Goal: Information Seeking & Learning: Learn about a topic

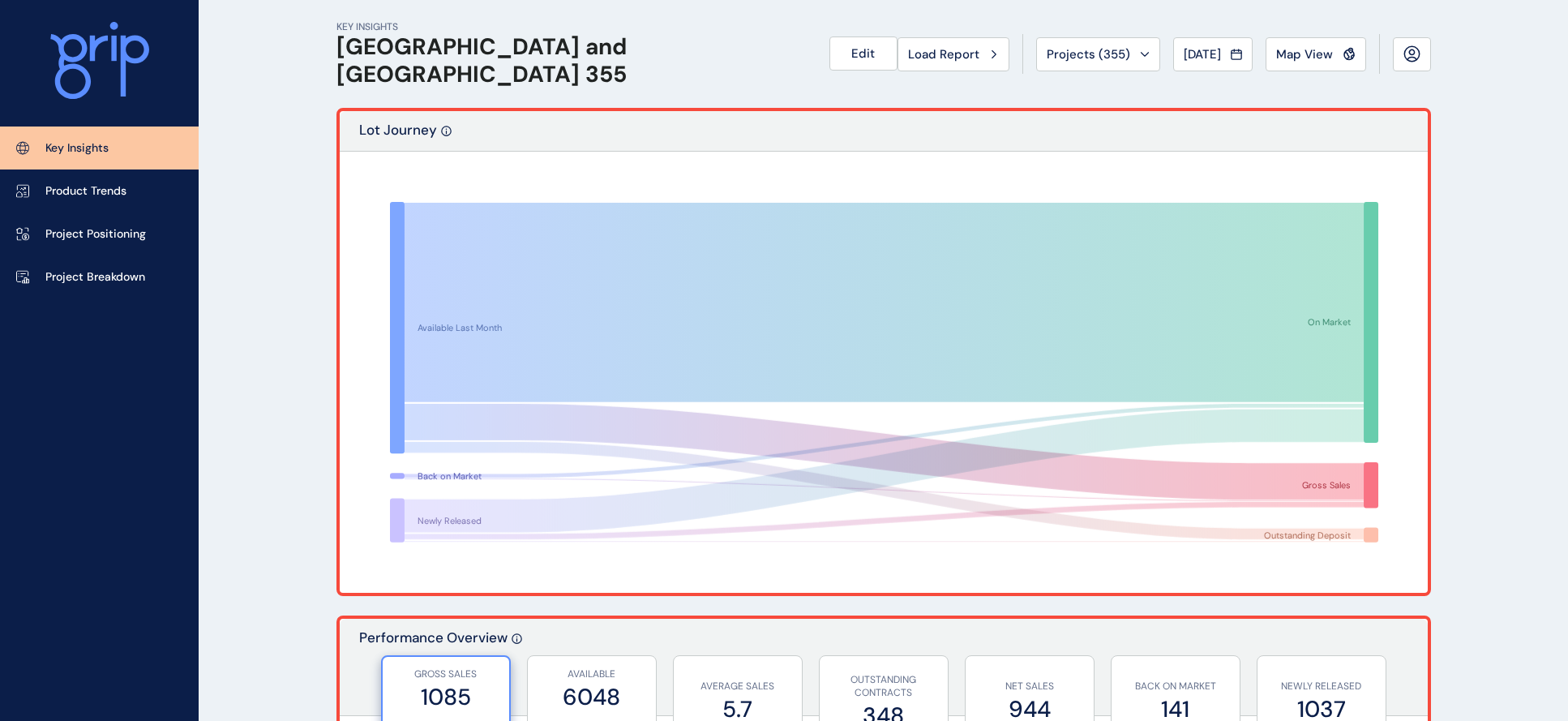
scroll to position [27, 0]
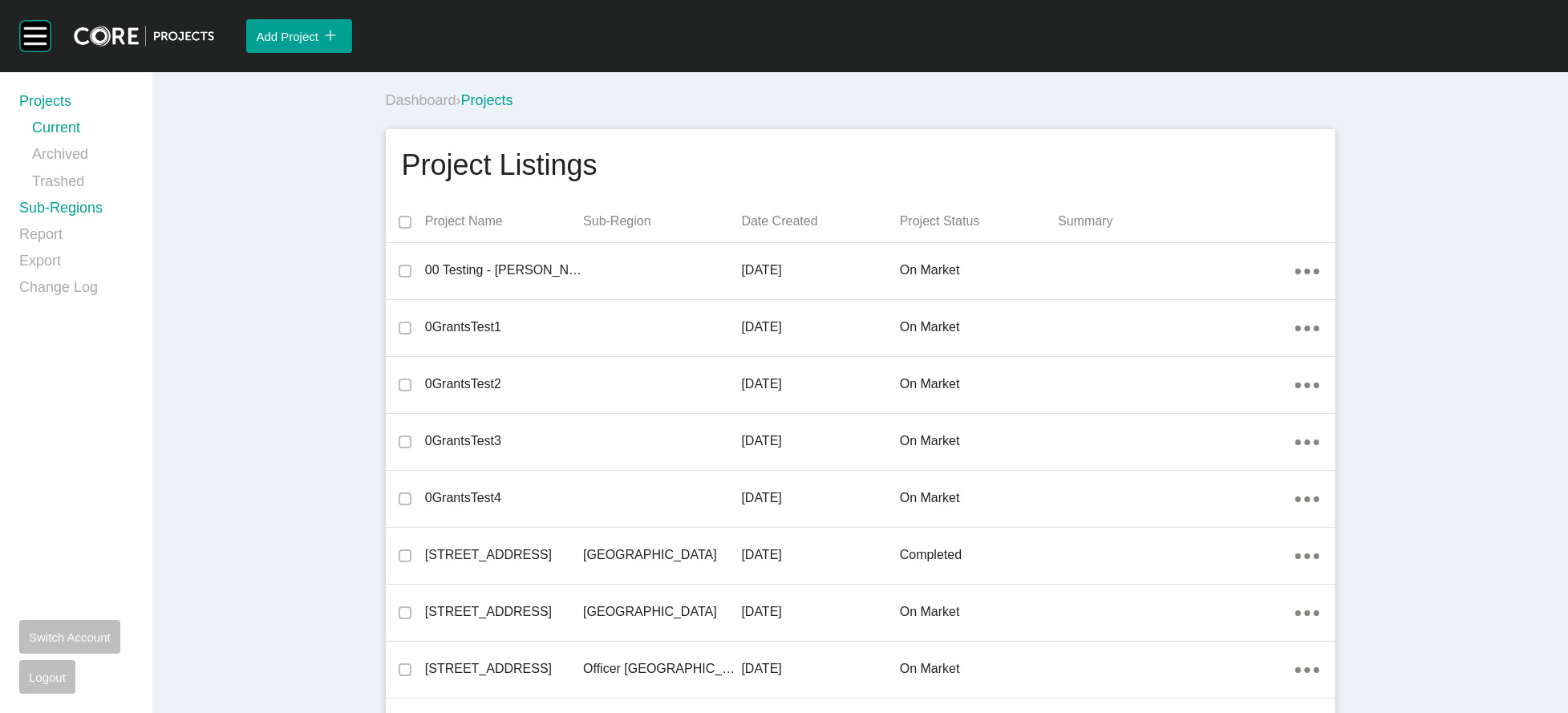
click at [133, 225] on link "Sub-Regions" at bounding box center [76, 211] width 114 height 27
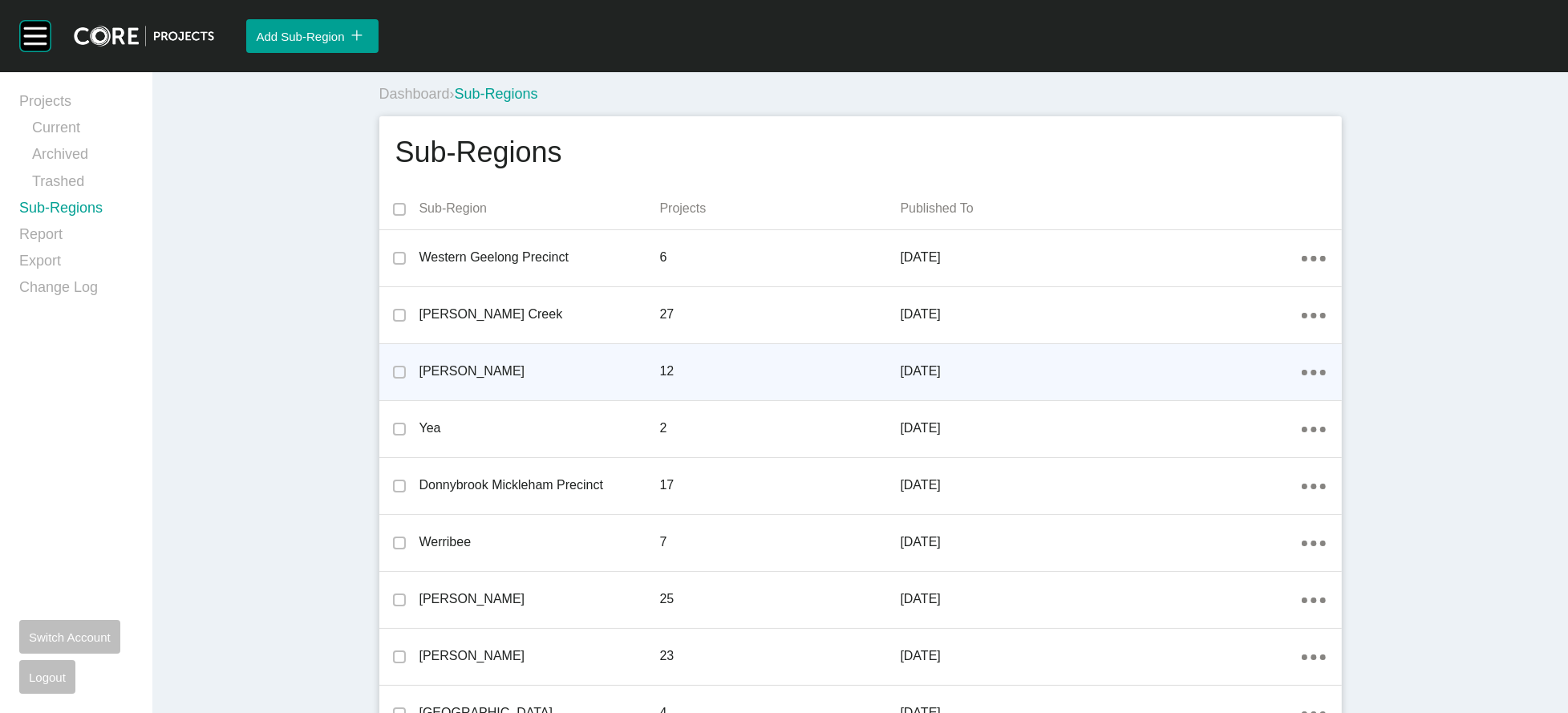
click at [1316, 375] on ellipse at bounding box center [1313, 372] width 6 height 6
click at [1341, 471] on link "Edit" at bounding box center [1342, 465] width 44 height 24
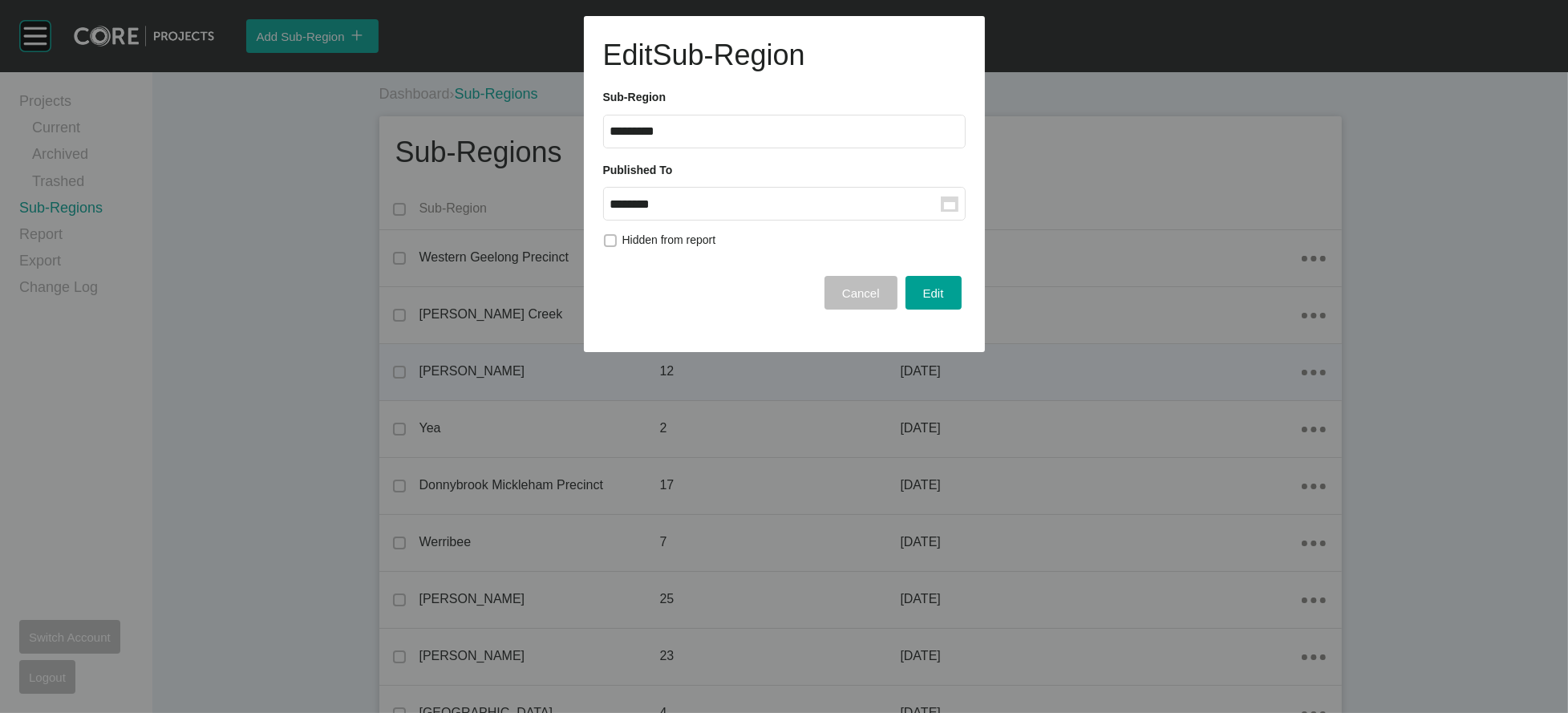
click at [716, 211] on input "********" at bounding box center [775, 204] width 330 height 14
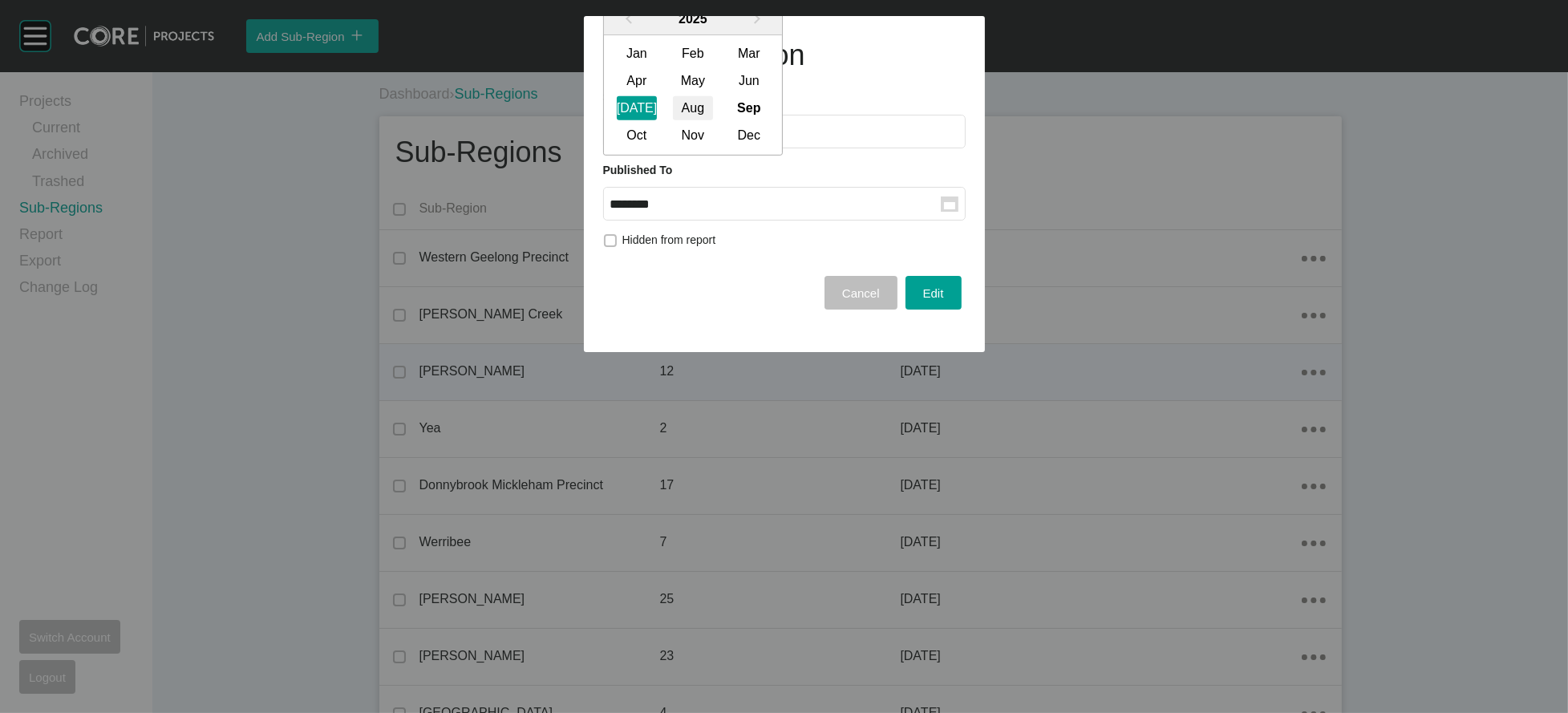
click at [713, 120] on div "Aug" at bounding box center [693, 108] width 40 height 24
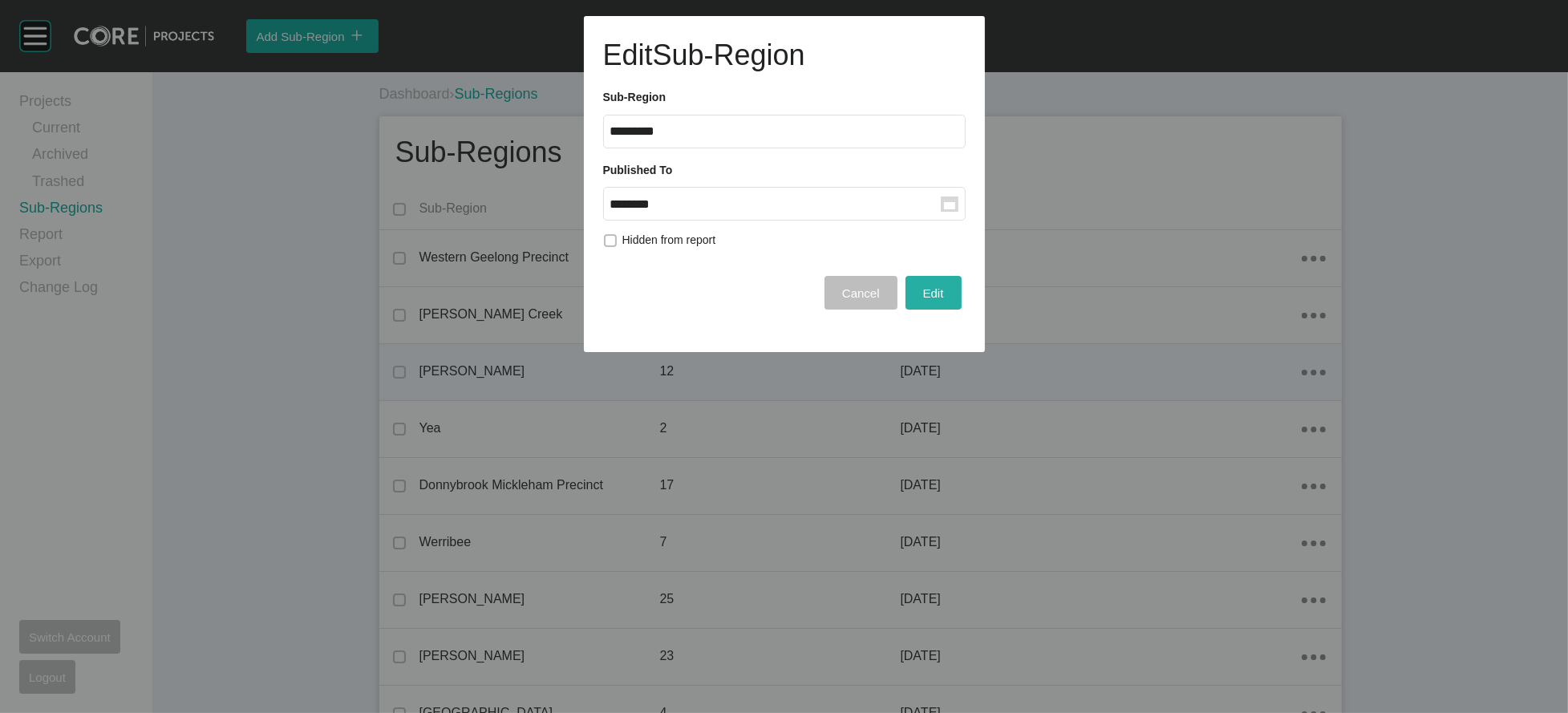
click at [923, 300] on span "Edit" at bounding box center [933, 292] width 21 height 14
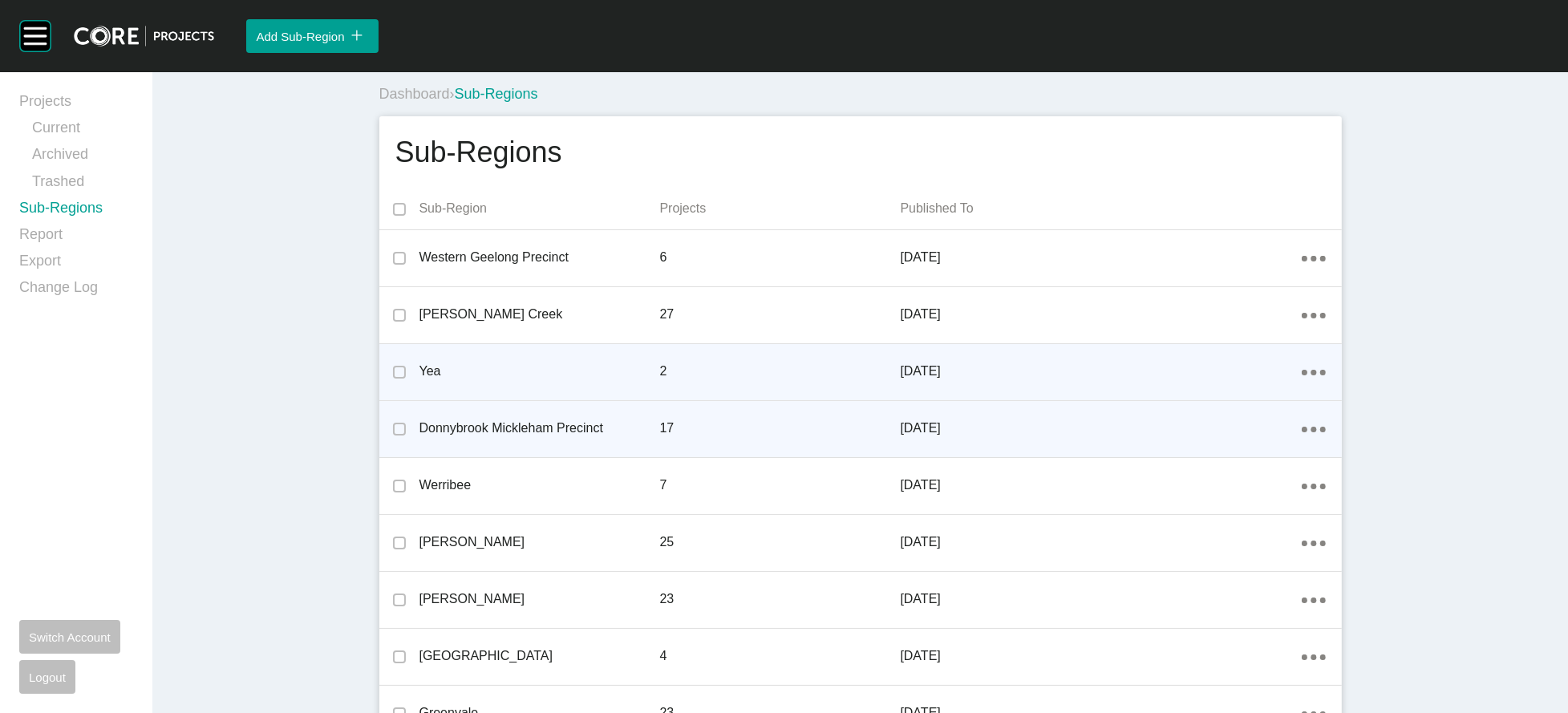
click at [1325, 432] on icon "Action Menu Dots Copy 6 Created with Sketch." at bounding box center [1313, 429] width 24 height 6
click at [1351, 544] on link "Edit" at bounding box center [1342, 536] width 44 height 24
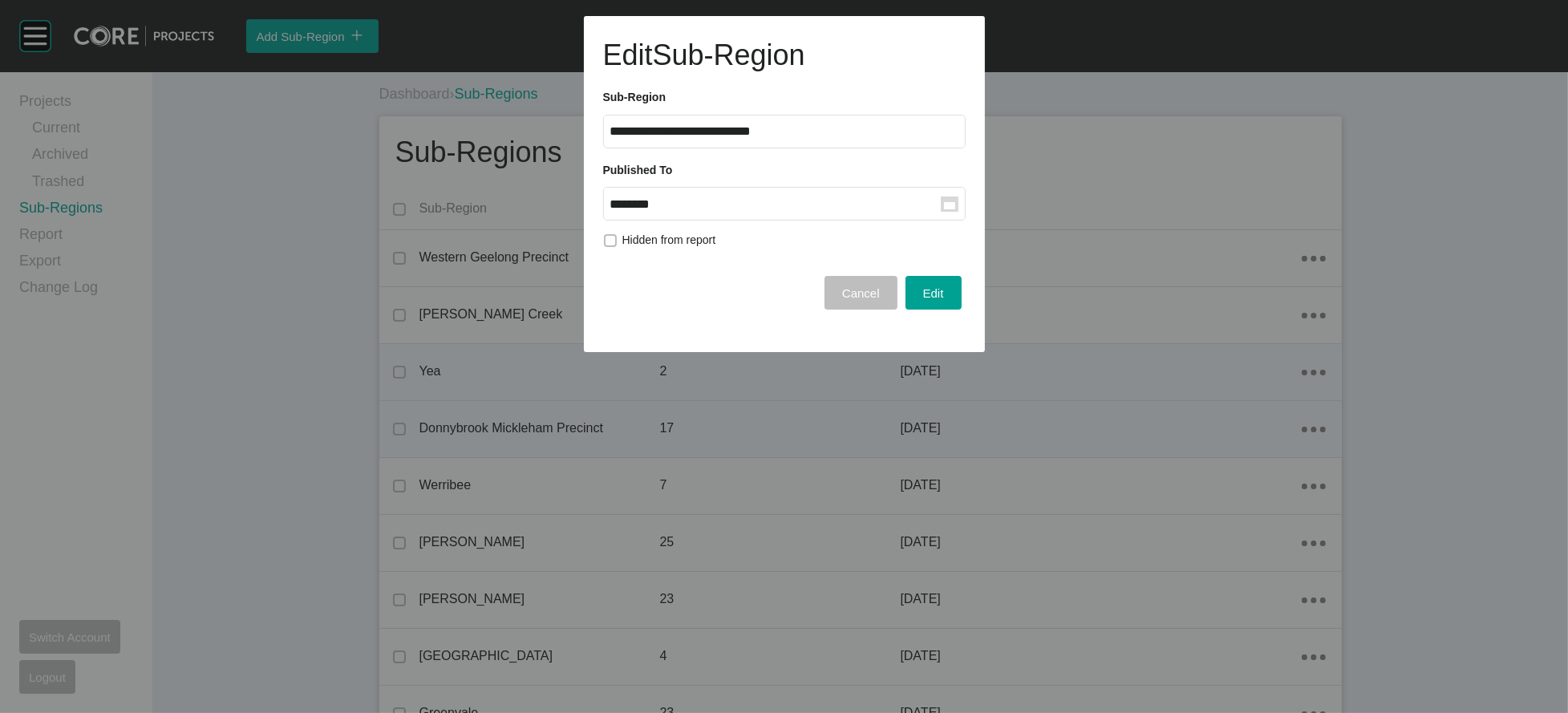
click at [726, 211] on input "********" at bounding box center [775, 204] width 330 height 14
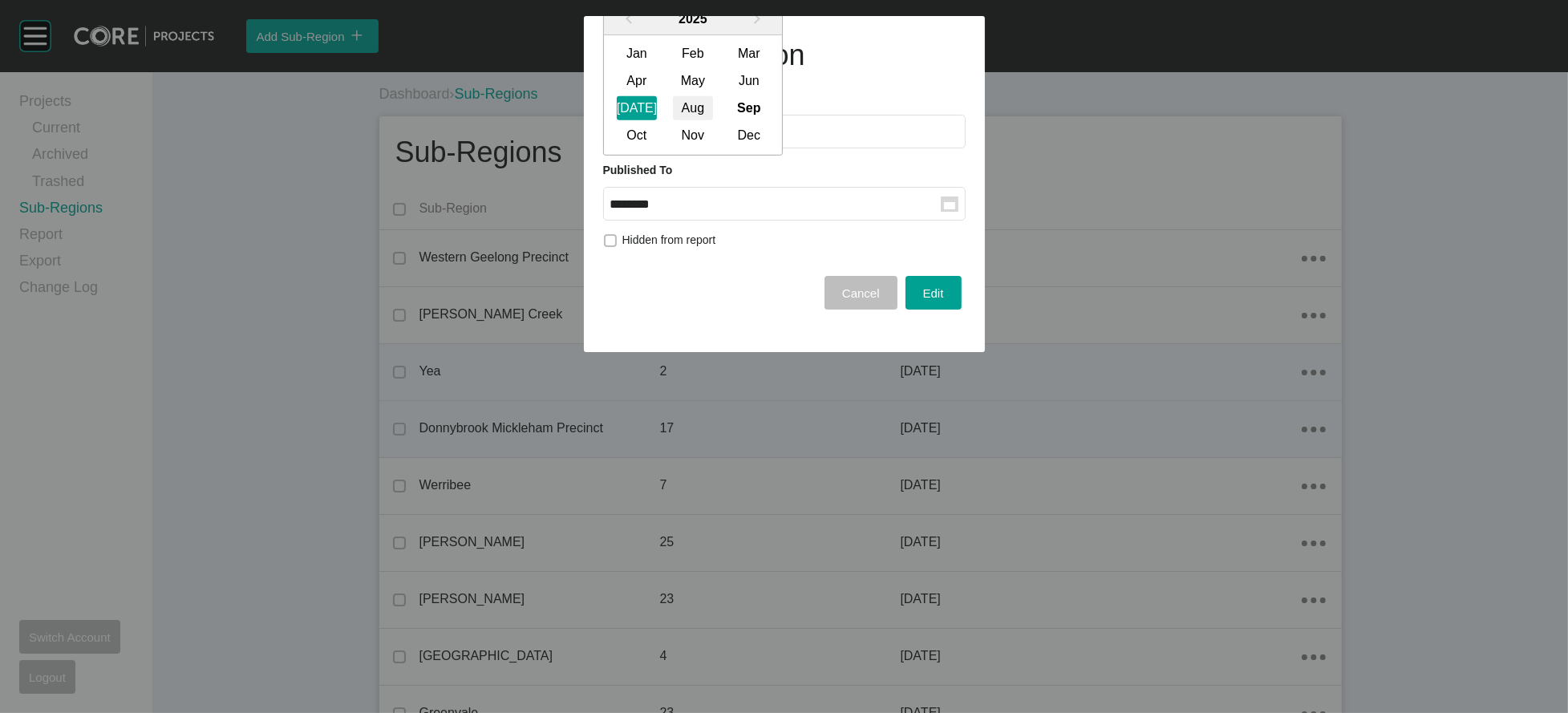
click at [713, 120] on div "Aug" at bounding box center [693, 108] width 40 height 24
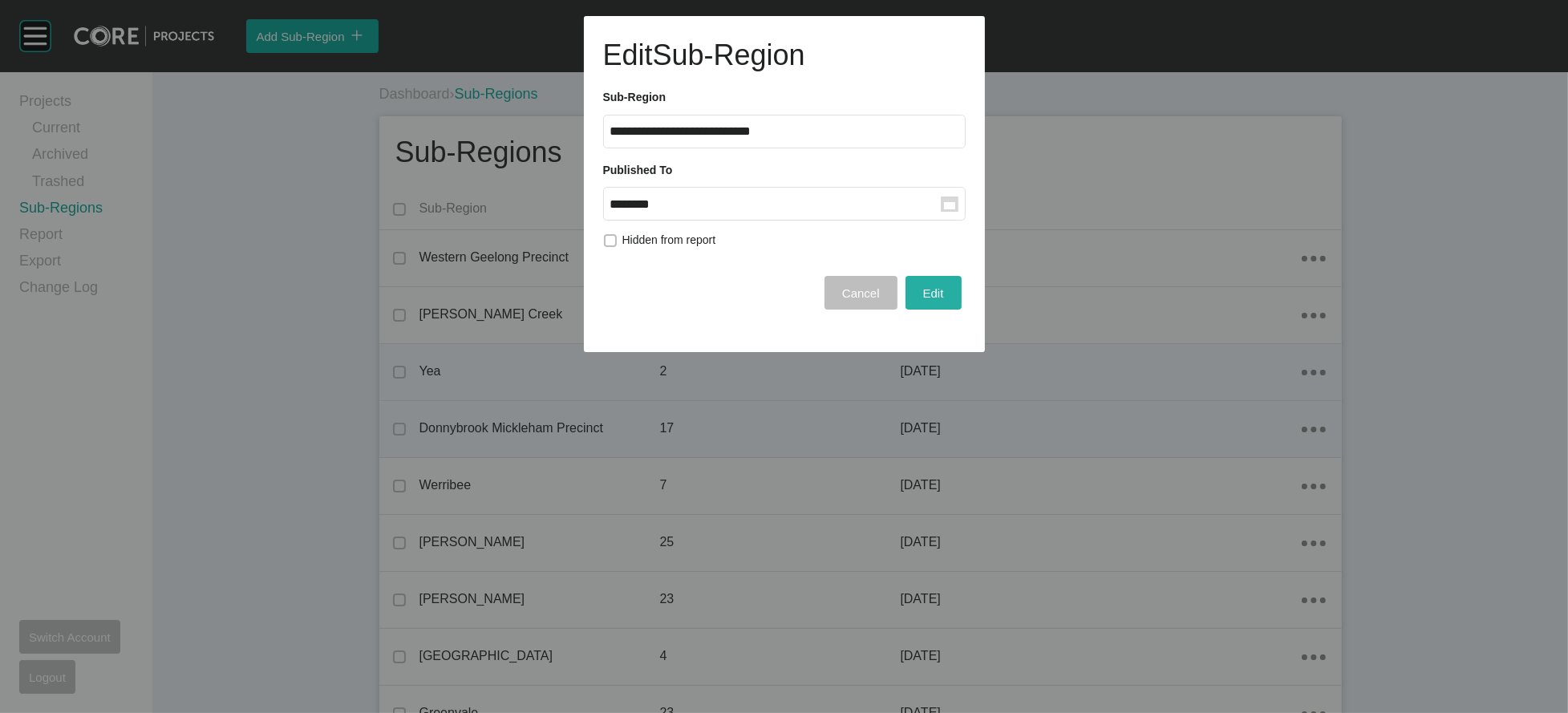
click at [906, 309] on button "Edit" at bounding box center [934, 292] width 56 height 34
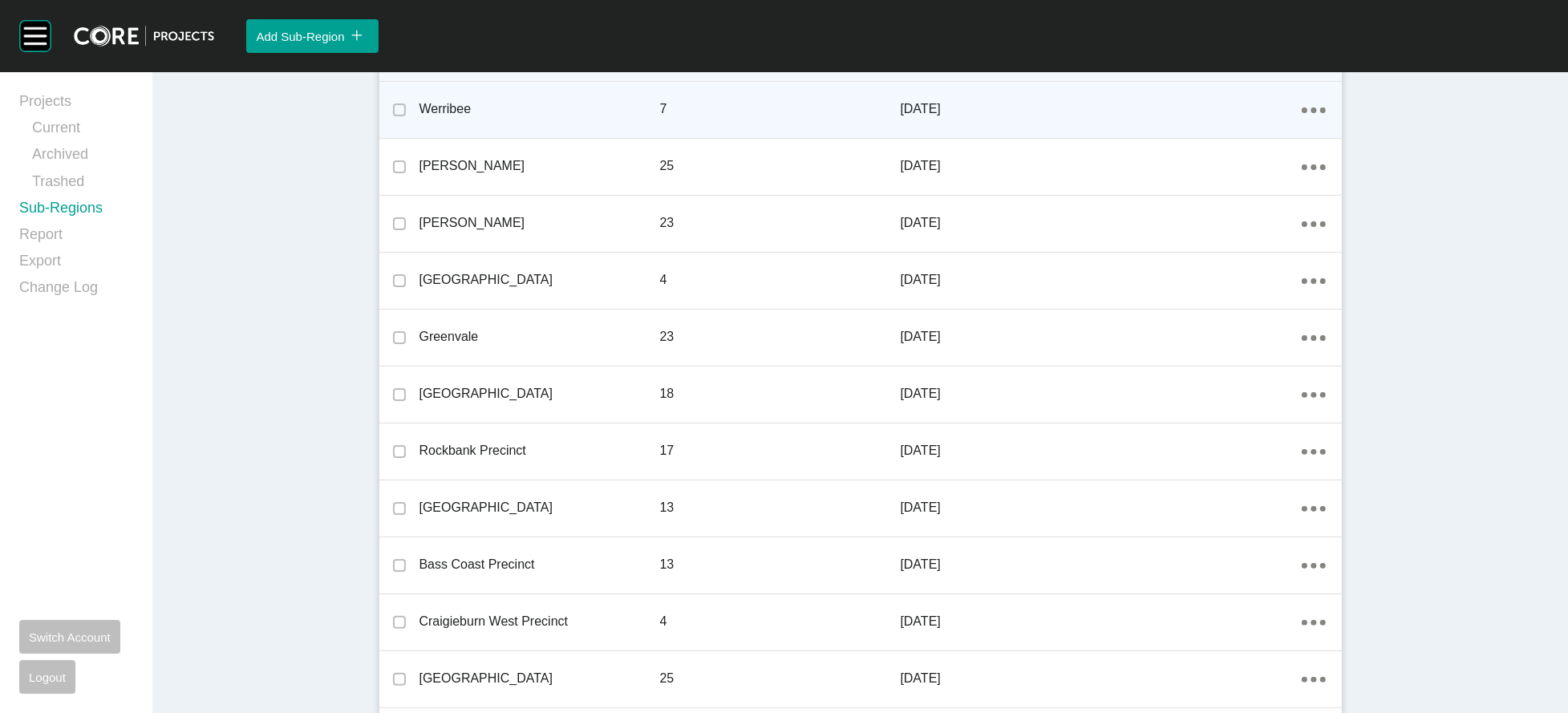
scroll to position [392, 0]
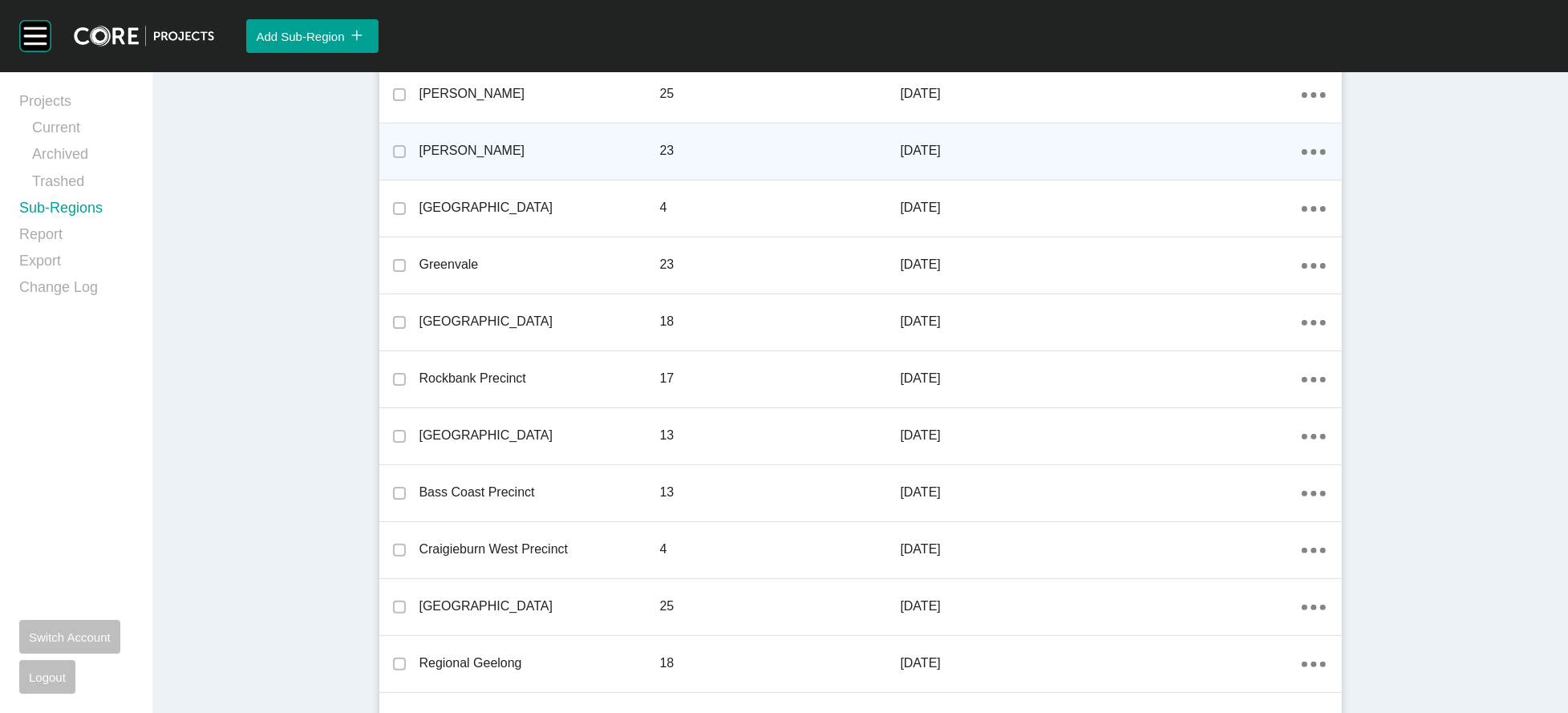
click at [1325, 155] on icon "Action Menu Dots Copy 6 Created with Sketch." at bounding box center [1313, 151] width 24 height 6
click at [1355, 295] on link "Edit" at bounding box center [1342, 285] width 44 height 24
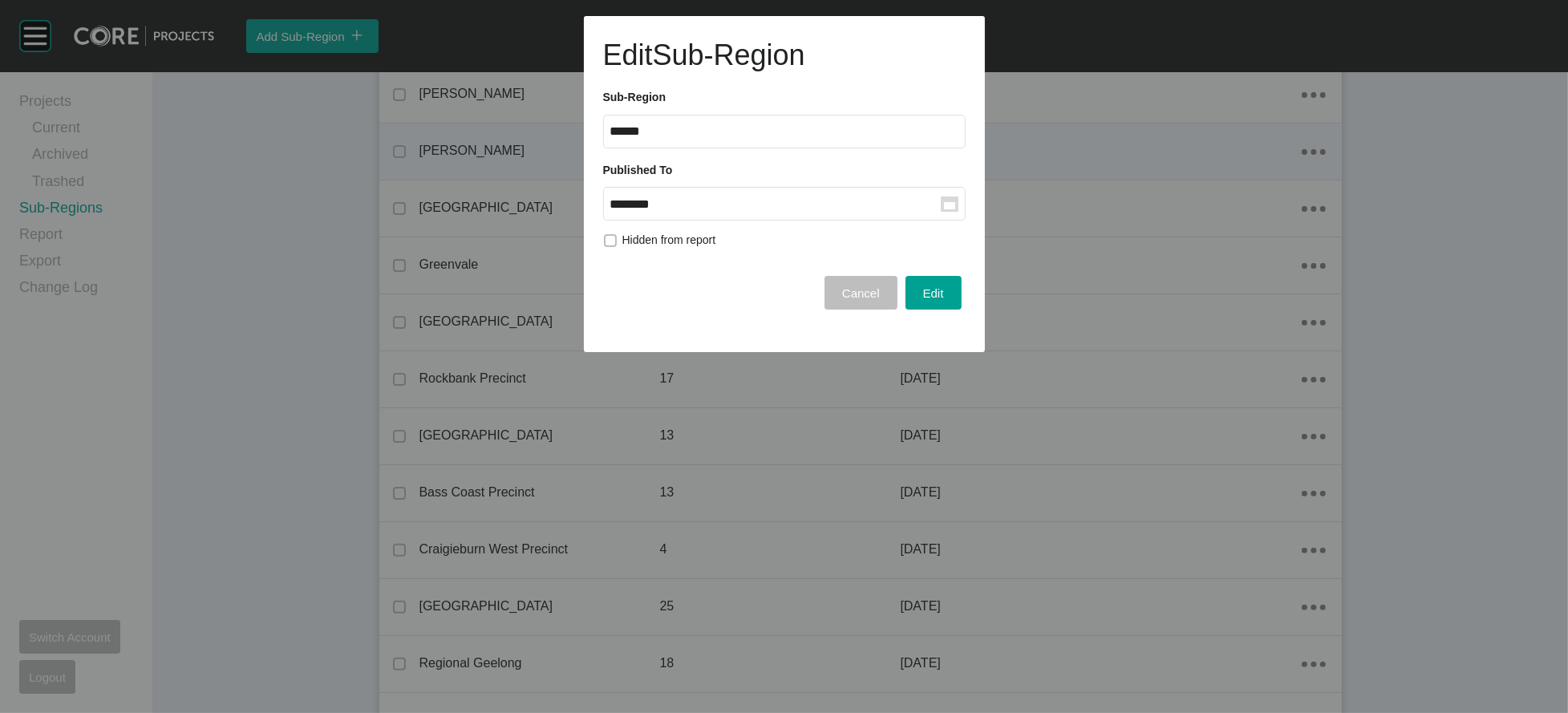
click at [882, 211] on input "********" at bounding box center [775, 204] width 330 height 14
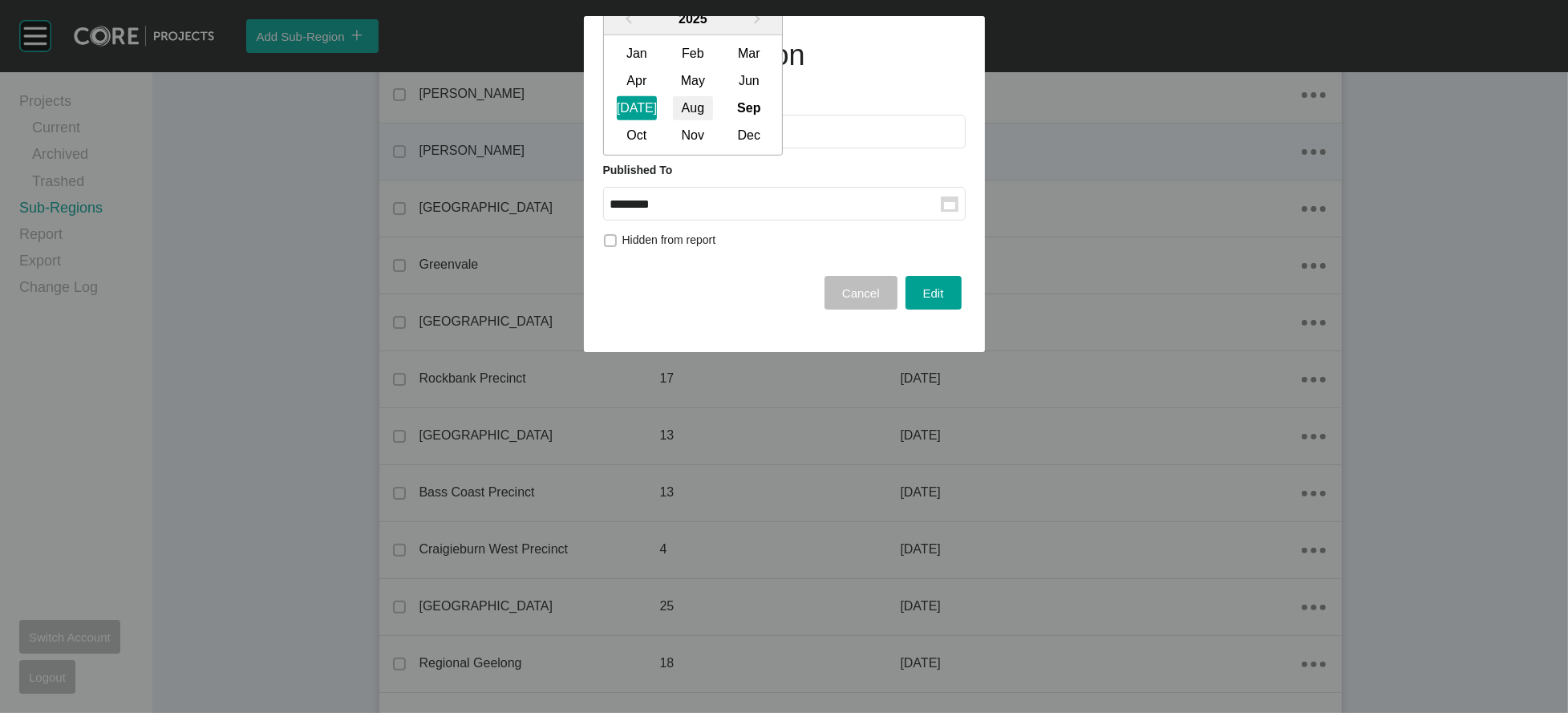
click at [713, 120] on div "Aug" at bounding box center [693, 108] width 40 height 24
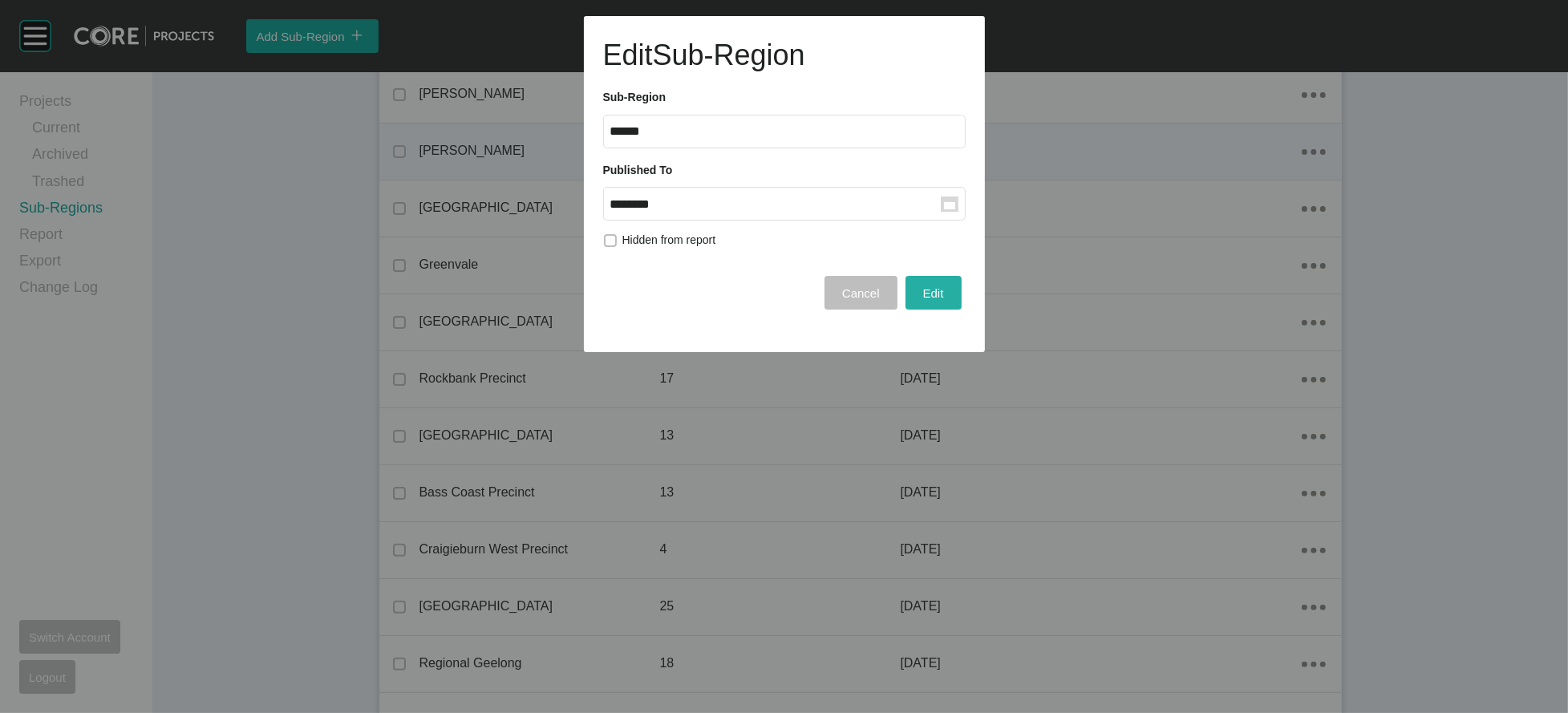
click at [906, 309] on button "Edit" at bounding box center [934, 292] width 56 height 34
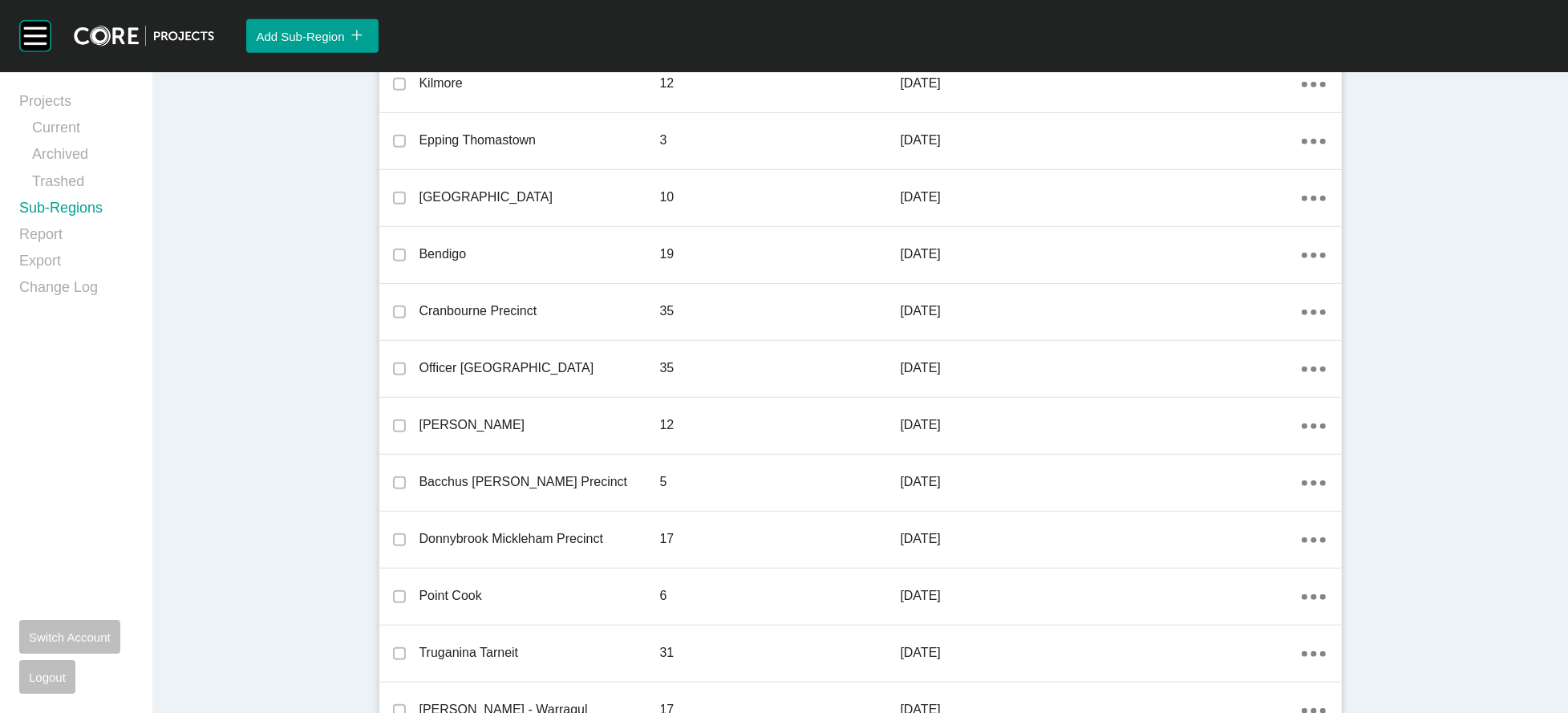
scroll to position [1158, 0]
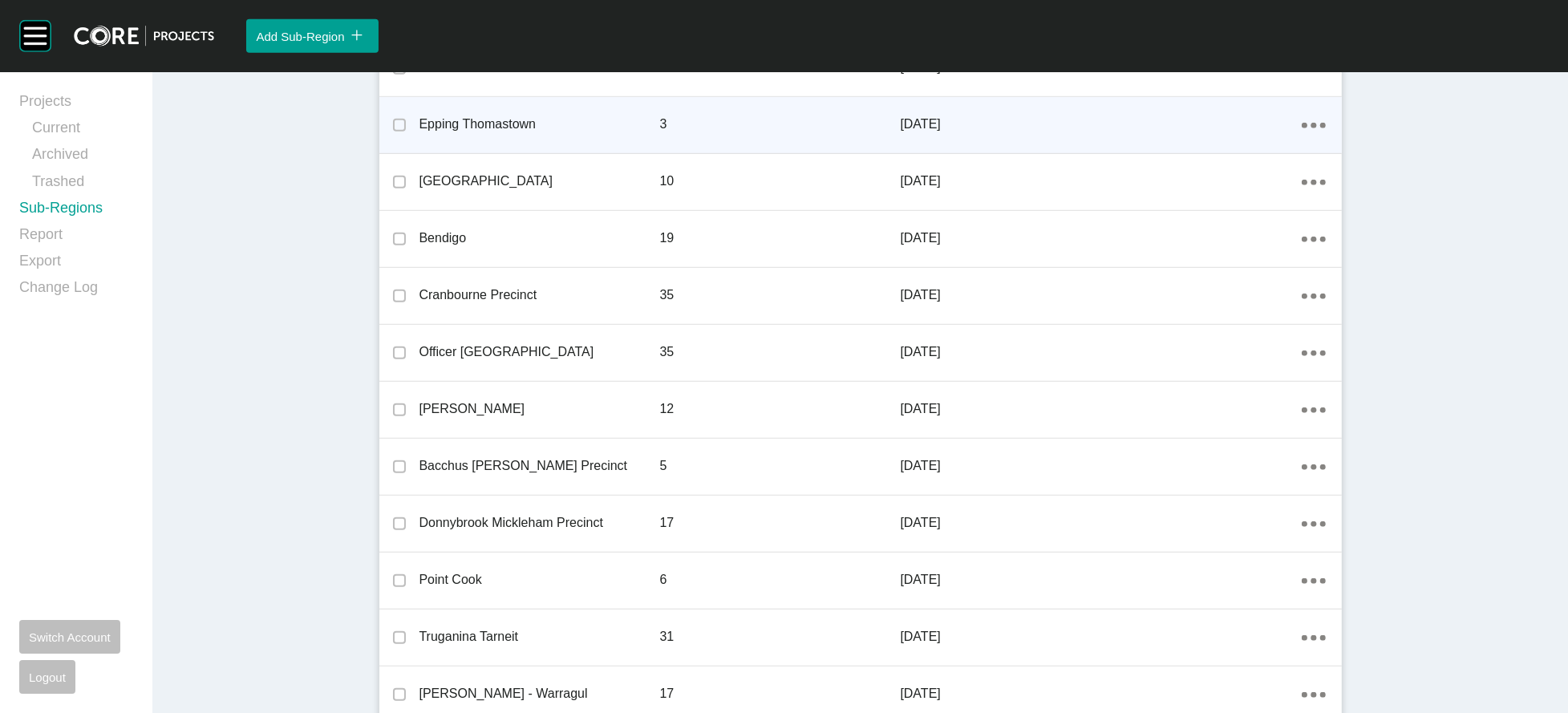
click at [1325, 128] on icon "Action Menu Dots Copy 6 Created with Sketch." at bounding box center [1313, 125] width 24 height 6
click at [1345, 445] on link "Edit" at bounding box center [1342, 441] width 44 height 24
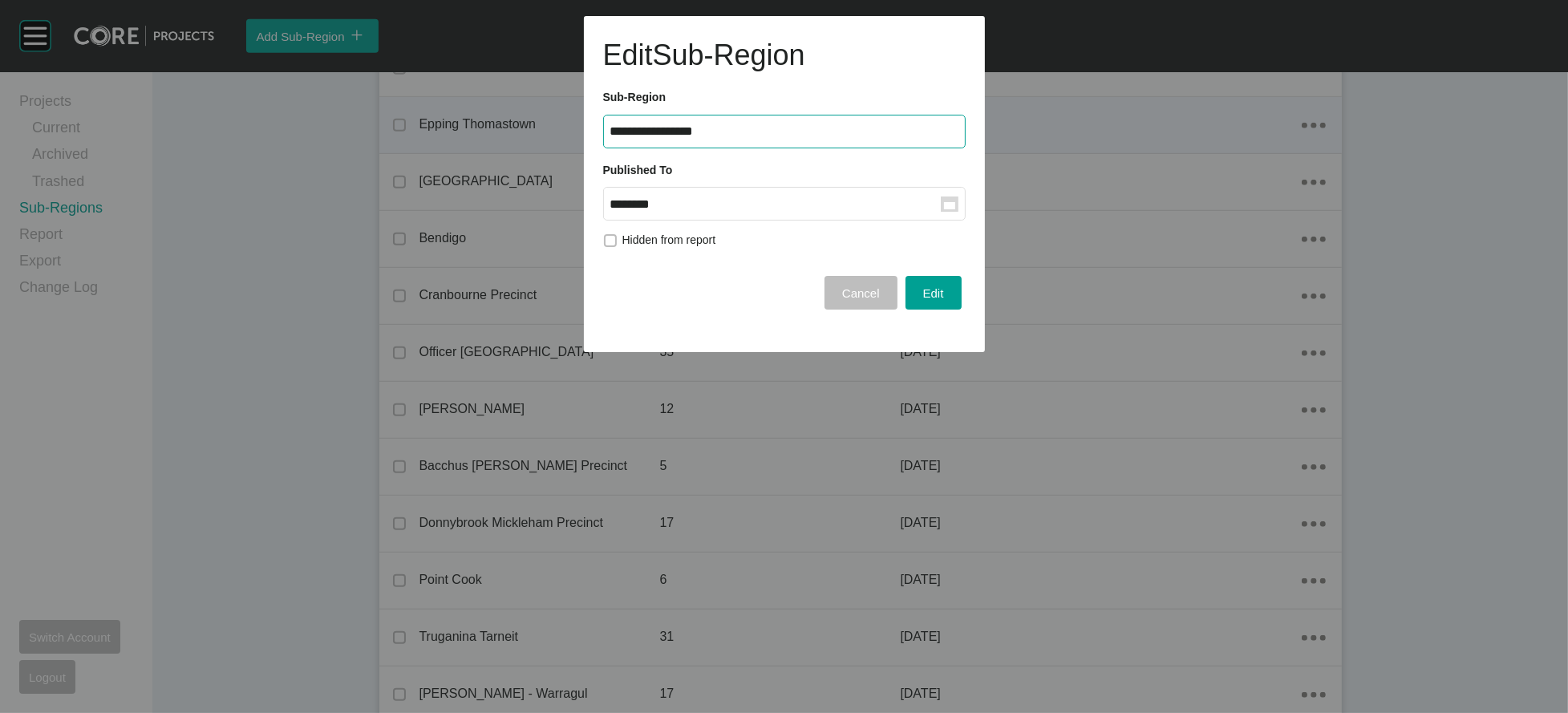
click at [737, 211] on input "********" at bounding box center [775, 204] width 330 height 14
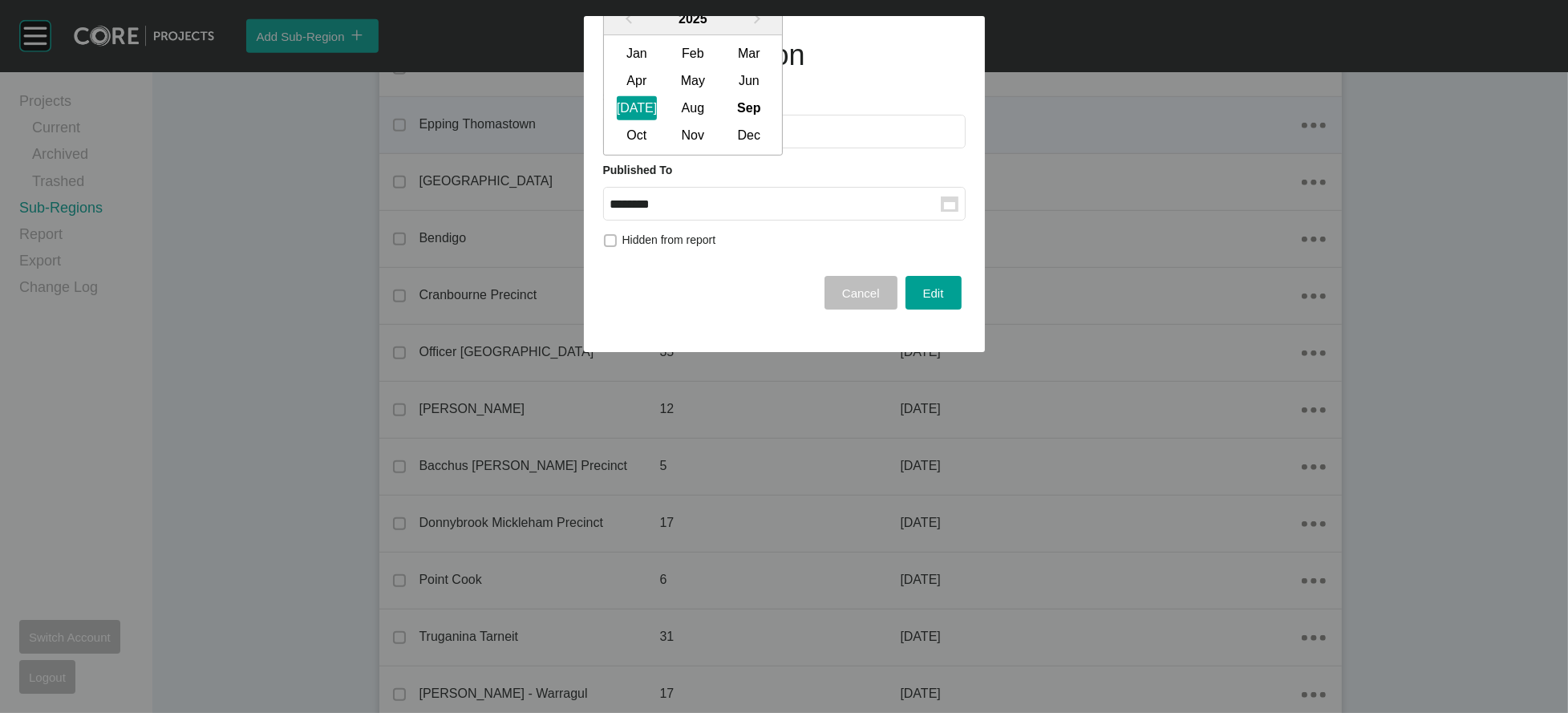
click at [713, 120] on div "Aug" at bounding box center [693, 108] width 40 height 24
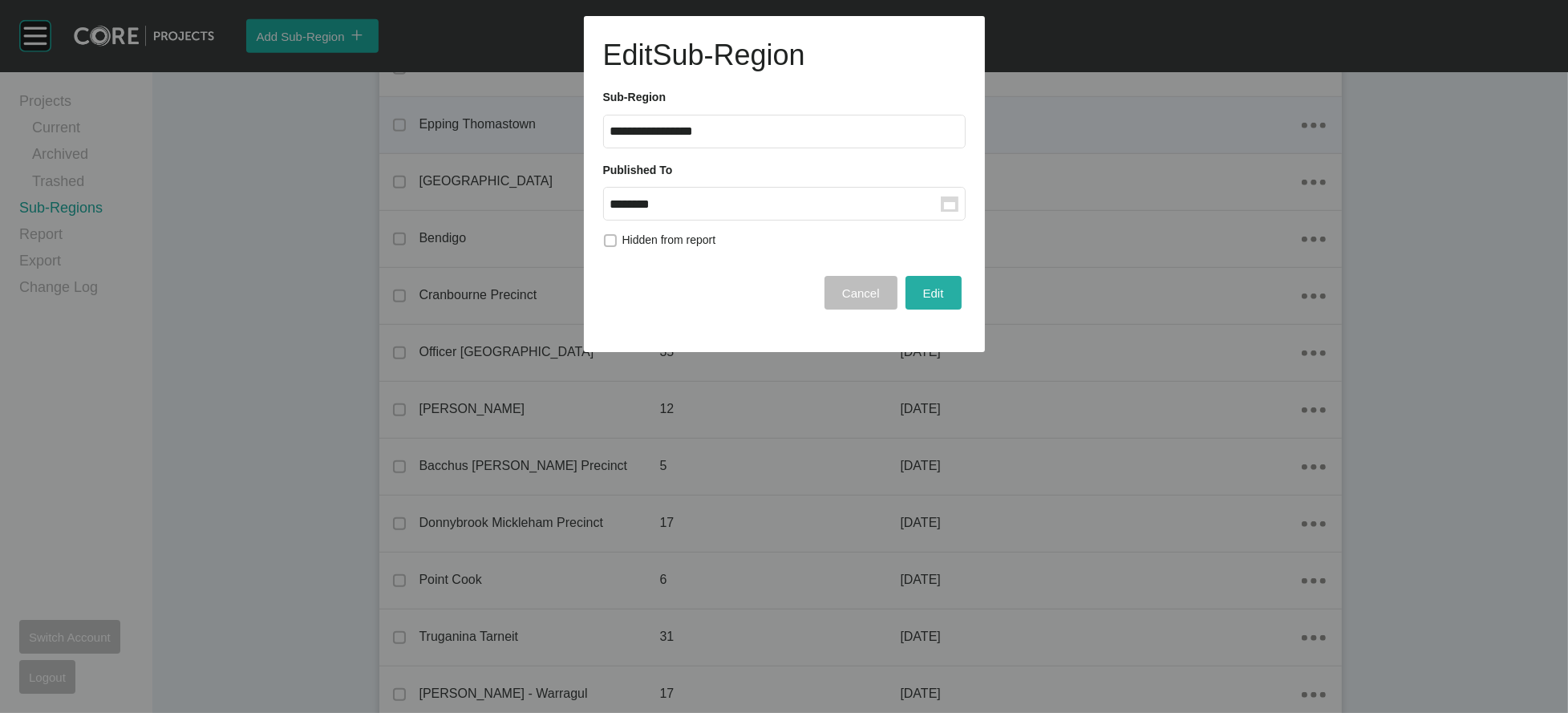
click at [906, 309] on button "Edit" at bounding box center [934, 292] width 56 height 34
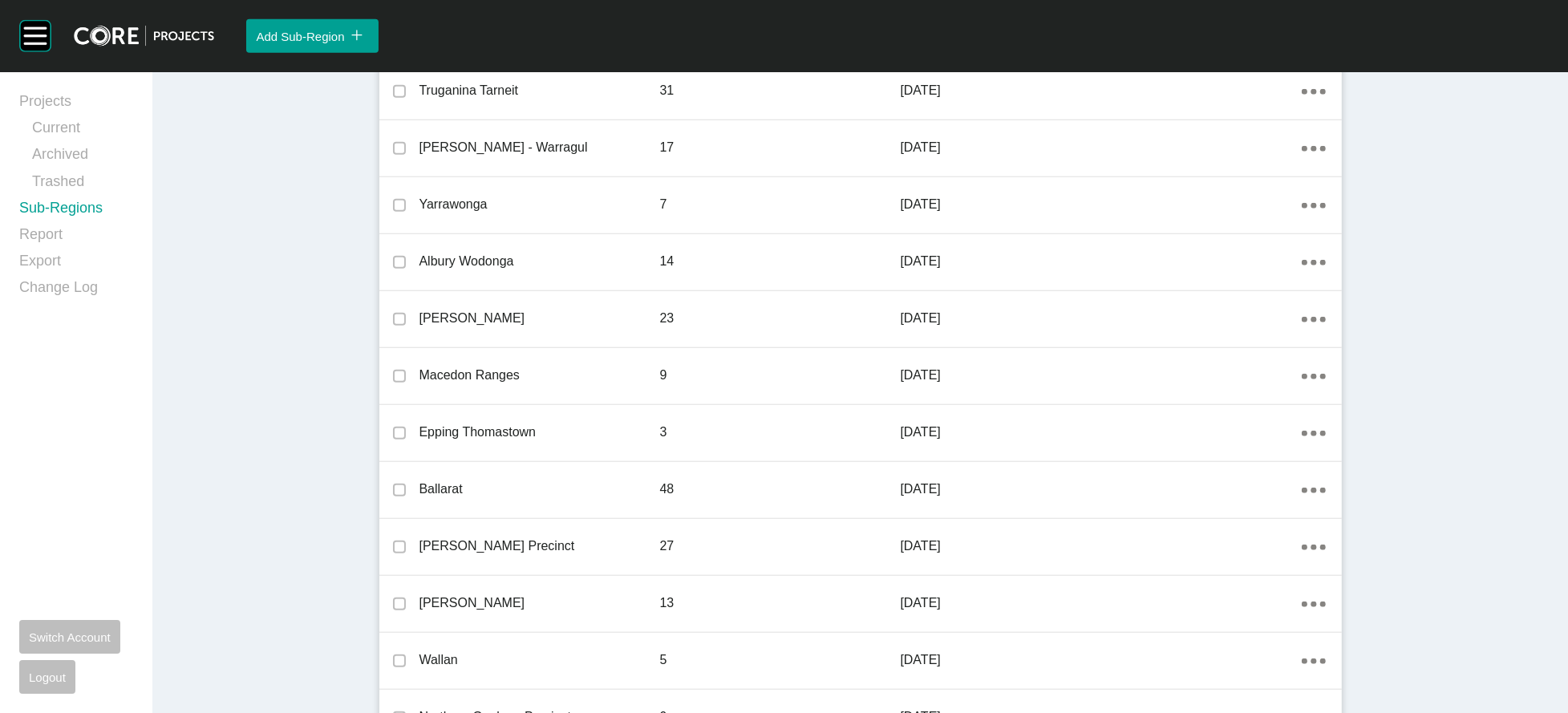
scroll to position [1693, 0]
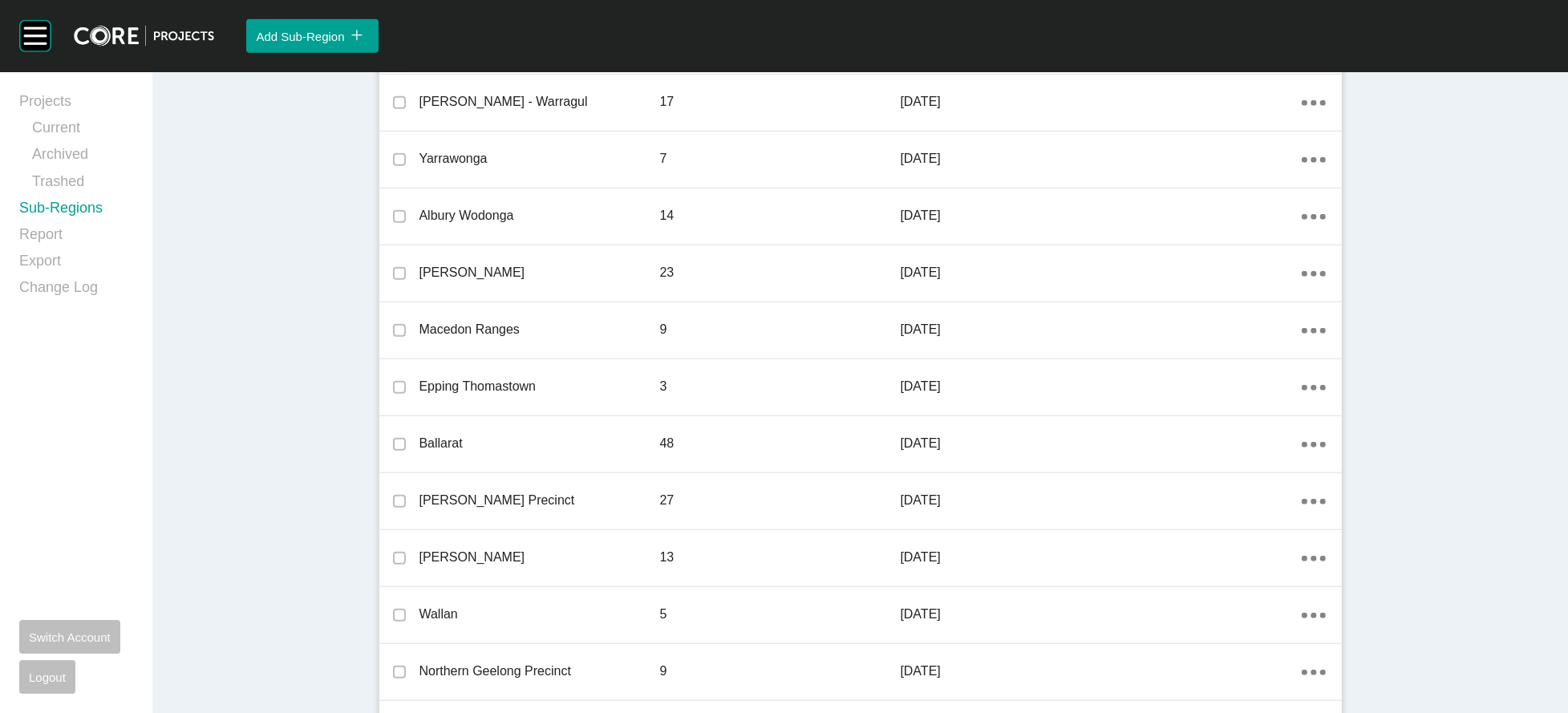
click at [1338, 409] on link "Edit" at bounding box center [1342, 403] width 44 height 24
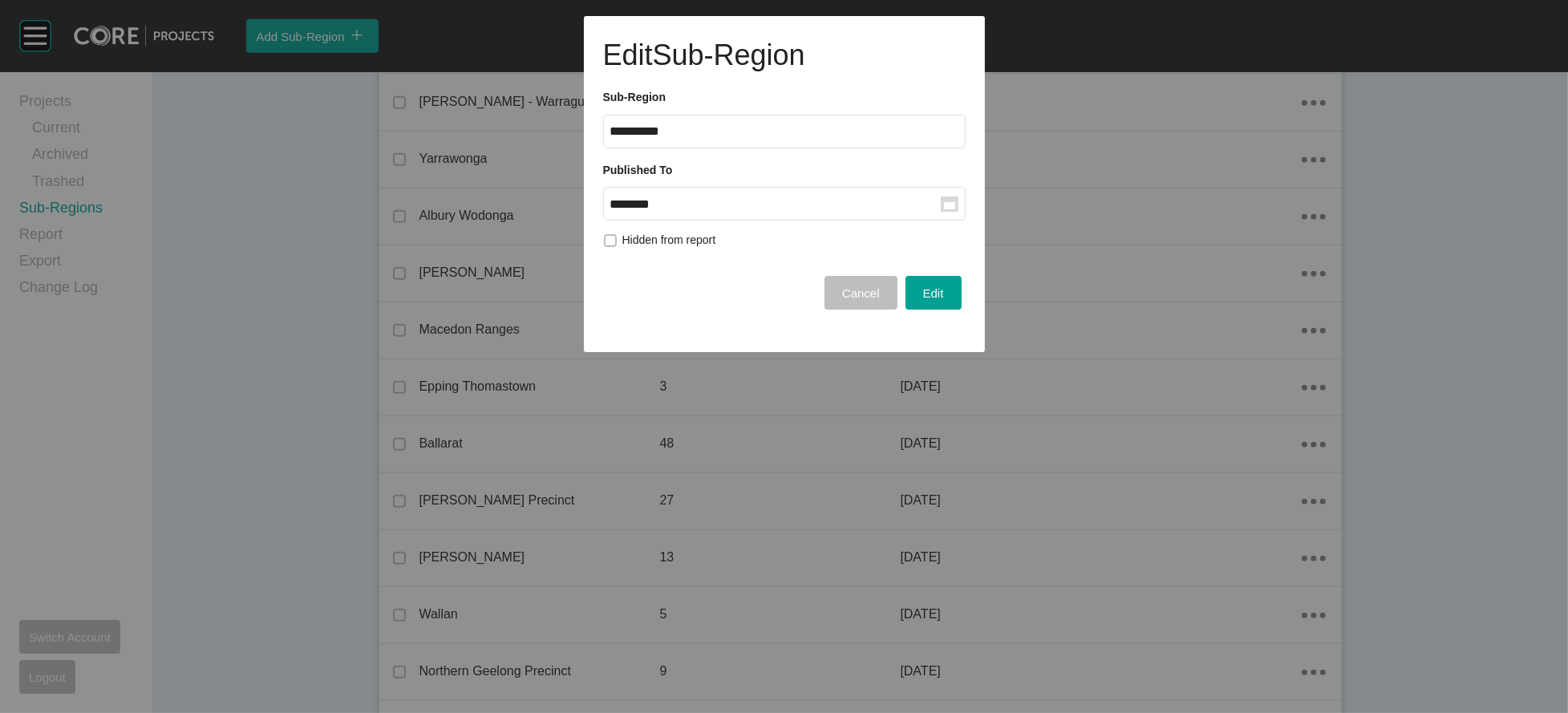
click at [638, 211] on input "********" at bounding box center [775, 204] width 330 height 14
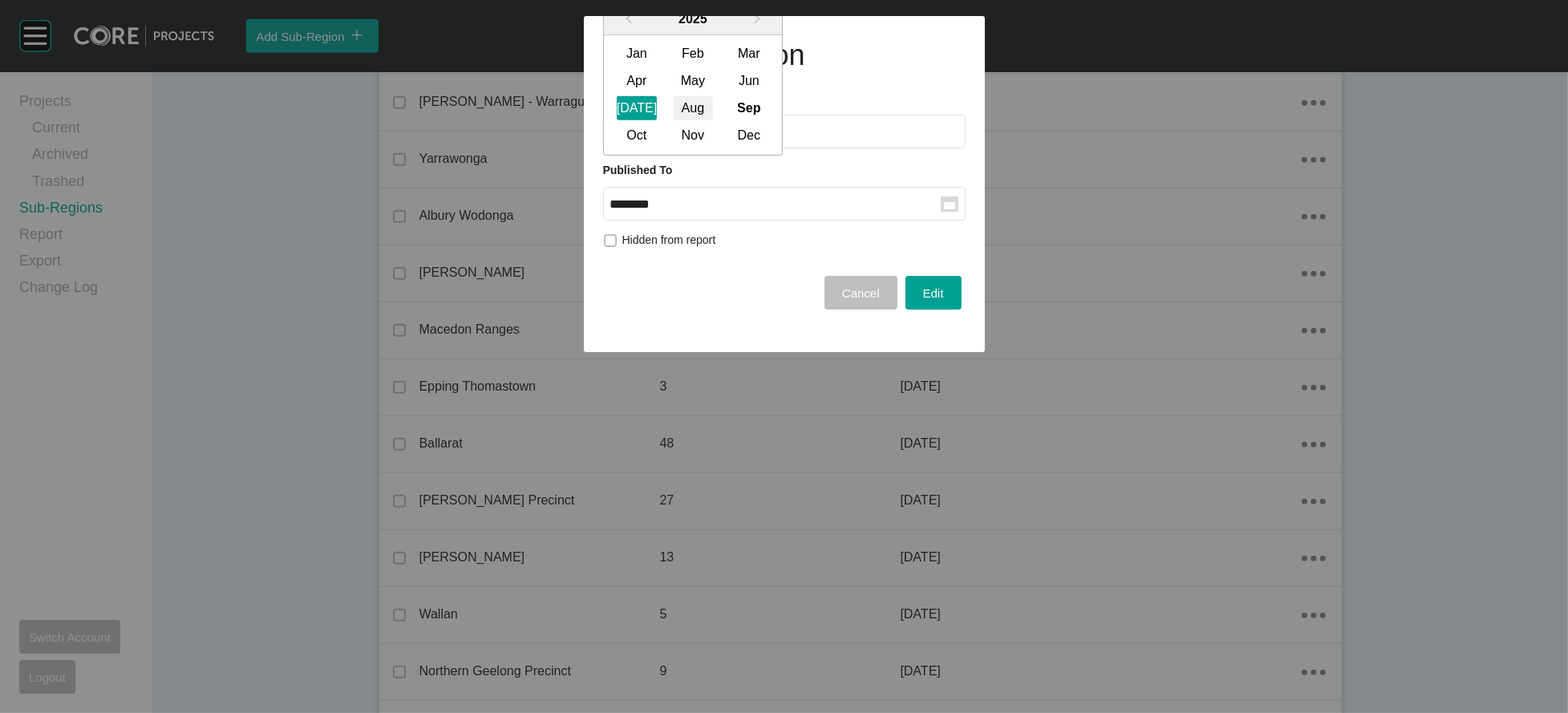
click at [692, 120] on div "Aug" at bounding box center [693, 108] width 40 height 24
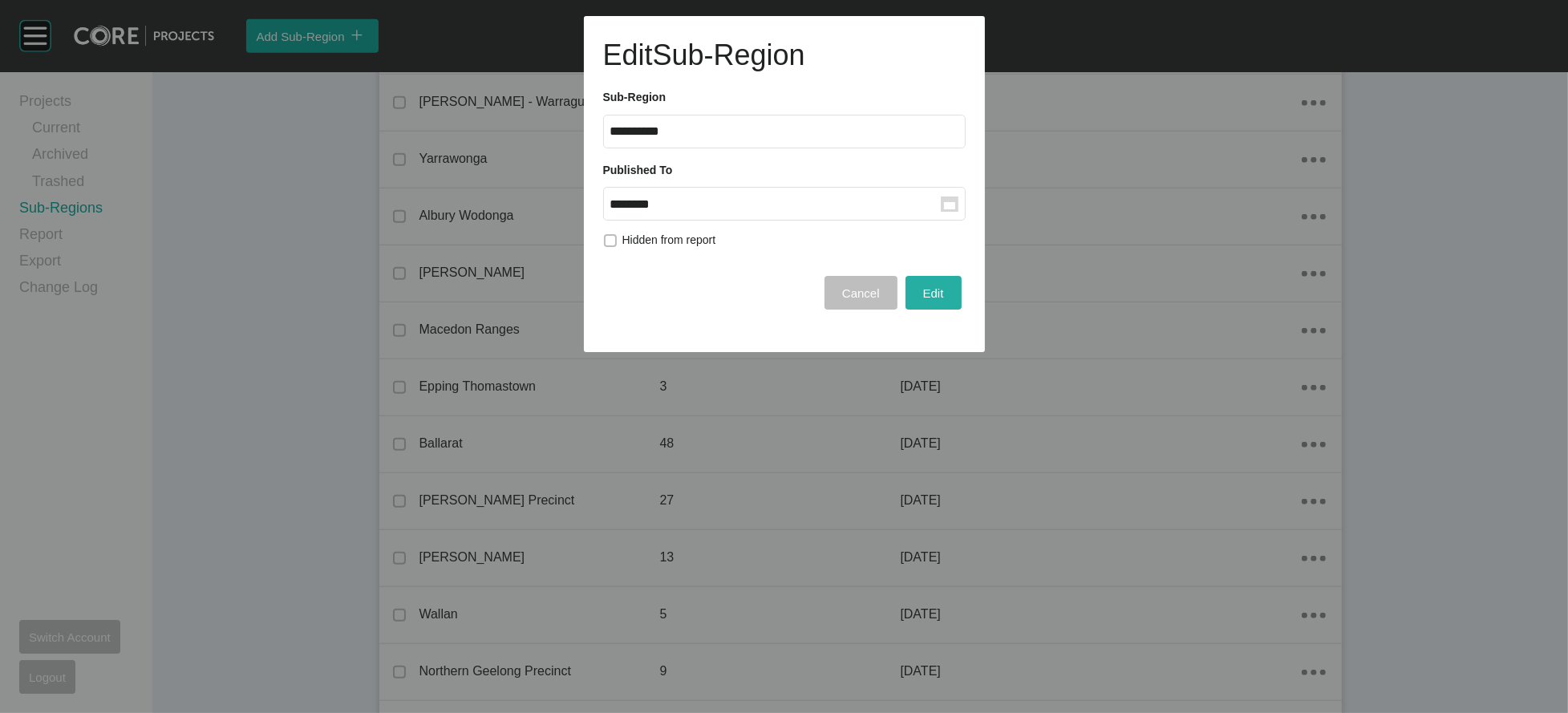
click at [923, 300] on span "Edit" at bounding box center [933, 292] width 21 height 14
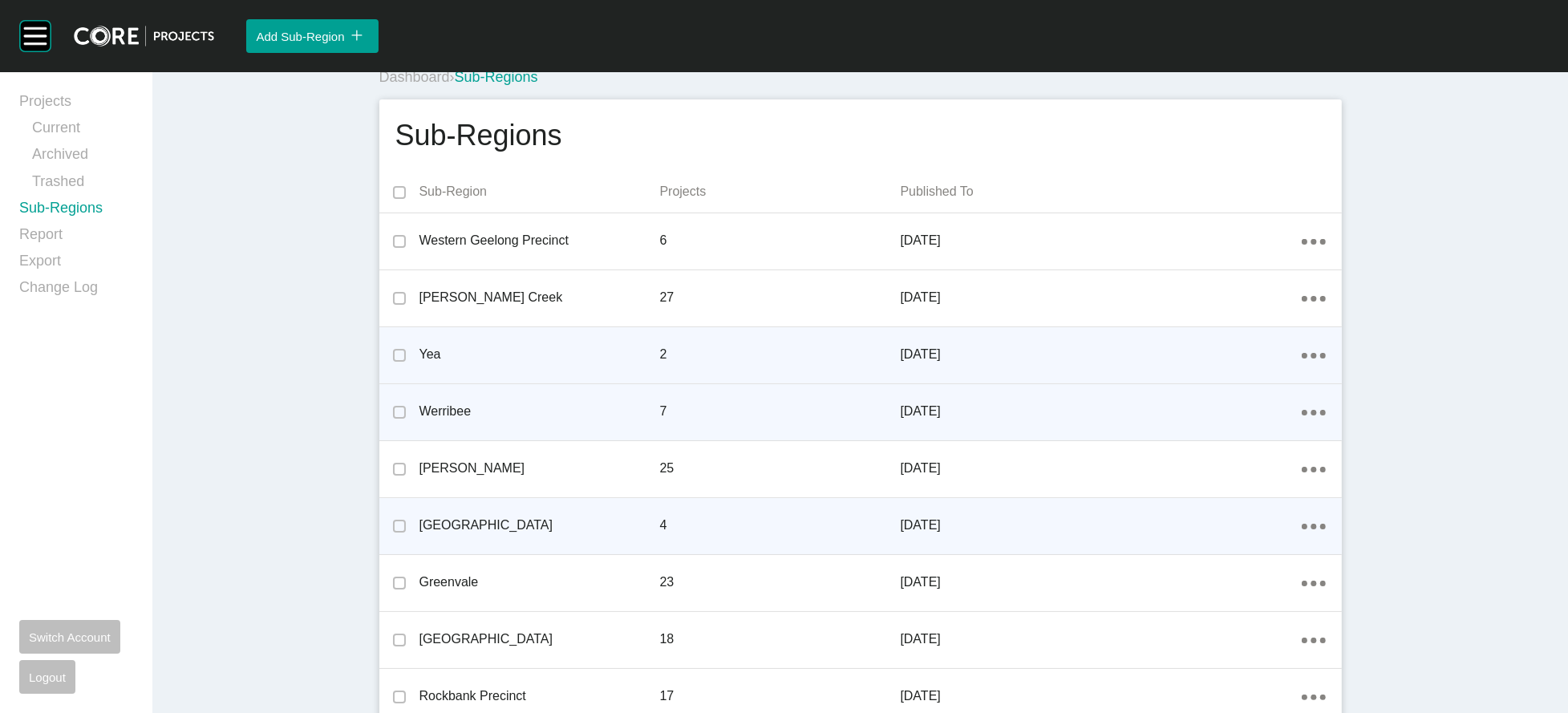
scroll to position [0, 0]
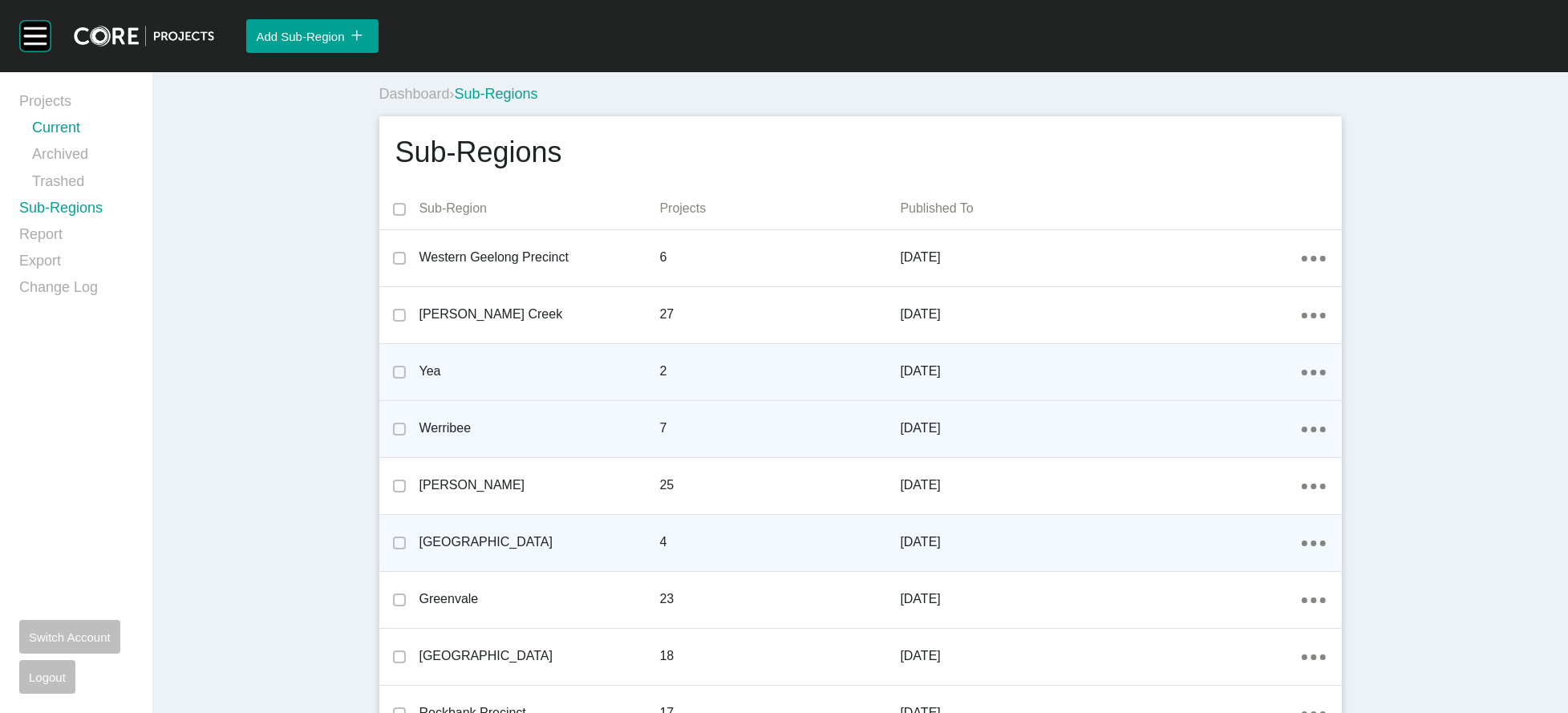
click at [75, 140] on link "Current" at bounding box center [82, 131] width 101 height 27
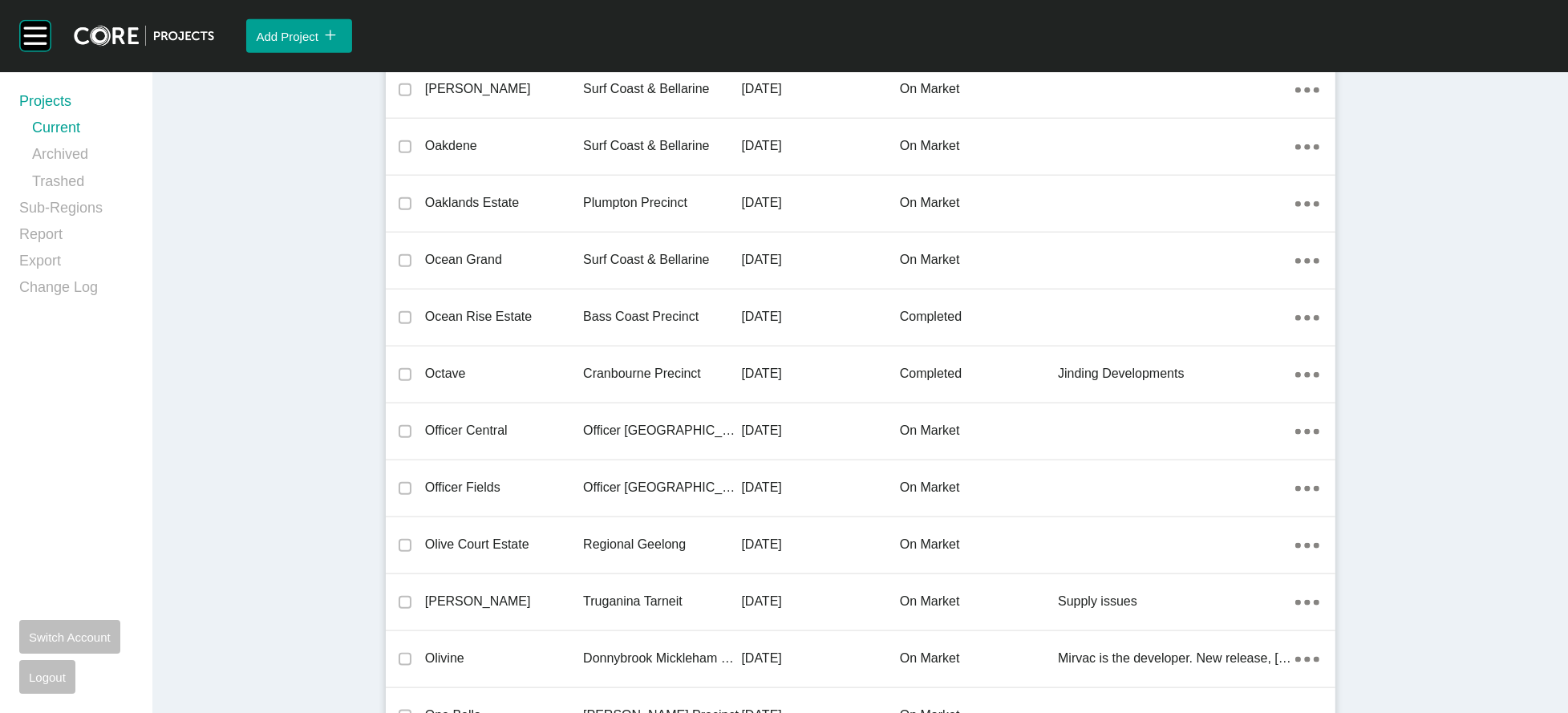
scroll to position [33945, 0]
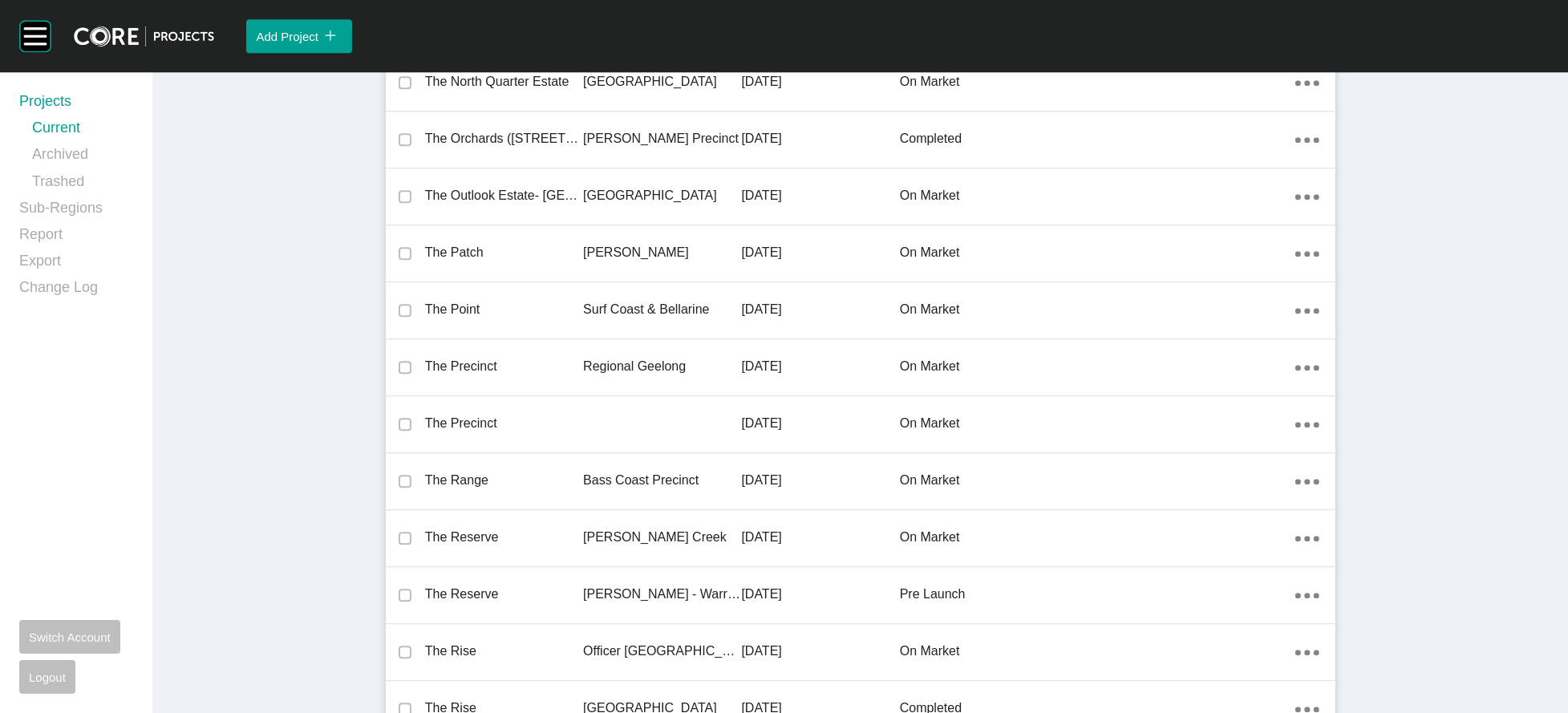
drag, startPoint x: 420, startPoint y: 357, endPoint x: 303, endPoint y: 346, distance: 117.5
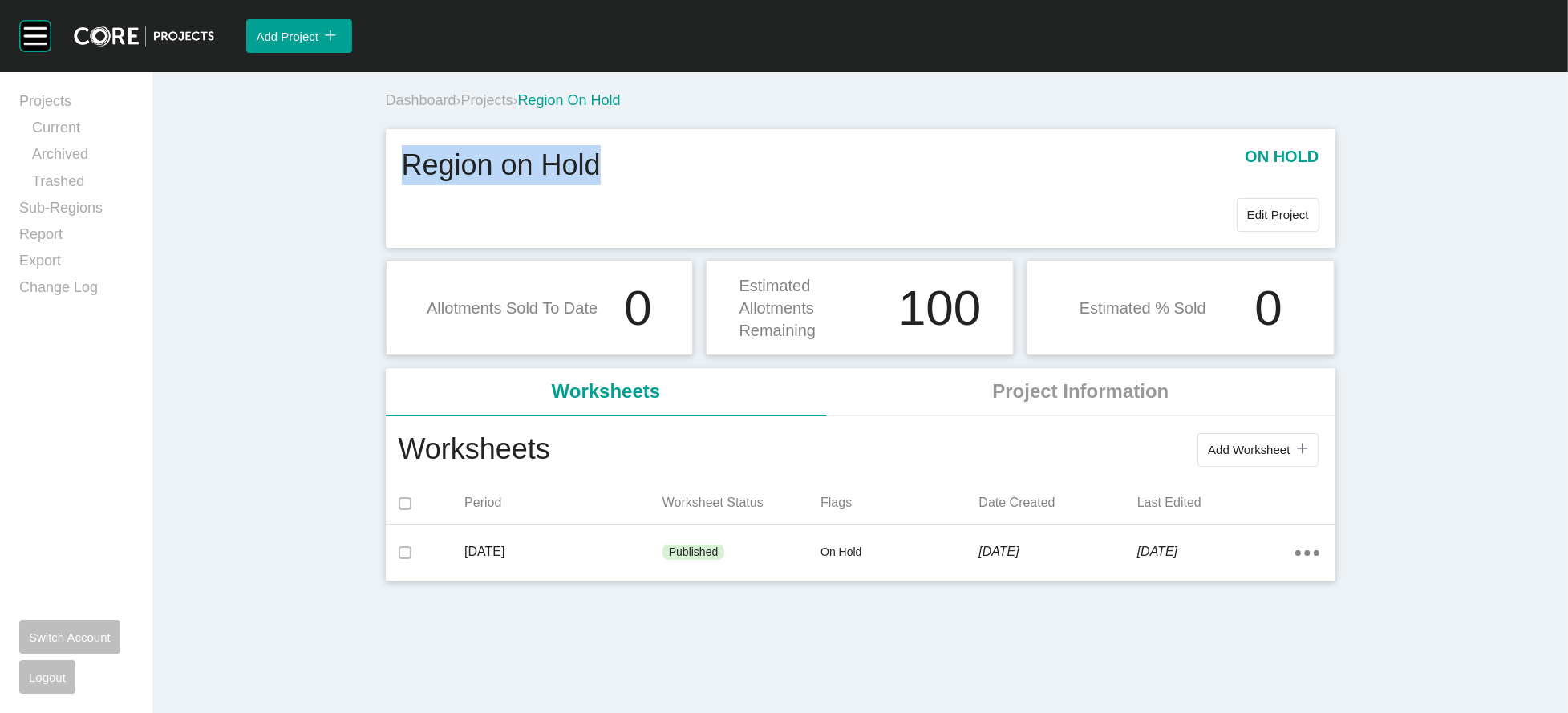
drag, startPoint x: 540, startPoint y: 216, endPoint x: 286, endPoint y: 235, distance: 254.7
click at [402, 197] on div "Region on Hold on hold" at bounding box center [861, 171] width 917 height 52
copy h1 "Region on Hold"
click at [56, 251] on link "Report" at bounding box center [76, 238] width 114 height 27
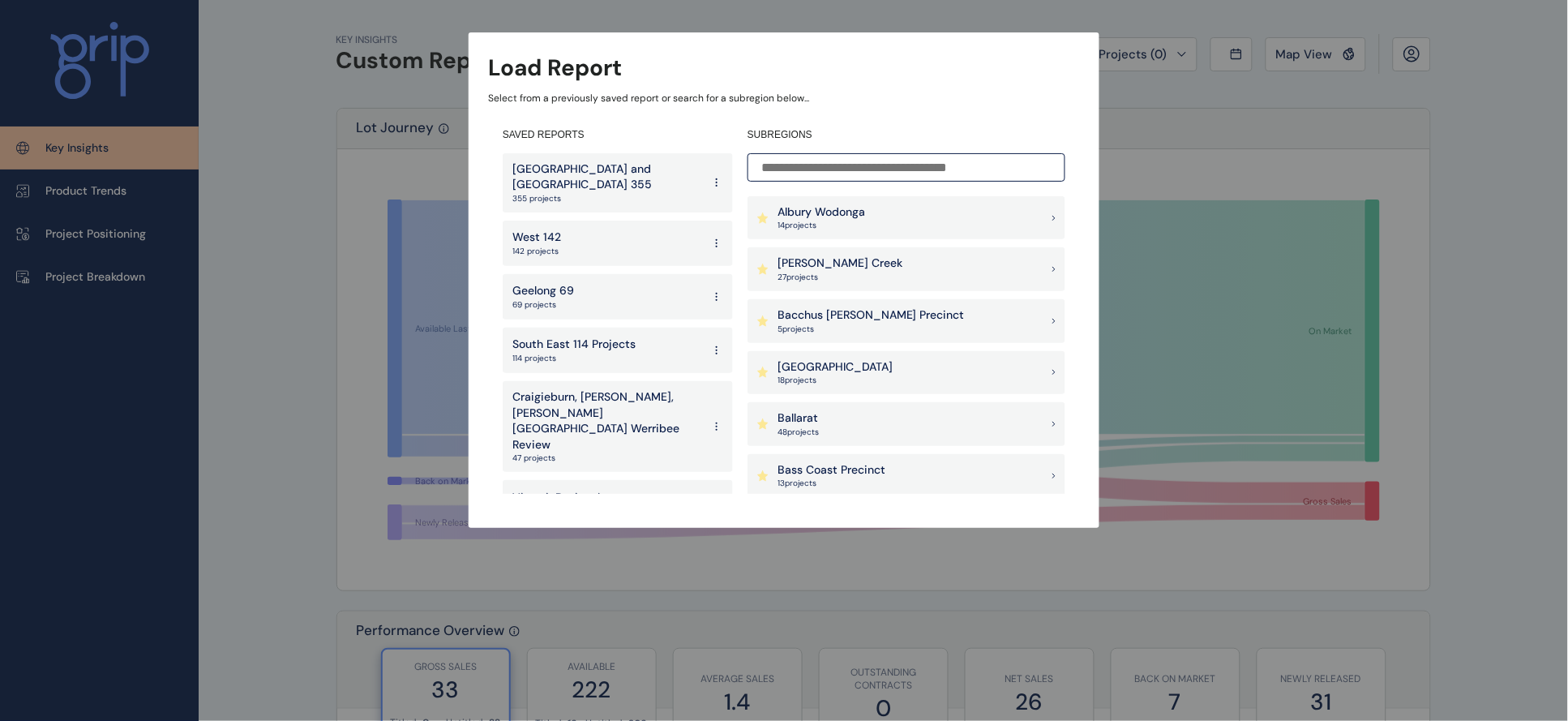
click at [584, 225] on div "West 142 142 projects" at bounding box center [617, 244] width 231 height 46
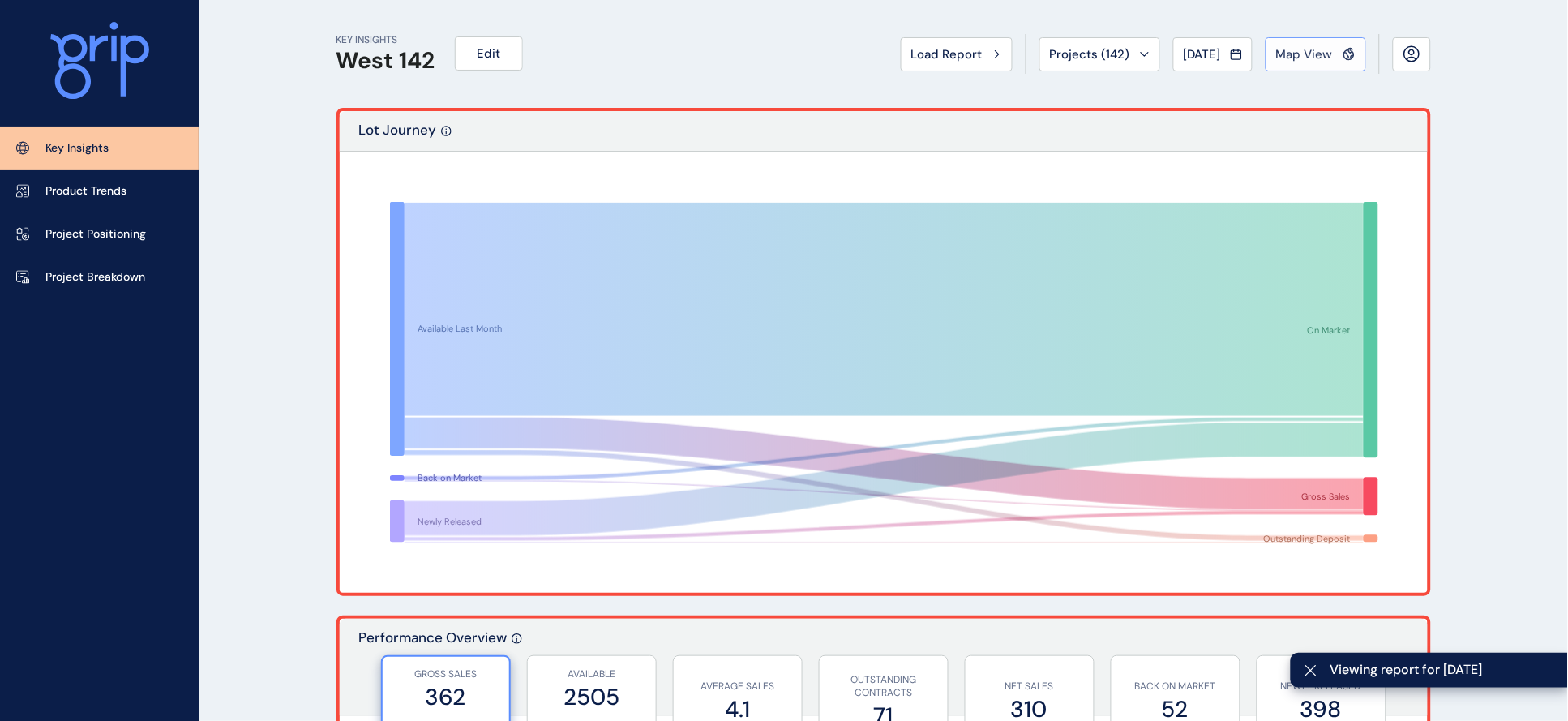
click at [1315, 50] on span "Map View" at bounding box center [1304, 55] width 57 height 16
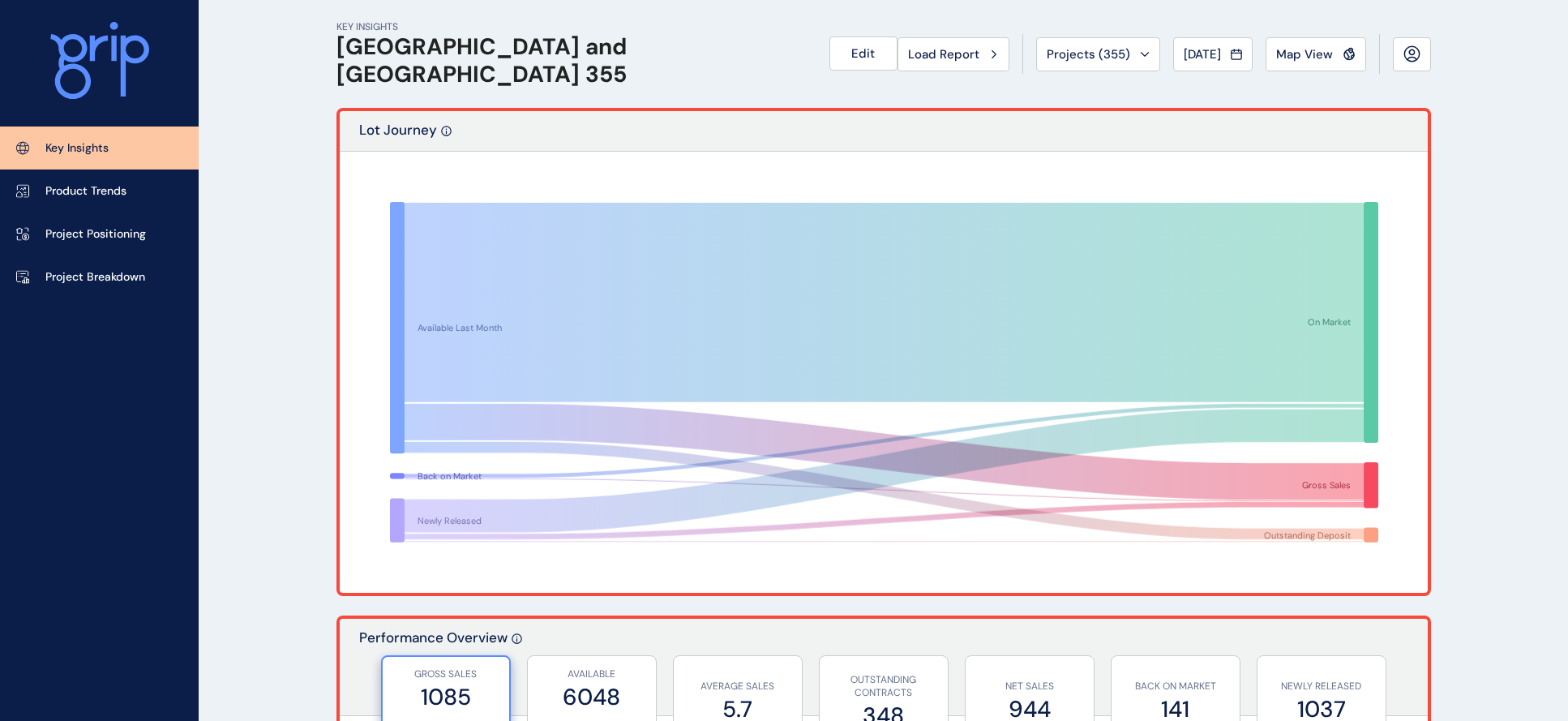
scroll to position [27, 0]
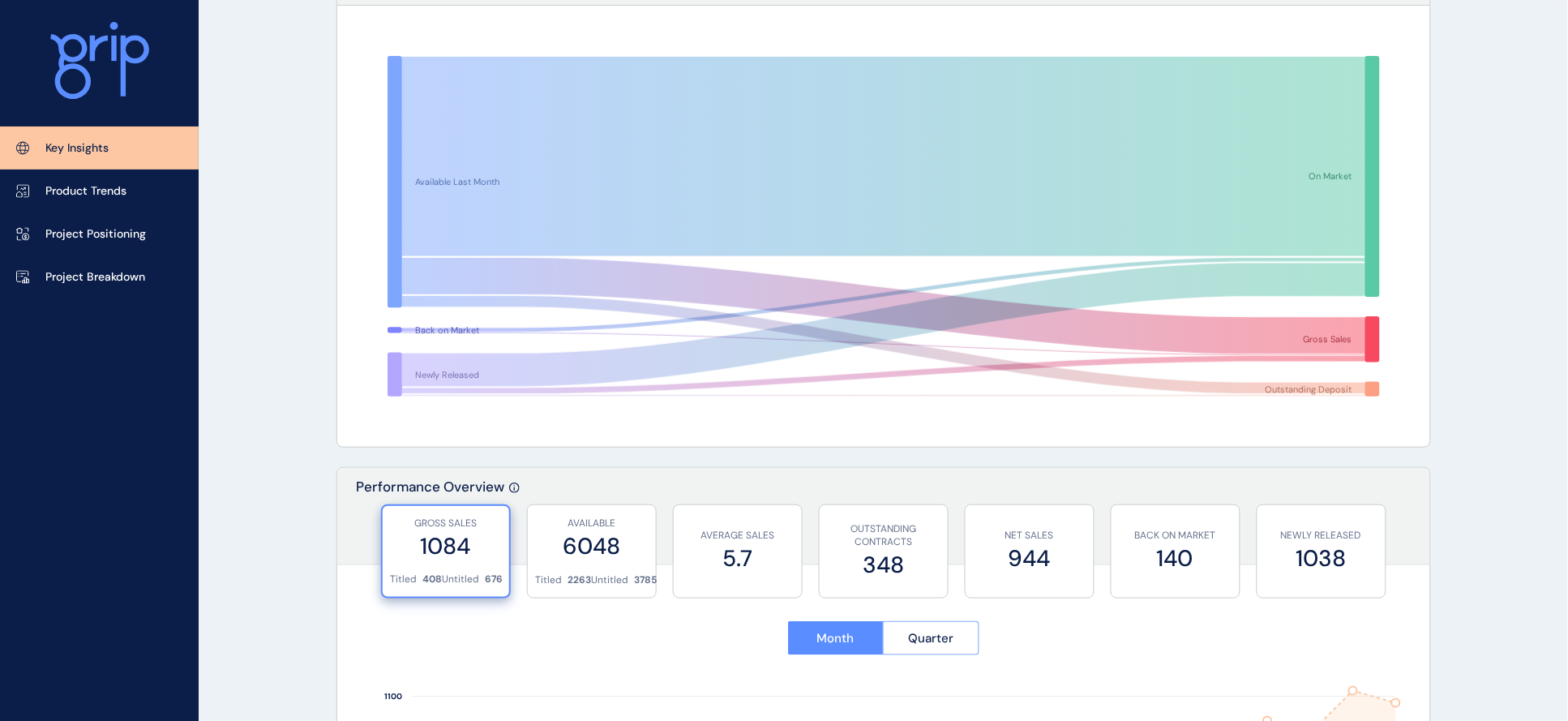
scroll to position [156, 0]
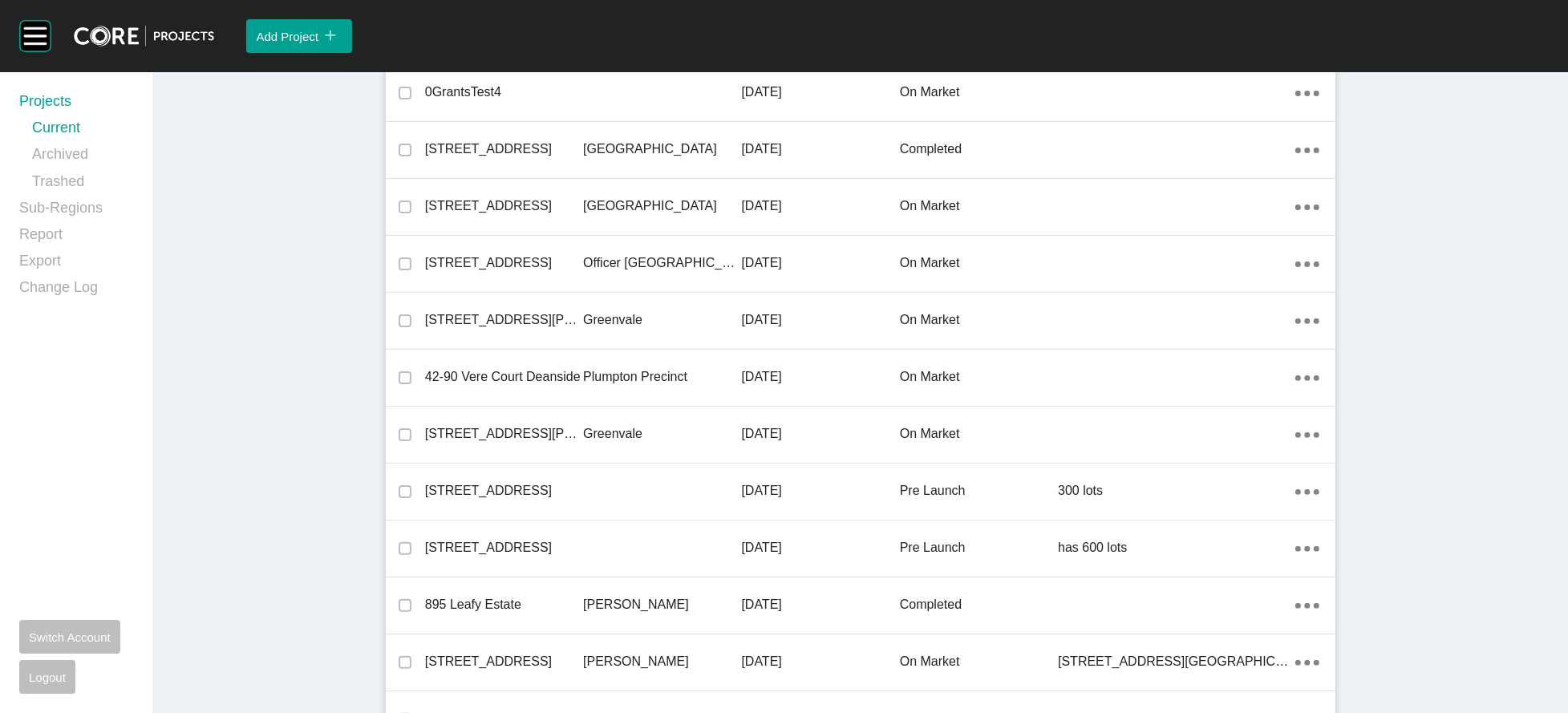
scroll to position [2817, 0]
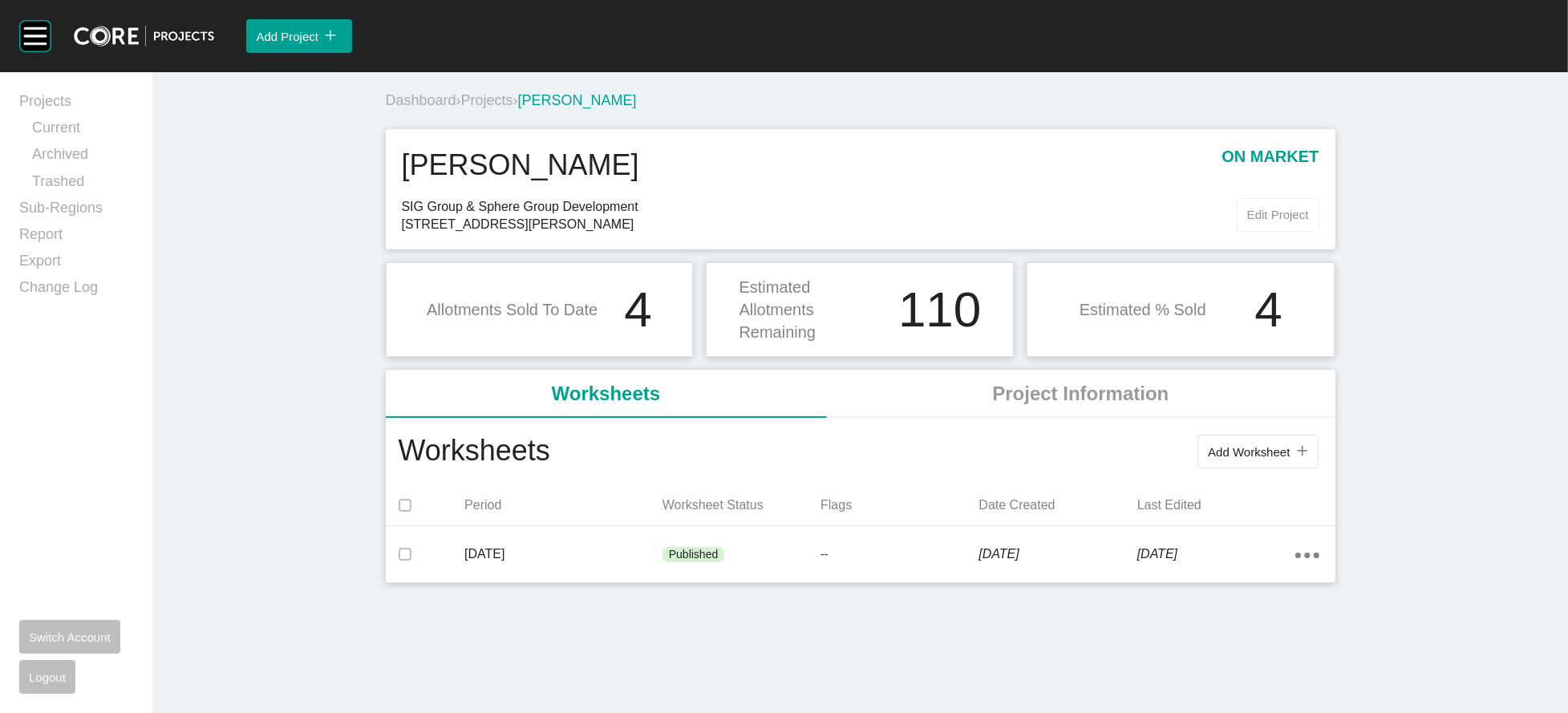
click at [1309, 222] on span "Edit Project" at bounding box center [1278, 214] width 62 height 14
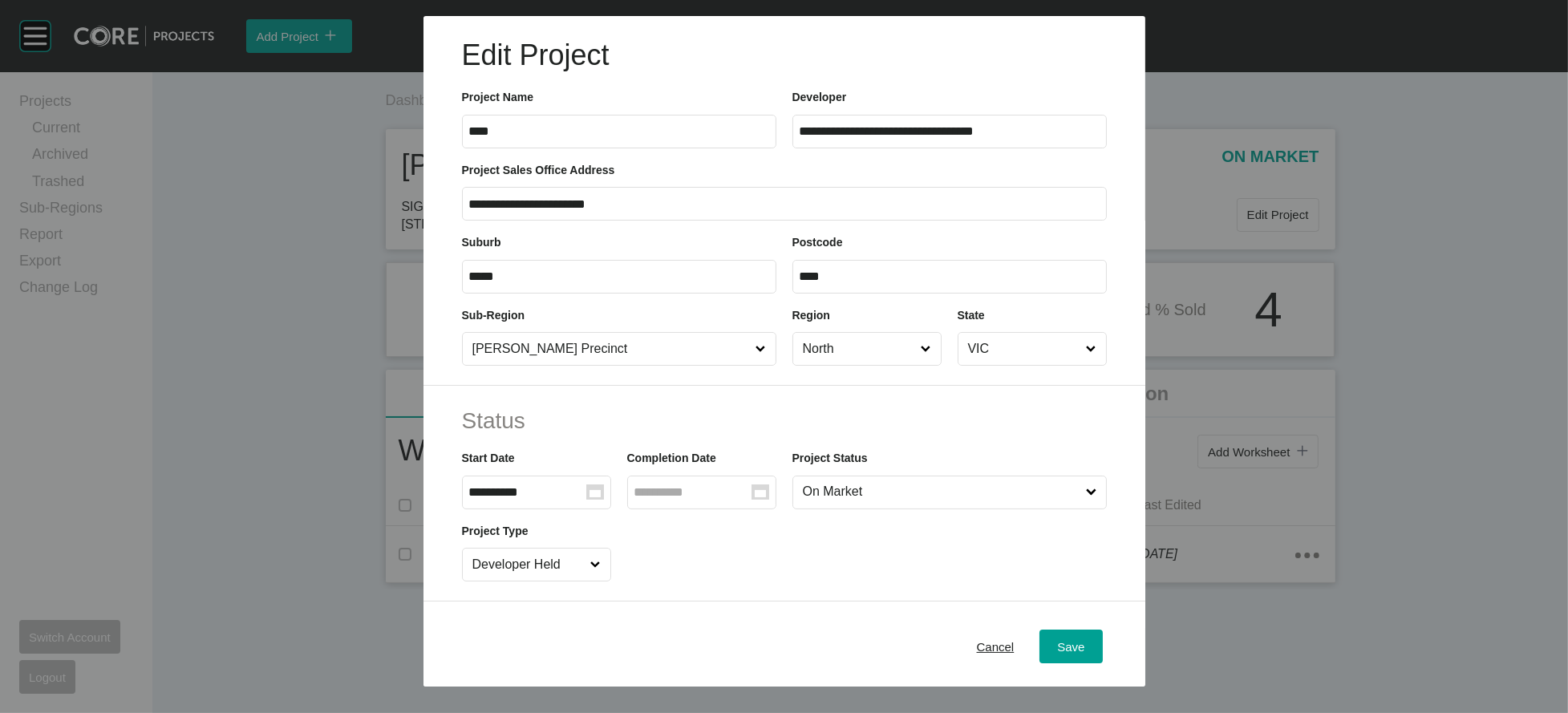
click at [904, 365] on input "North" at bounding box center [858, 349] width 118 height 32
click at [1088, 635] on div "Save" at bounding box center [1071, 645] width 35 height 22
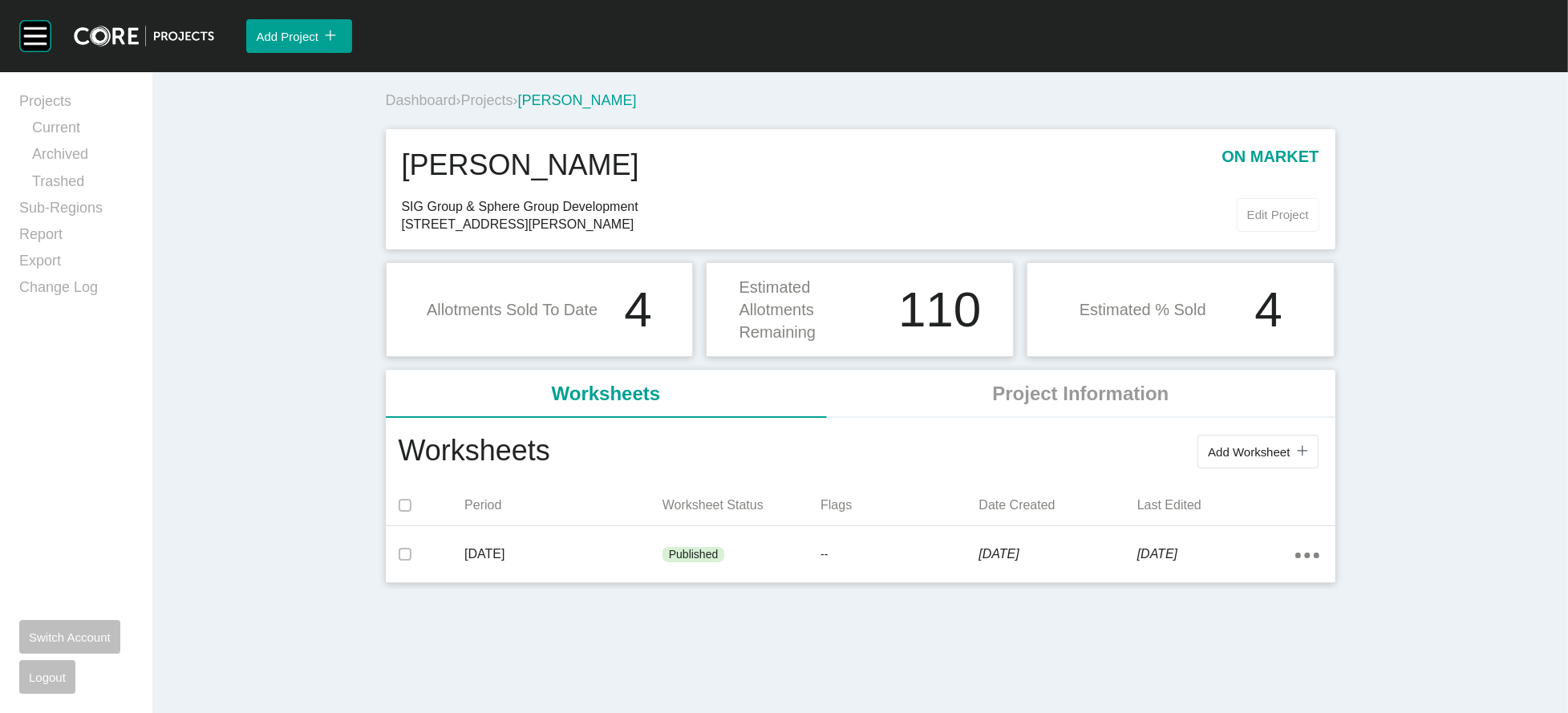
click at [1319, 232] on button "Edit Project" at bounding box center [1278, 215] width 83 height 34
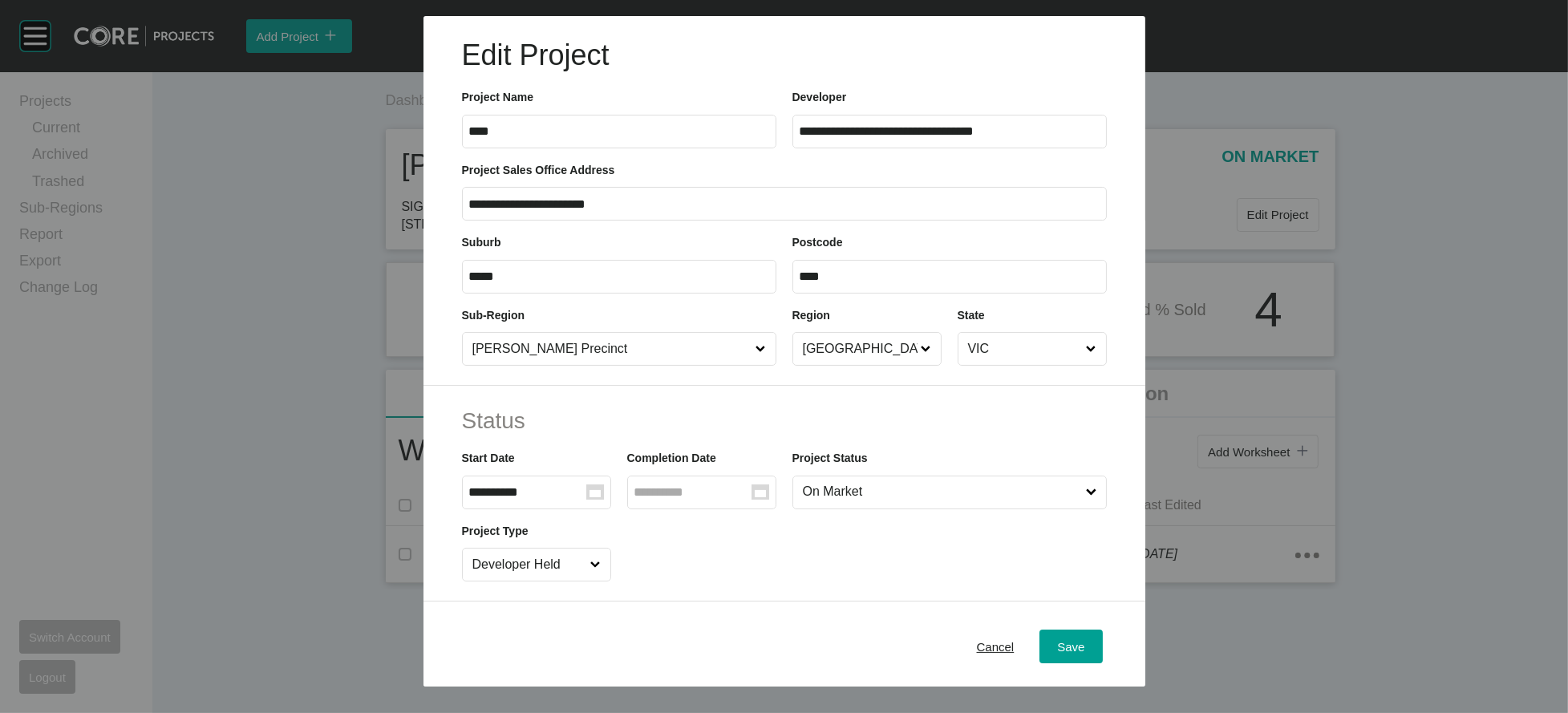
click at [1488, 222] on div "**********" at bounding box center [784, 343] width 1568 height 686
click at [1014, 629] on button "Cancel" at bounding box center [995, 646] width 73 height 34
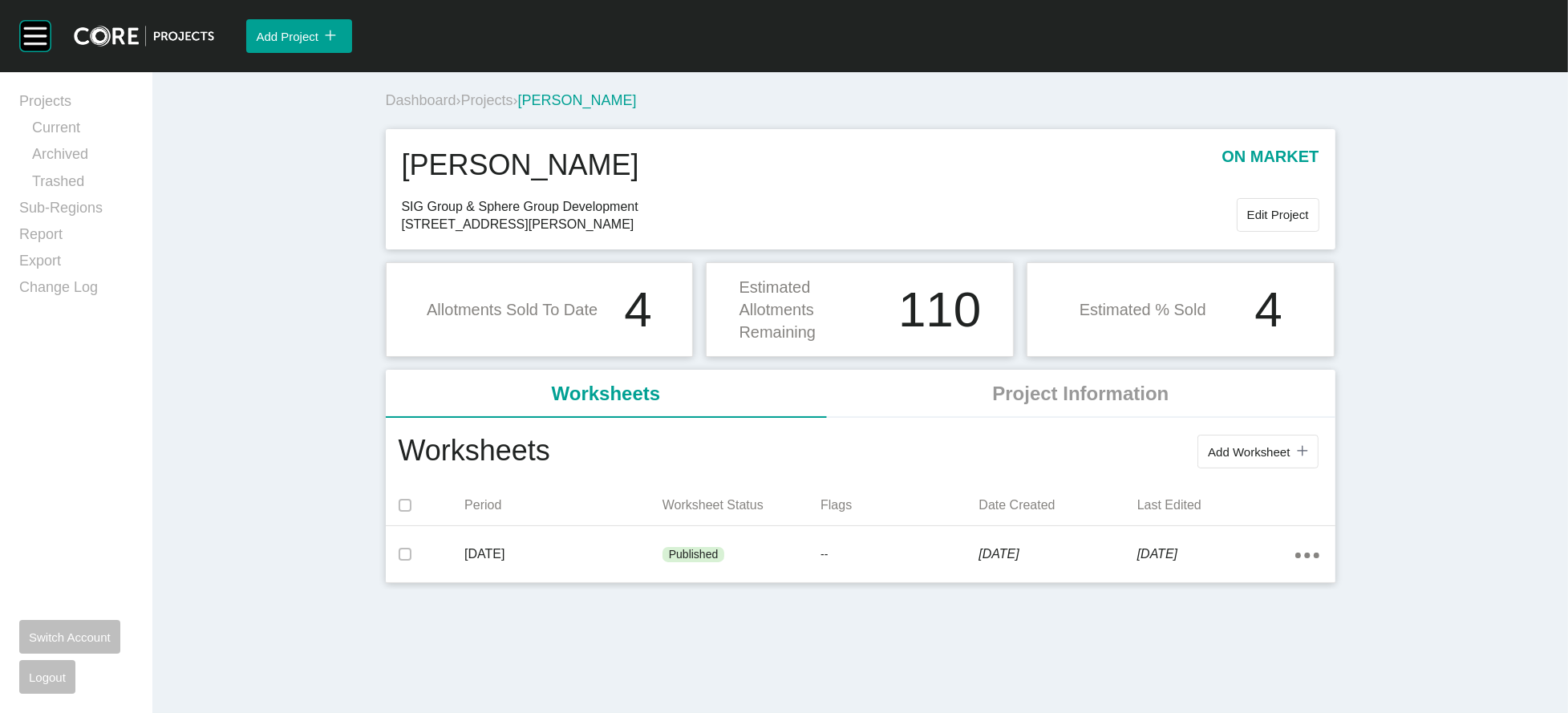
click at [461, 108] on span "Projects" at bounding box center [487, 100] width 52 height 16
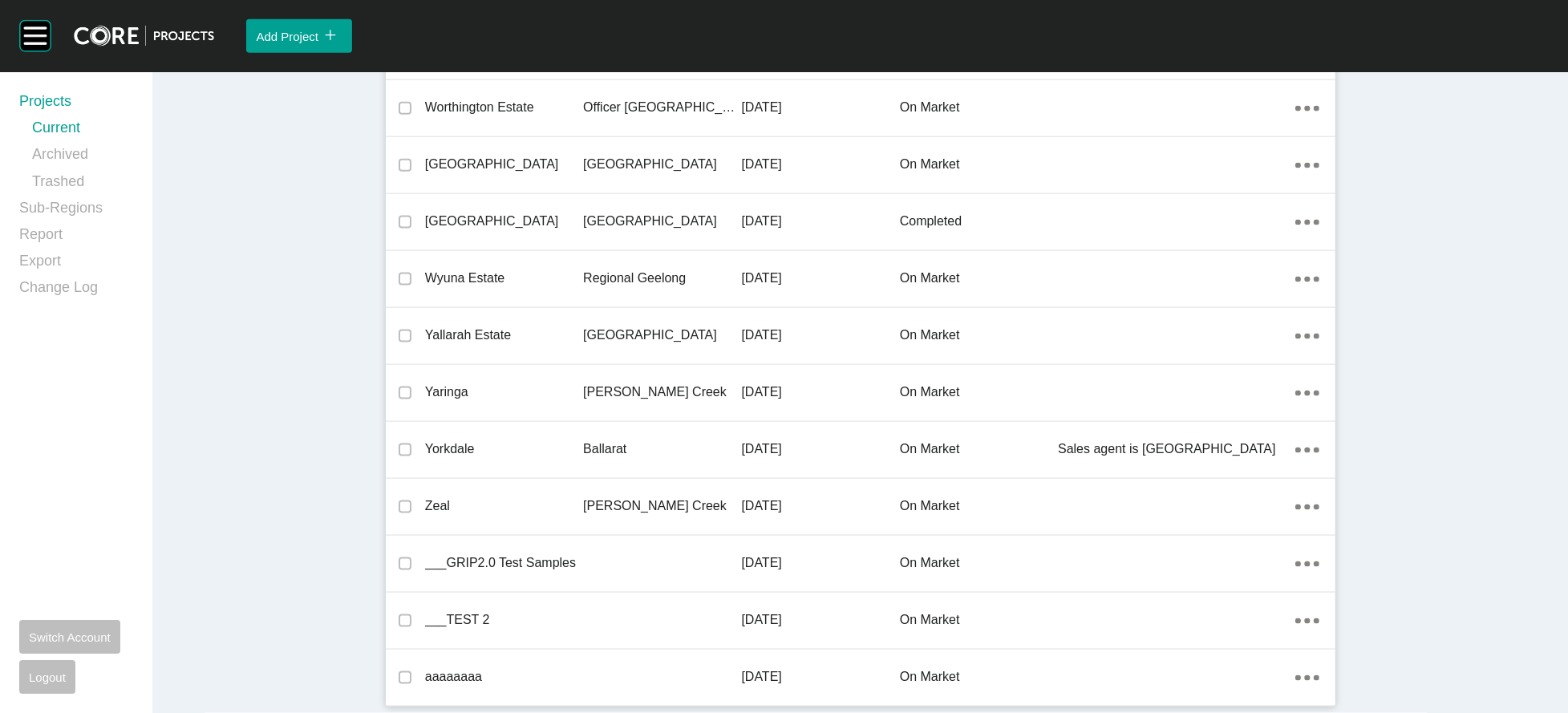
scroll to position [48127, 0]
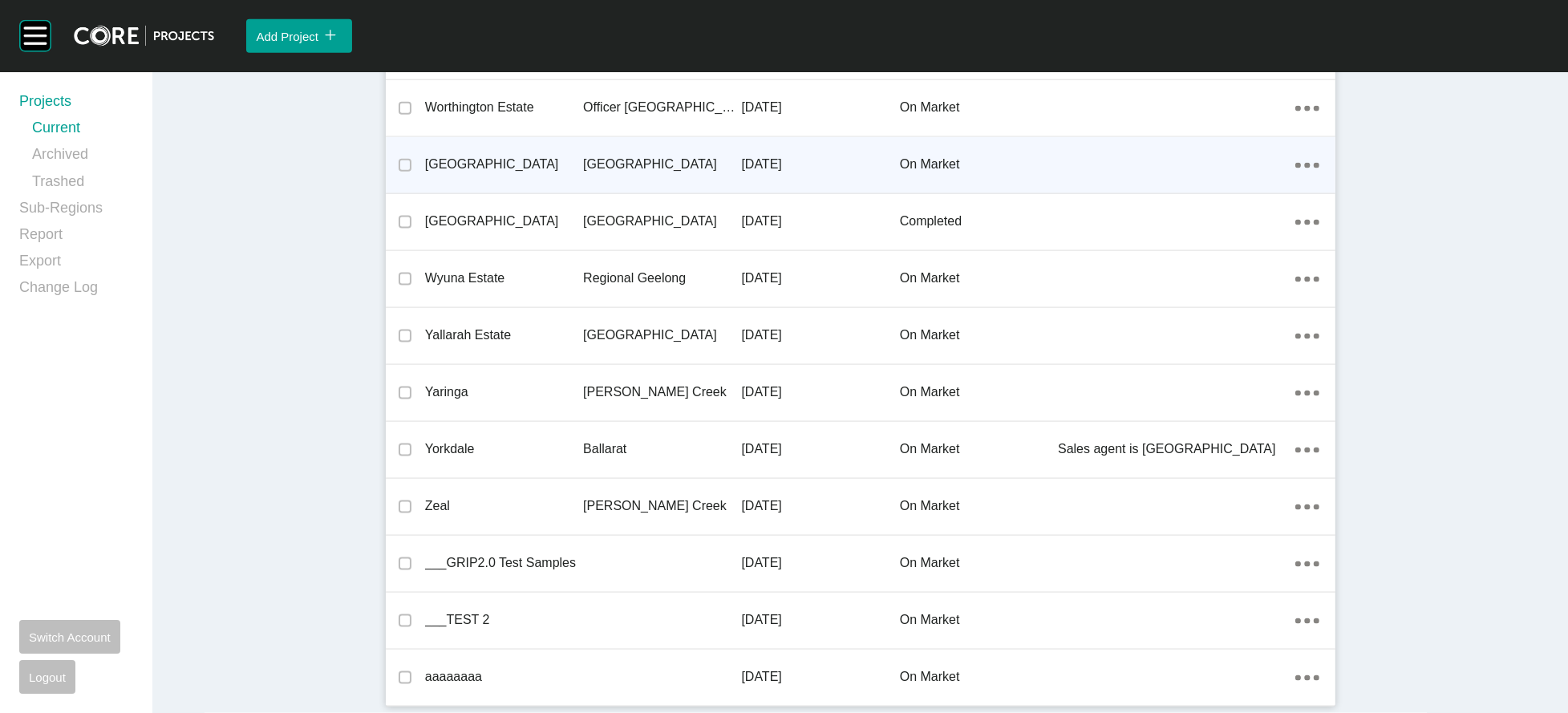
click at [1031, 193] on div "Wyndham Gardens Ballan Road Precinct 26 August 2025 on market Action Menu Dots …" at bounding box center [861, 165] width 949 height 56
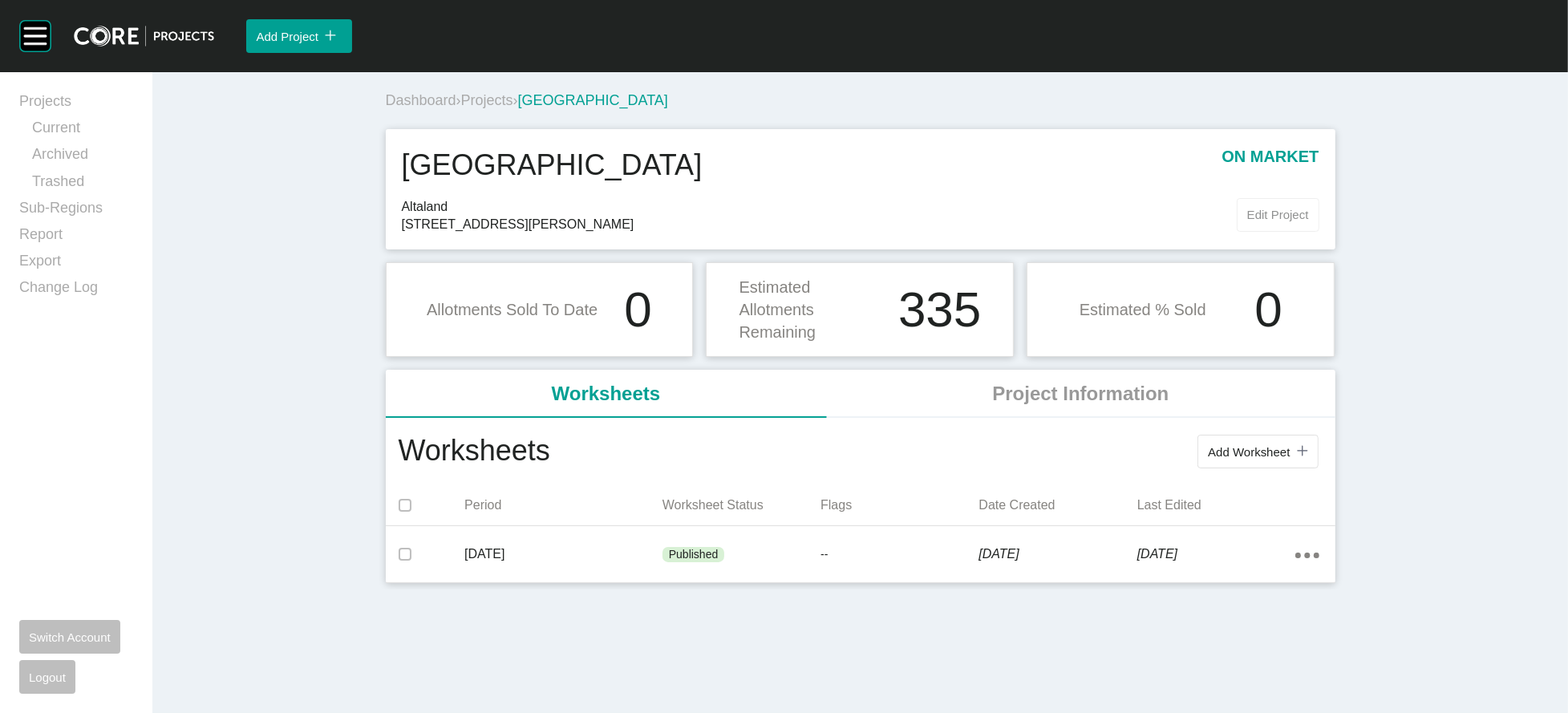
click at [1309, 222] on span "Edit Project" at bounding box center [1278, 214] width 62 height 14
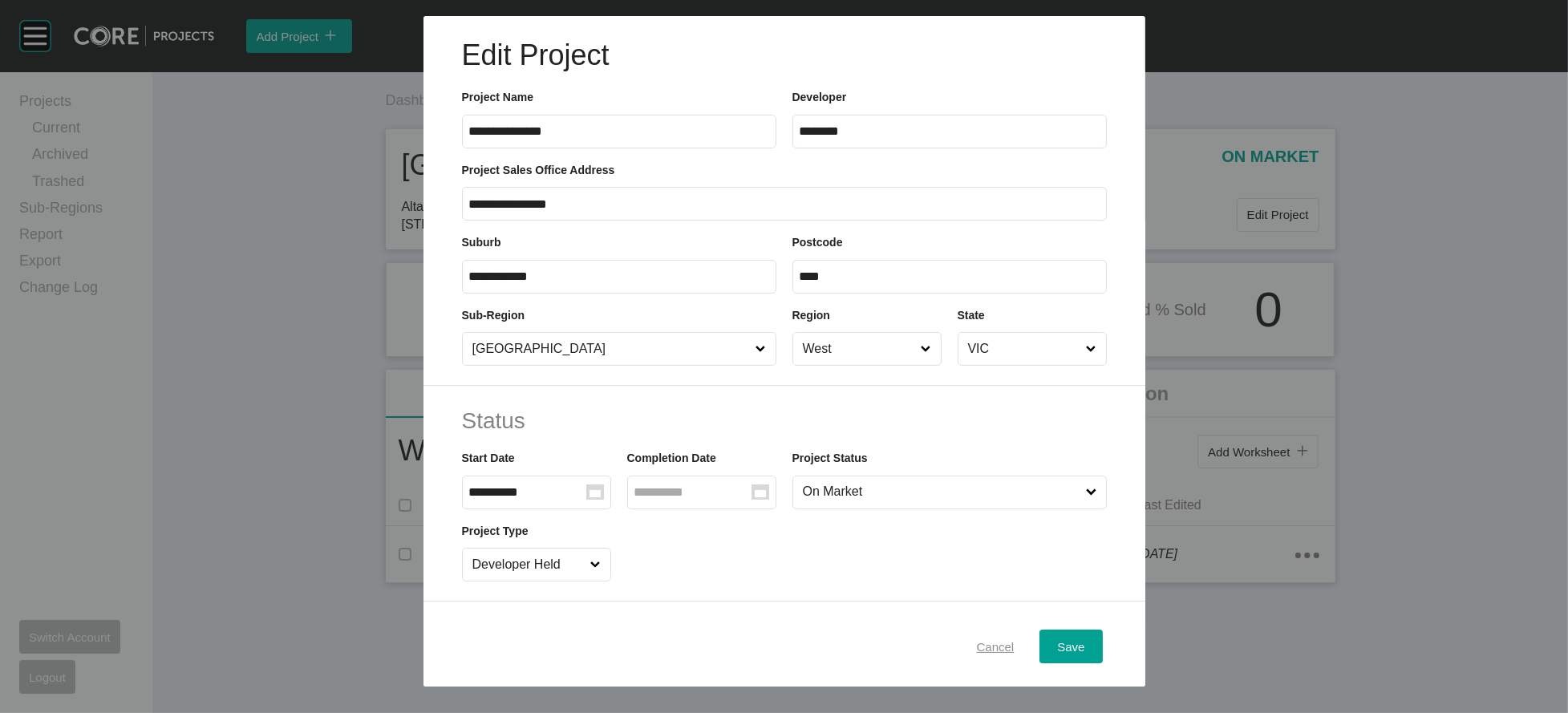
click at [1014, 639] on span "Cancel" at bounding box center [995, 645] width 38 height 14
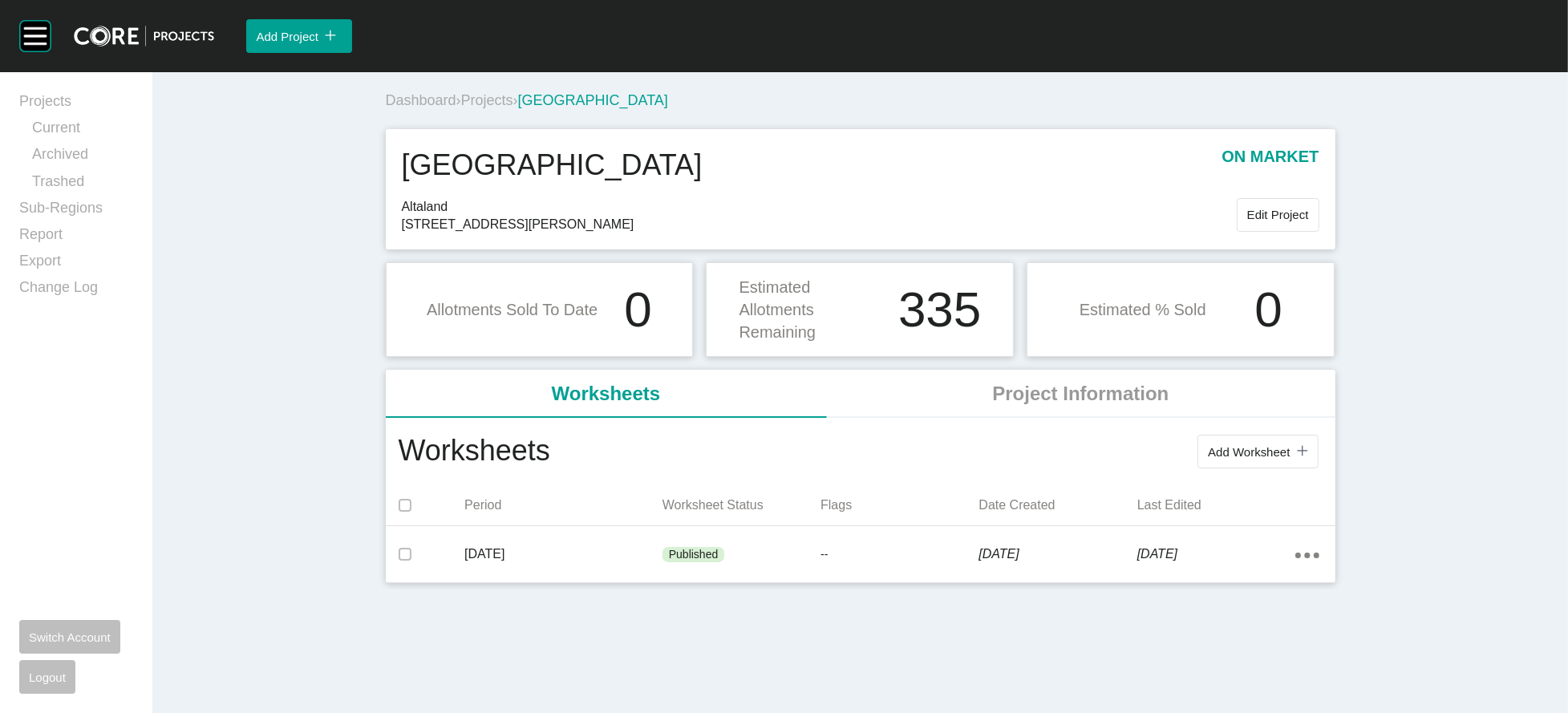
click at [461, 108] on span "Projects" at bounding box center [487, 100] width 52 height 16
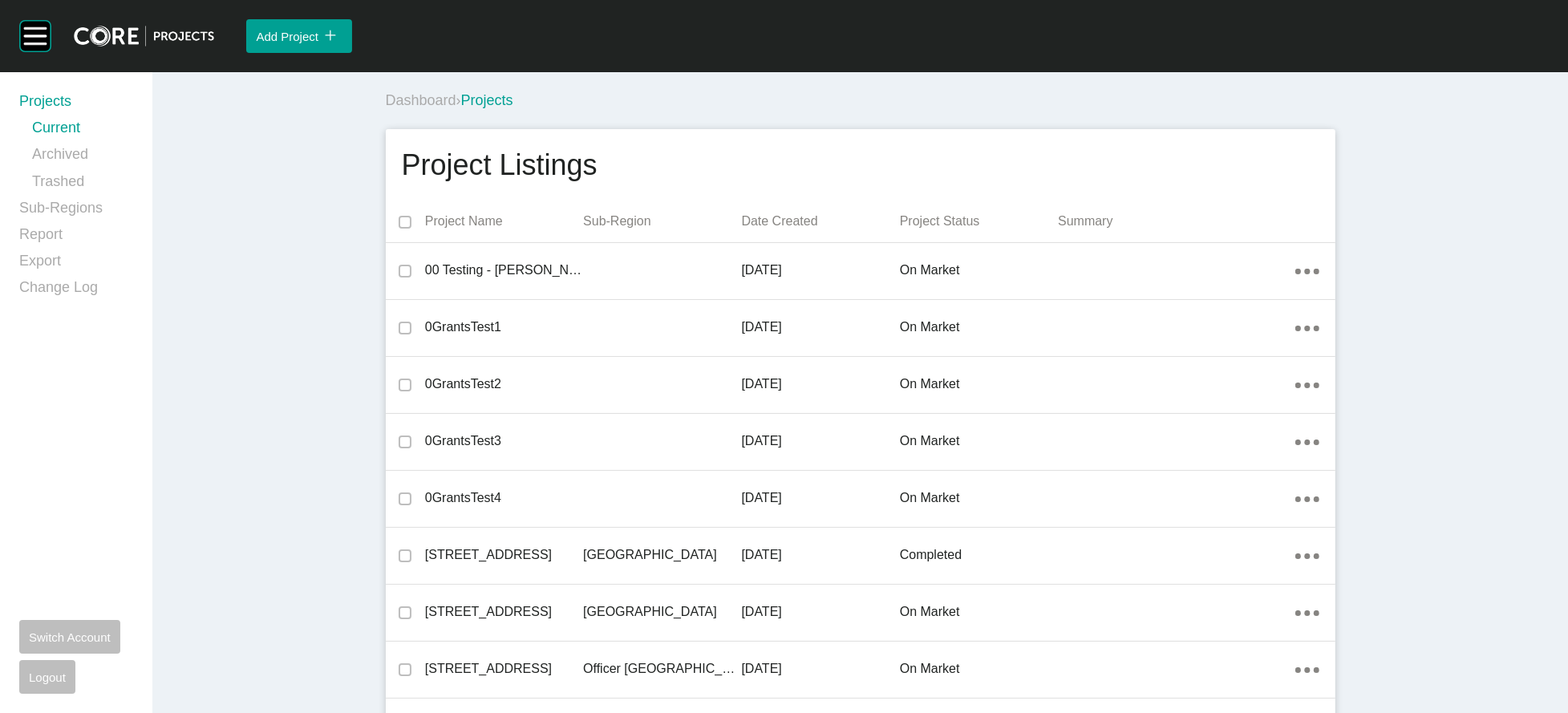
scroll to position [29620, 0]
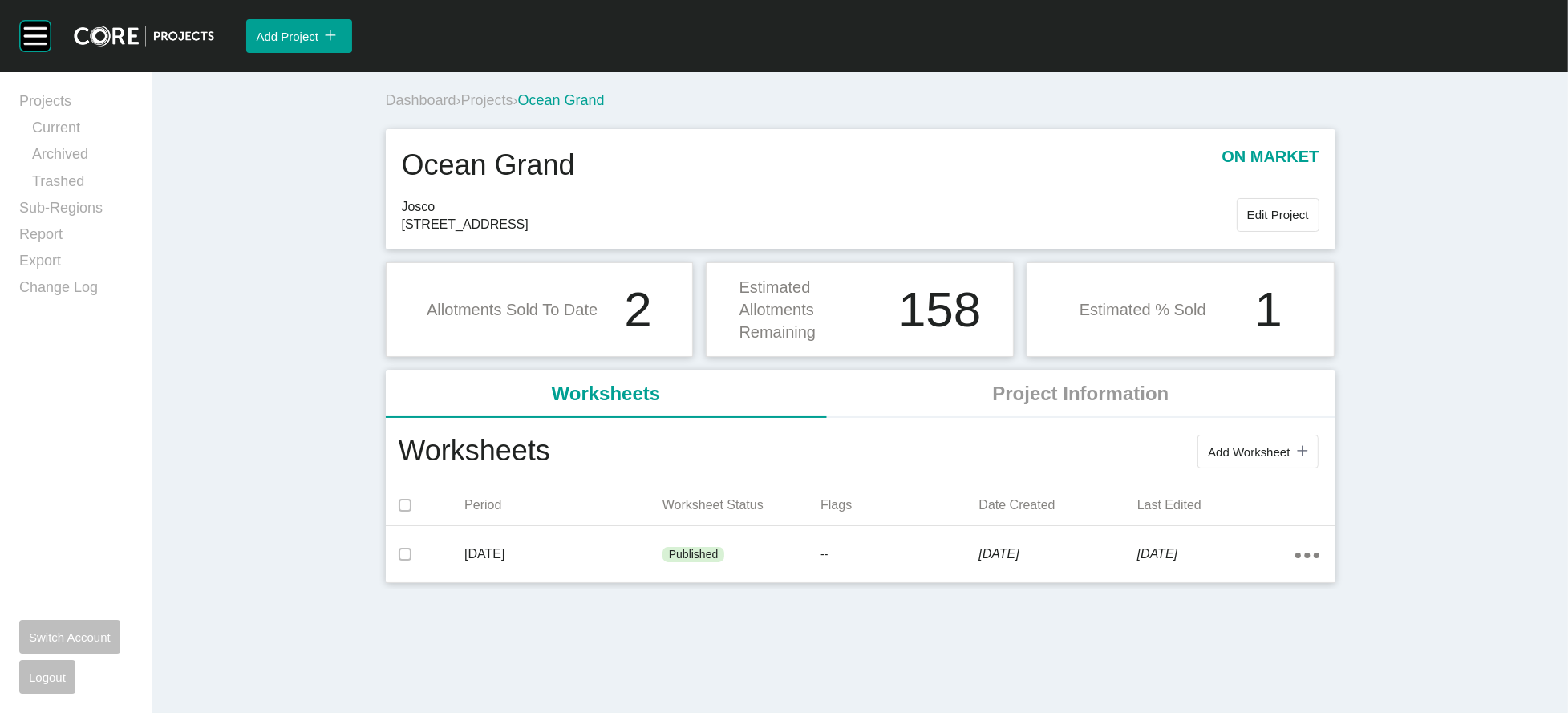
click at [1319, 232] on button "Edit Project" at bounding box center [1278, 215] width 83 height 34
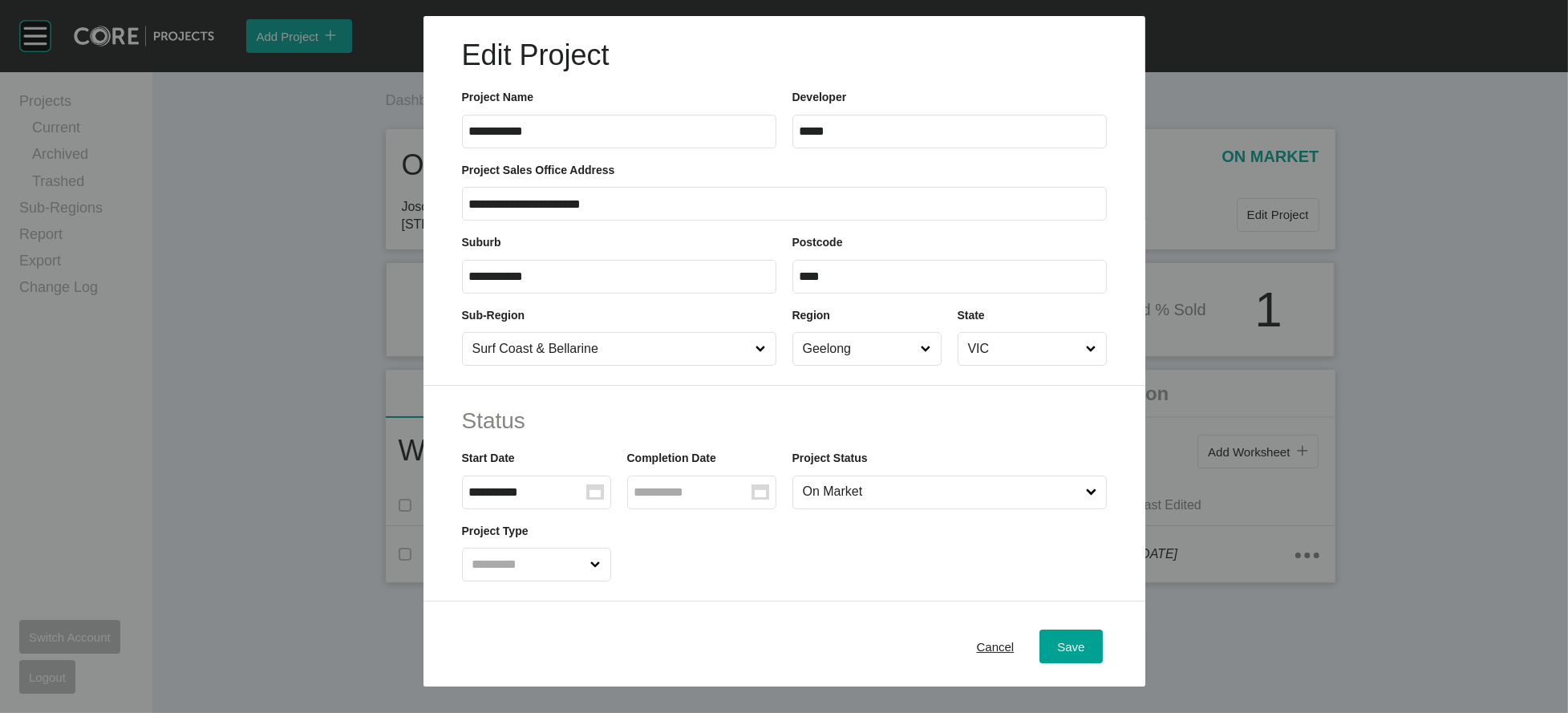
click at [1014, 639] on span "Cancel" at bounding box center [995, 645] width 38 height 14
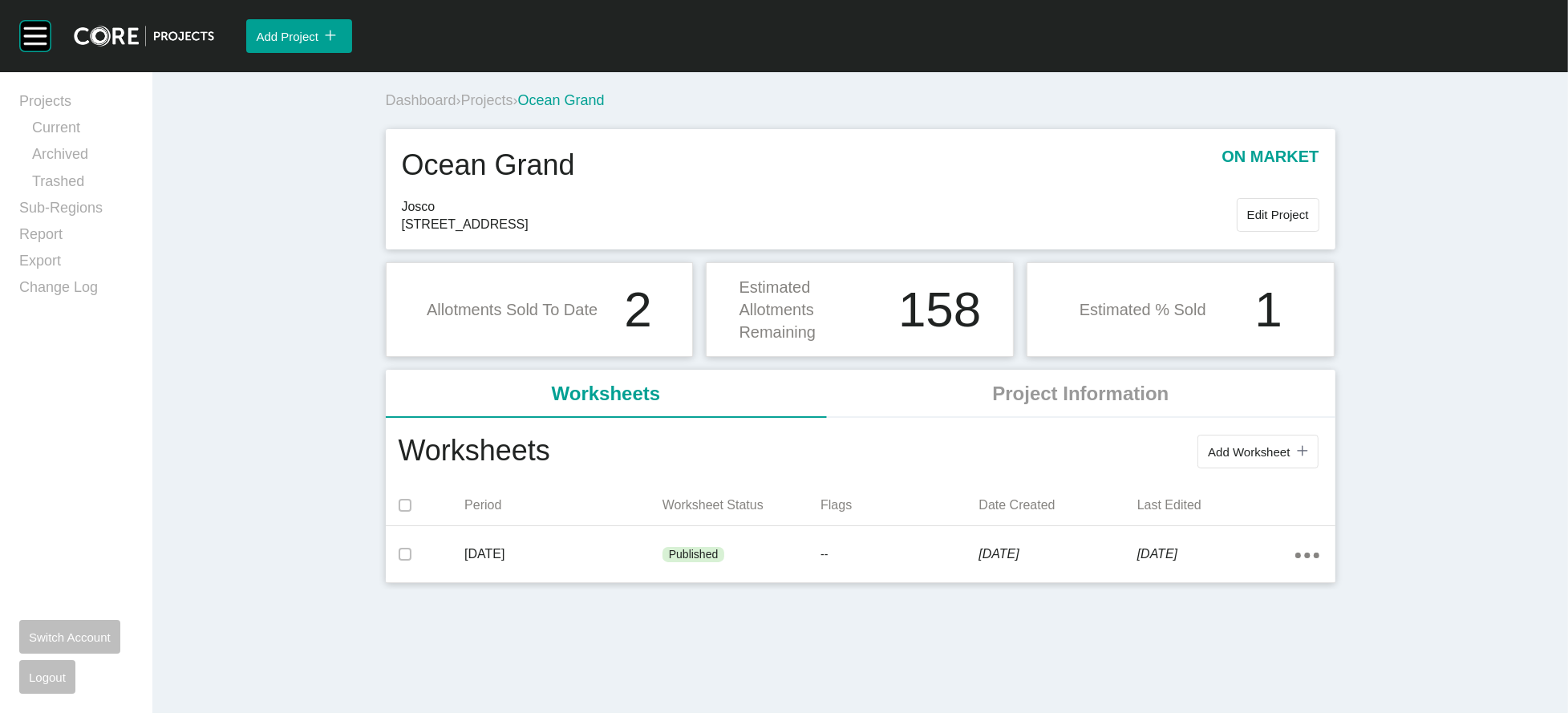
click at [461, 108] on span "Projects" at bounding box center [487, 100] width 52 height 16
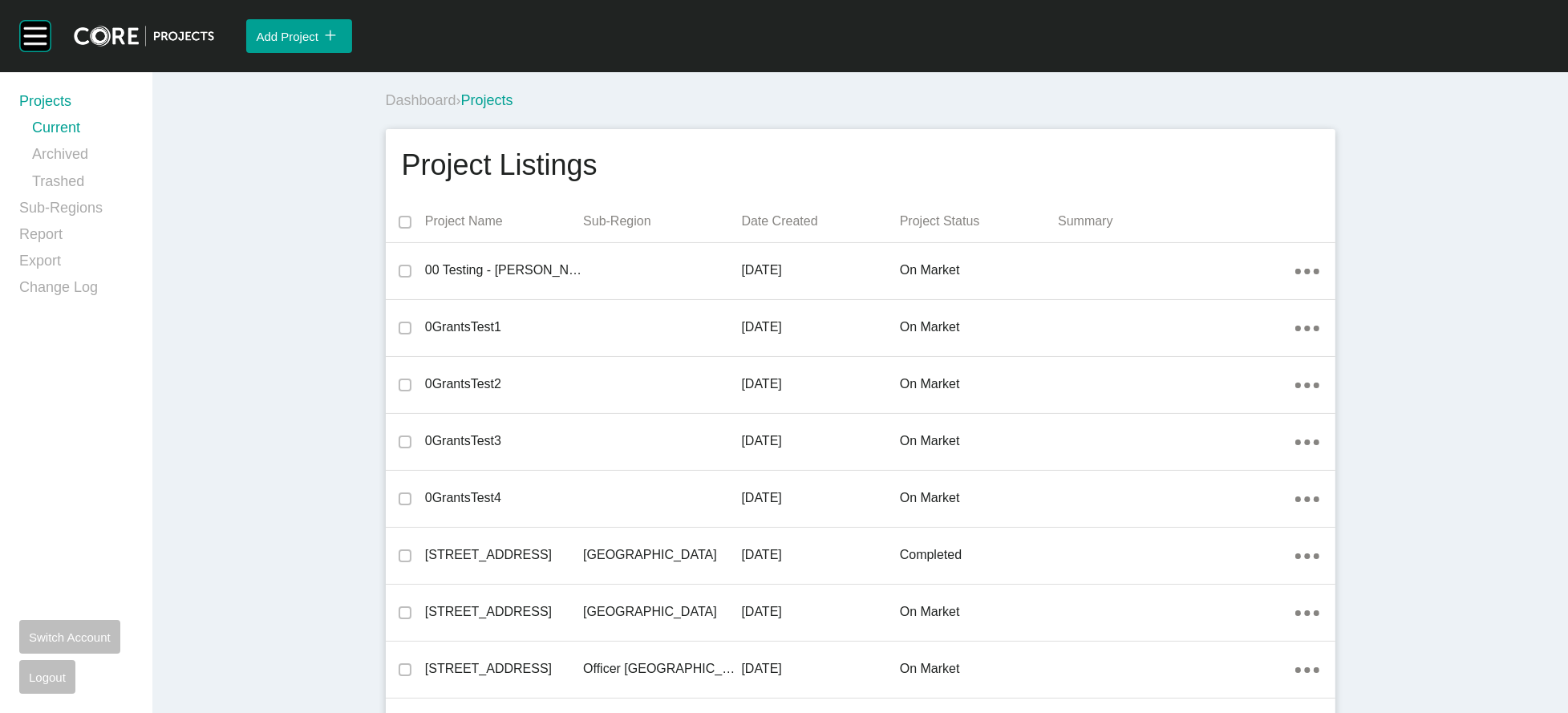
scroll to position [24799, 0]
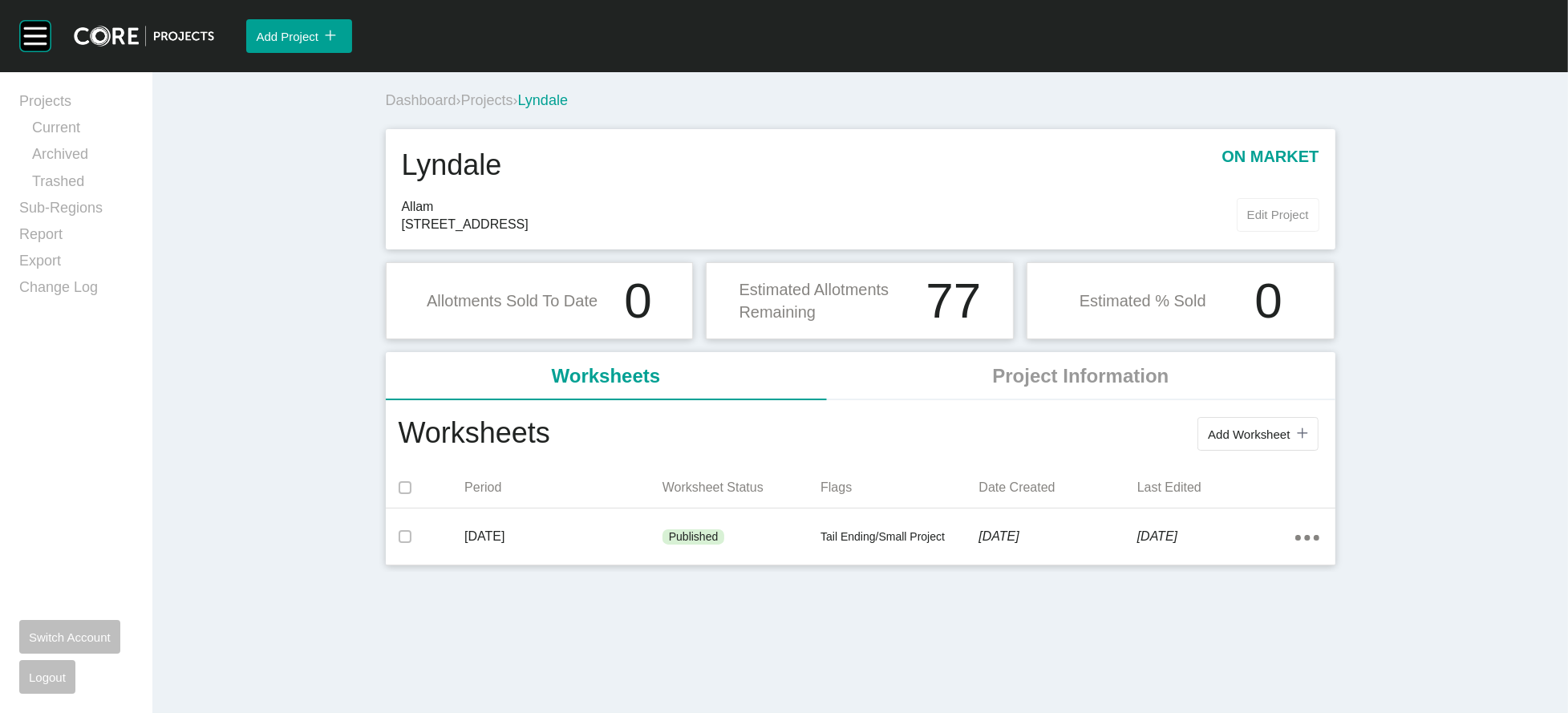
click at [1309, 222] on span "Edit Project" at bounding box center [1278, 214] width 62 height 14
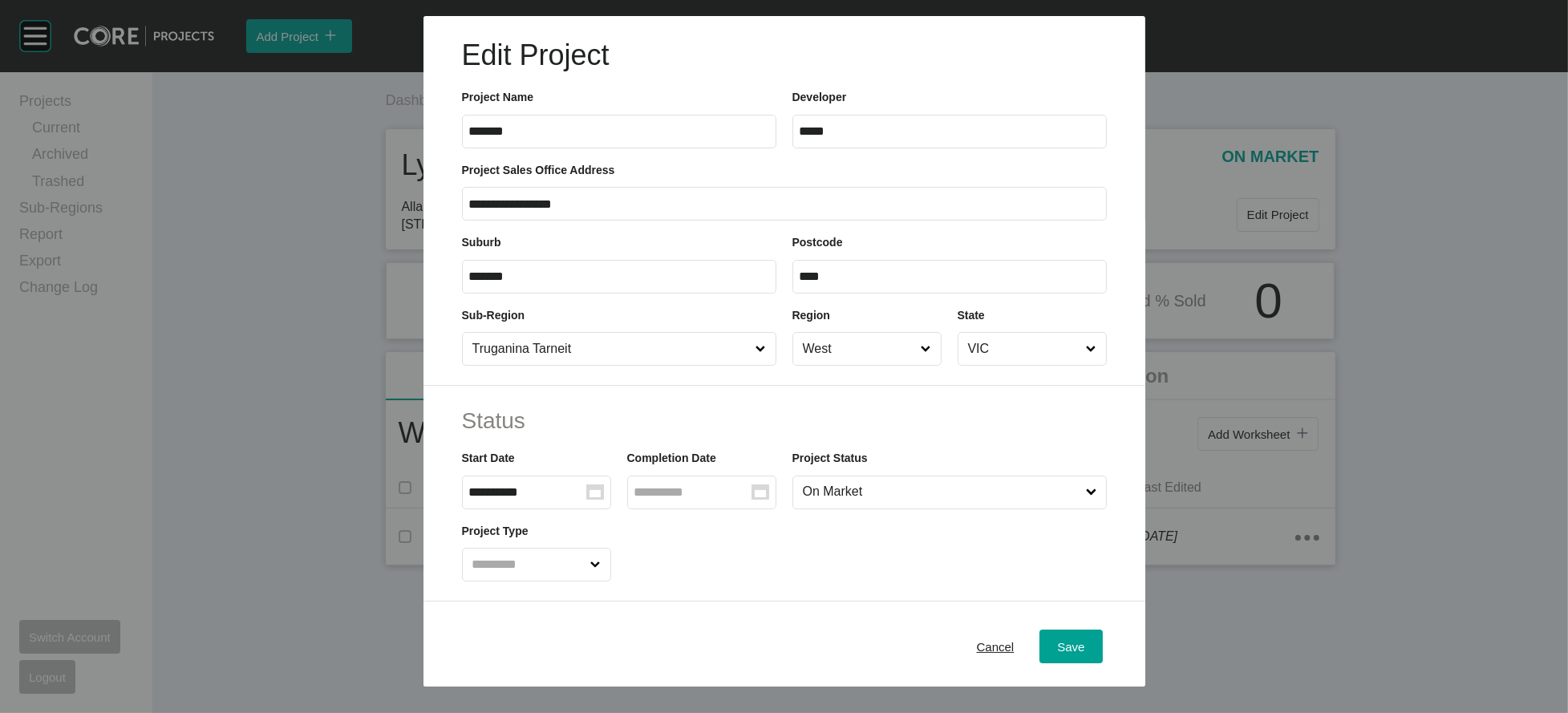
click at [1013, 639] on span "Cancel" at bounding box center [995, 645] width 38 height 14
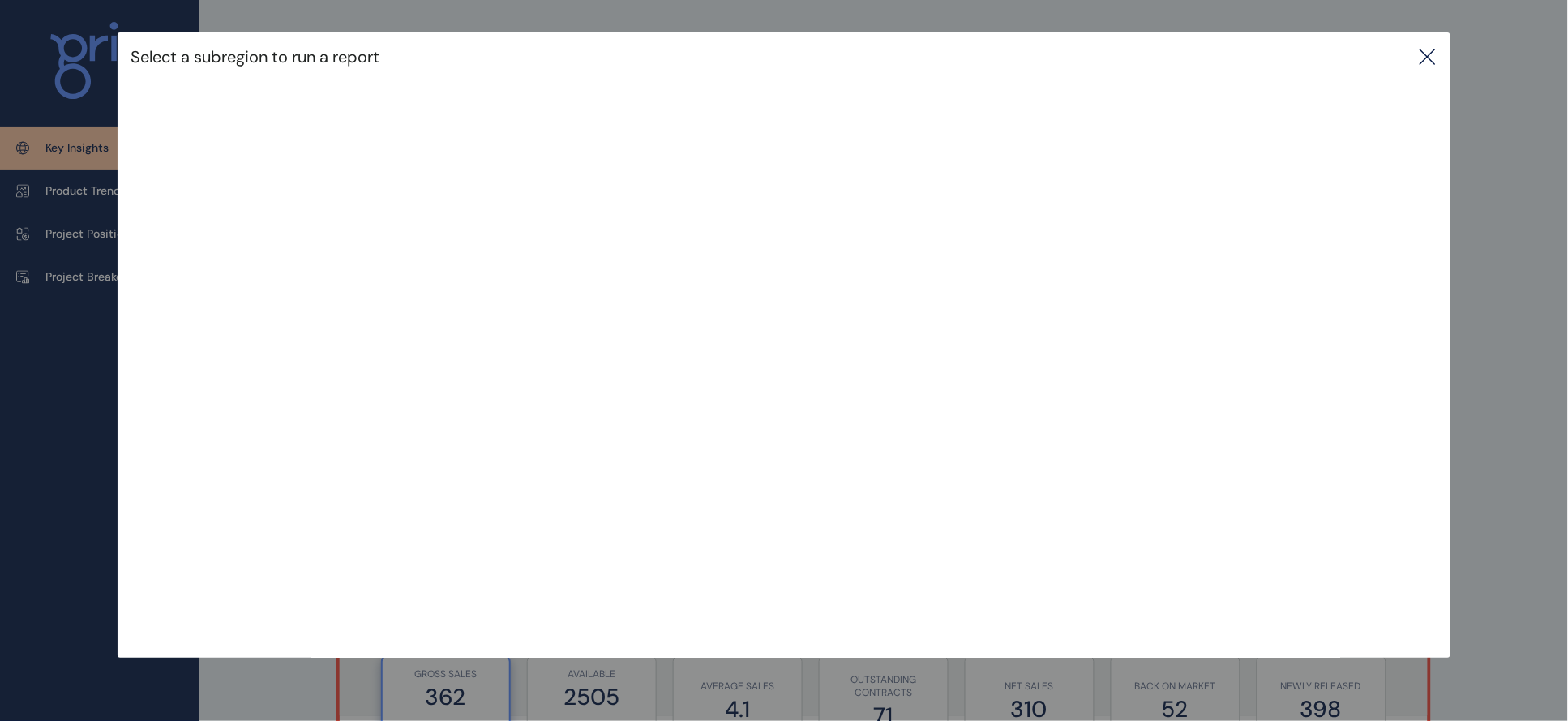
click at [1437, 50] on icon at bounding box center [1428, 57] width 20 height 20
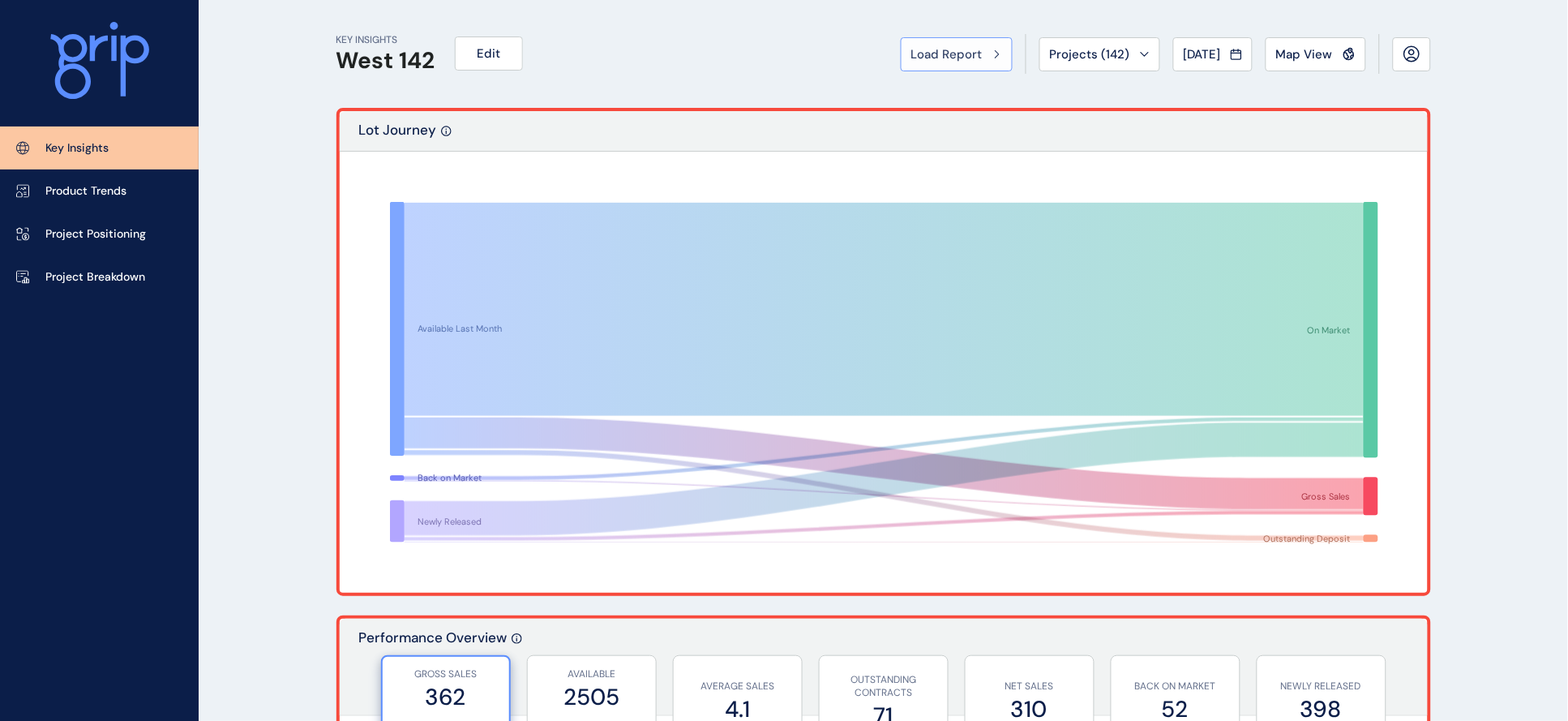
click at [911, 46] on span "Load Report" at bounding box center [947, 55] width 72 height 16
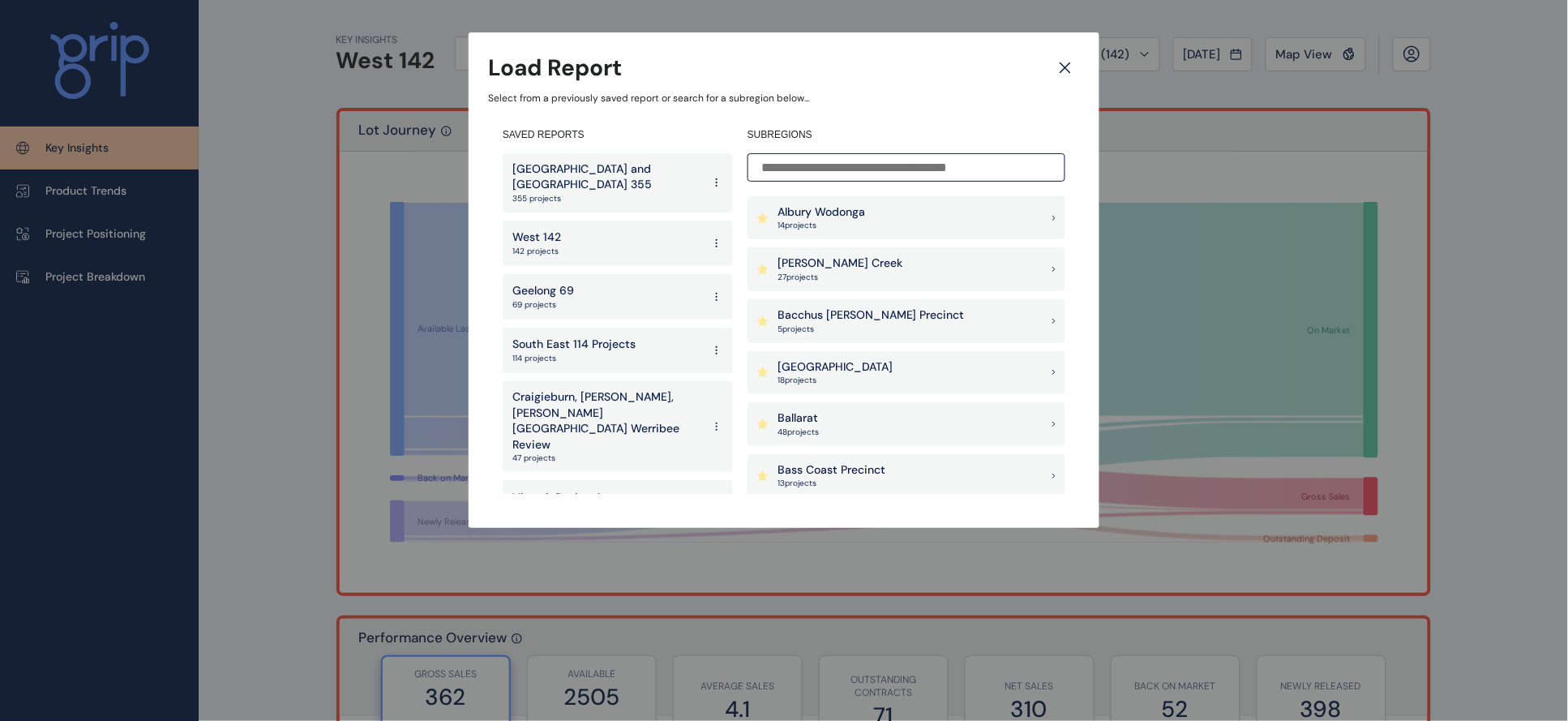
click at [590, 285] on div "Geelong 69 69 projects" at bounding box center [617, 297] width 231 height 46
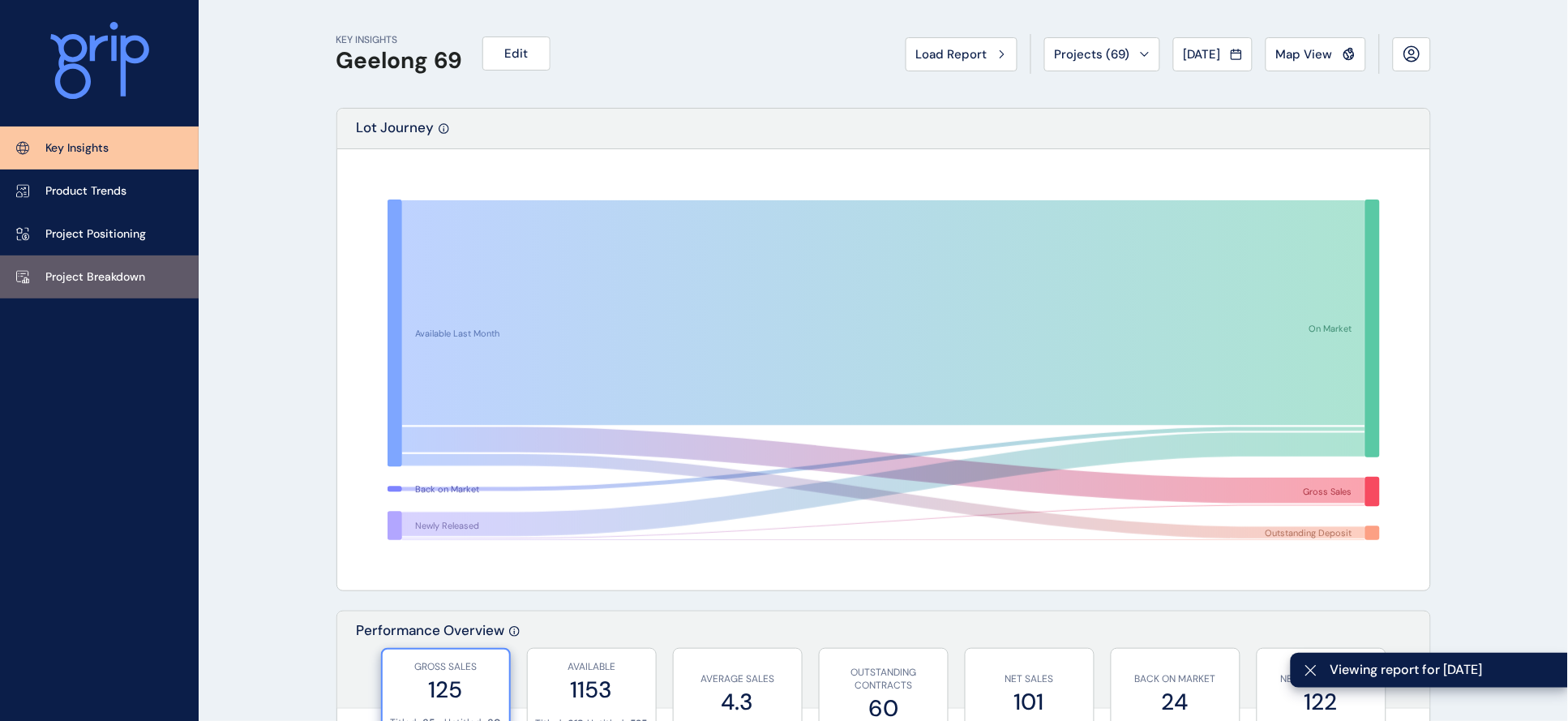
click at [173, 287] on link "Project Breakdown" at bounding box center [99, 276] width 199 height 43
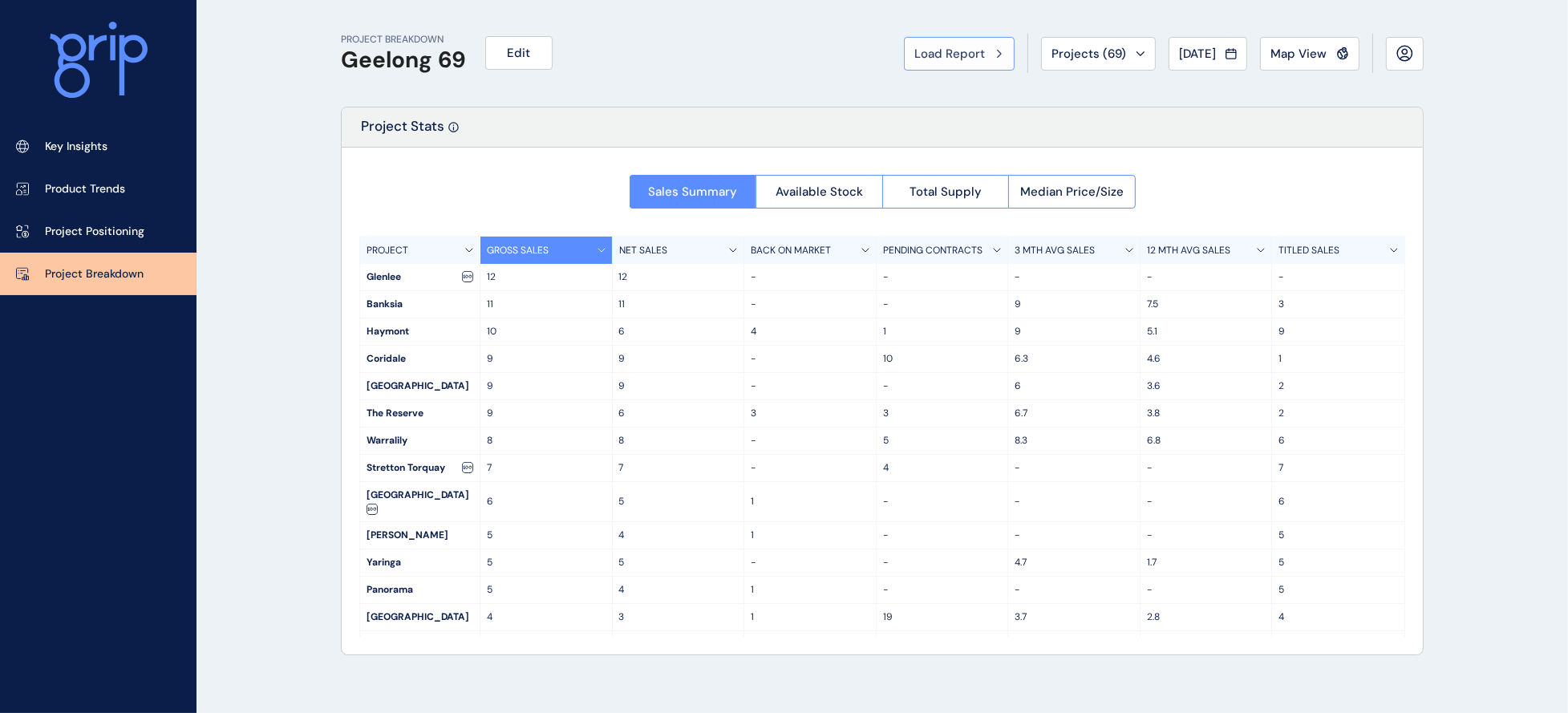
click at [918, 46] on div "Load Report" at bounding box center [959, 54] width 89 height 16
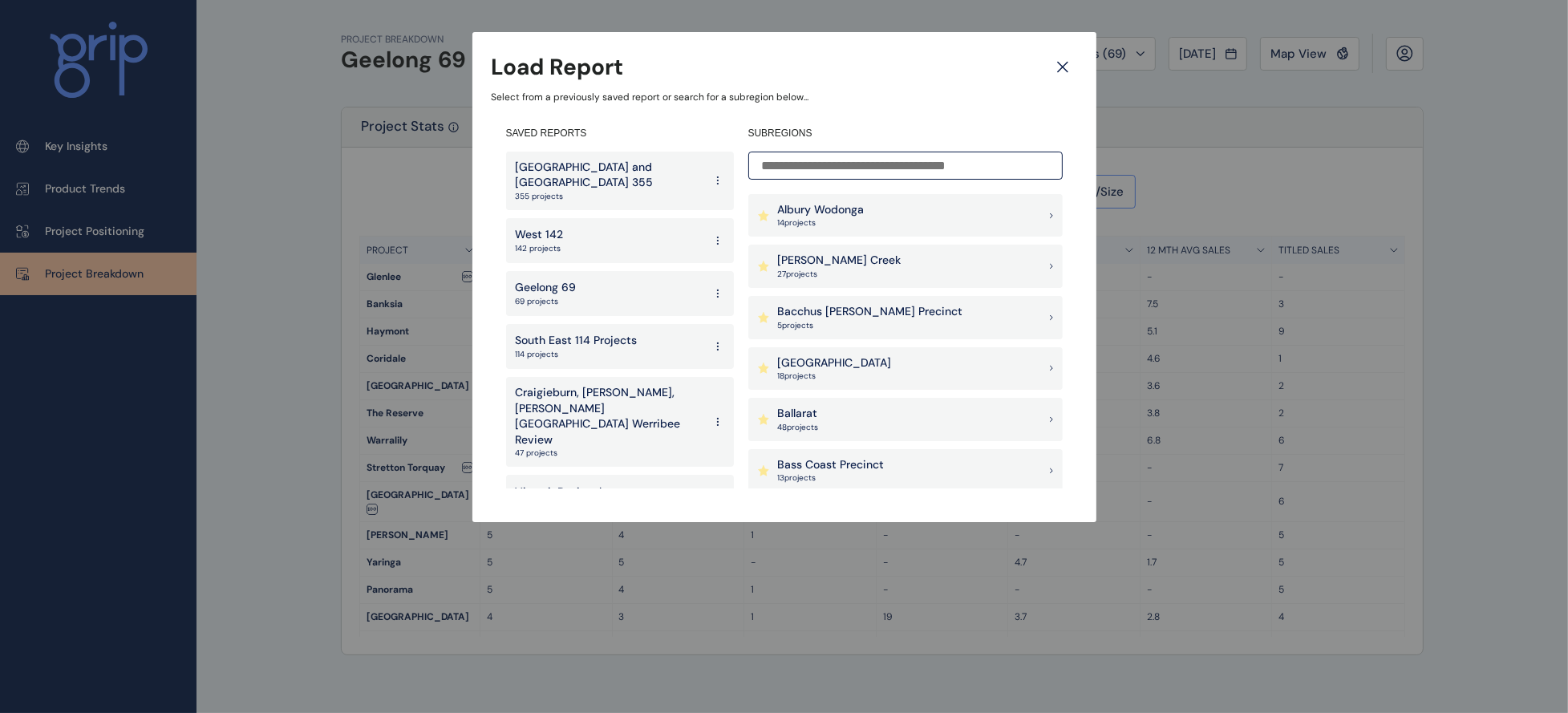
click at [678, 226] on div "West 142 142 projects" at bounding box center [620, 241] width 228 height 45
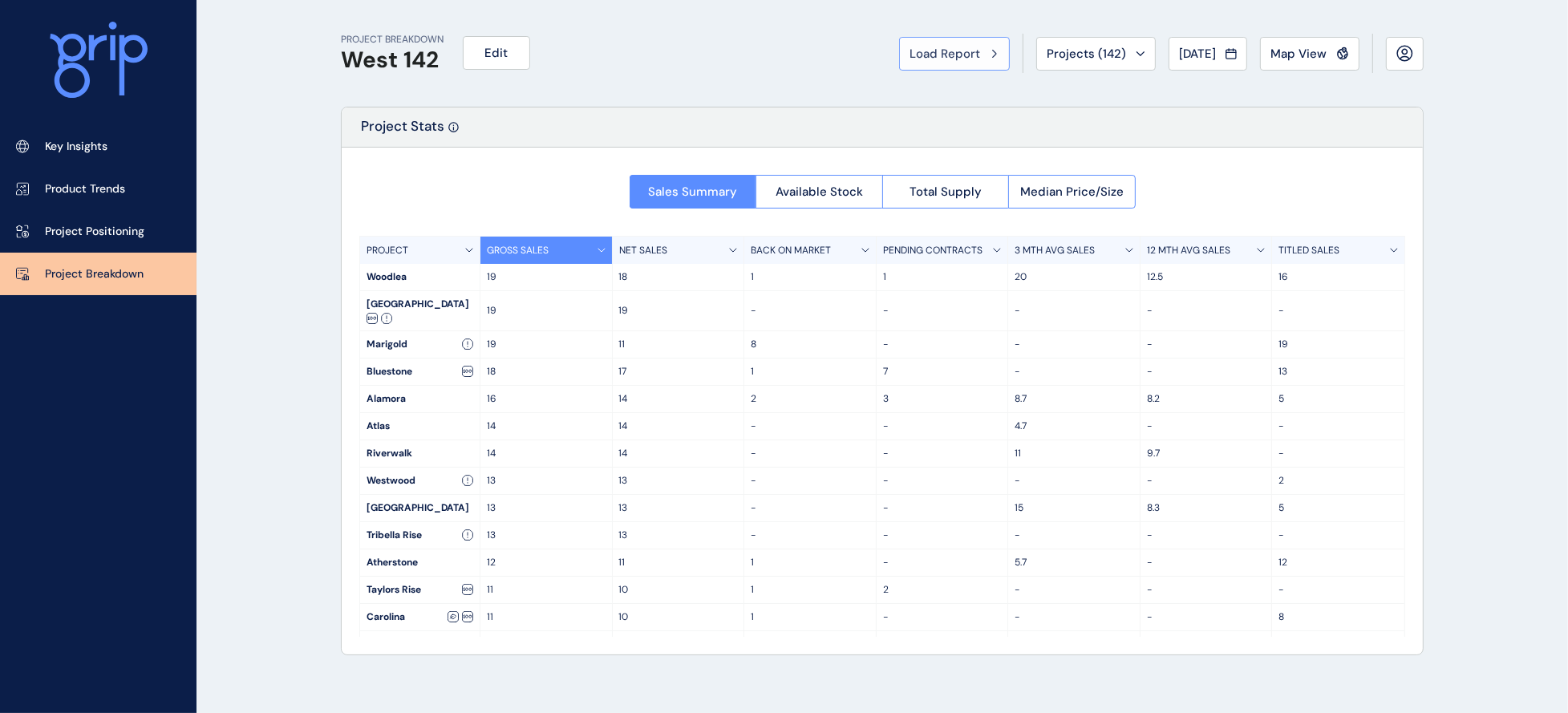
click at [899, 68] on button "Load Report" at bounding box center [954, 54] width 110 height 34
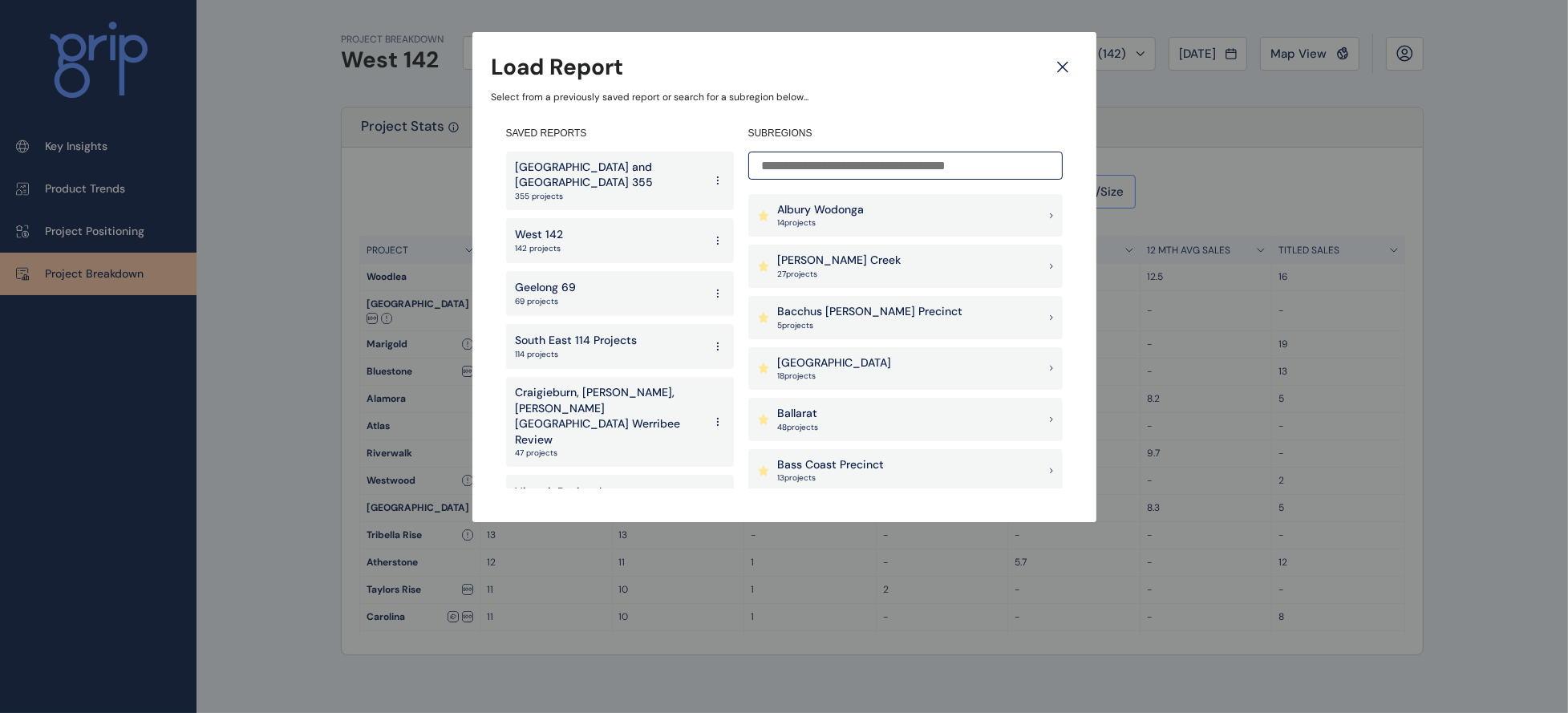
click at [620, 349] on p "114 projects" at bounding box center [576, 354] width 122 height 11
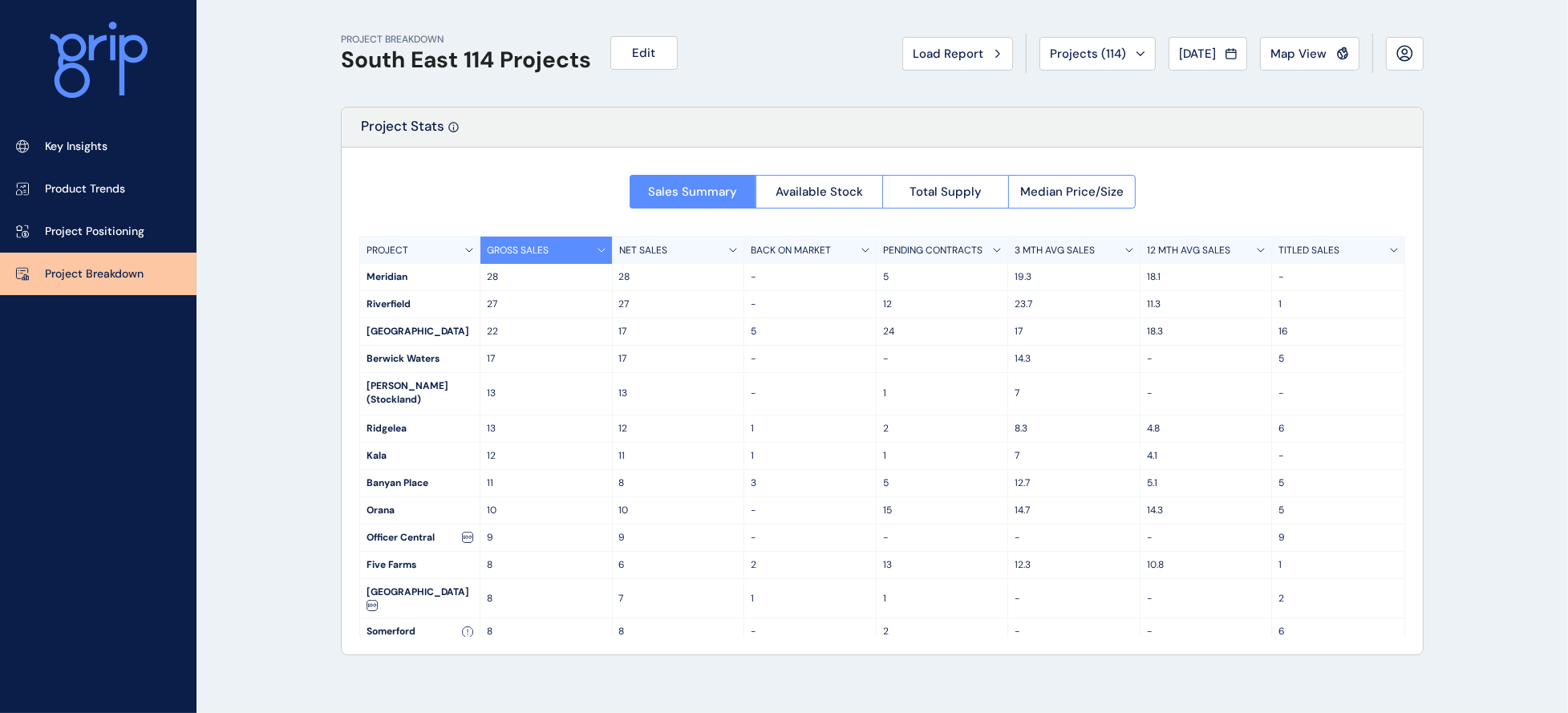
click at [913, 46] on span "Load Report" at bounding box center [948, 54] width 71 height 16
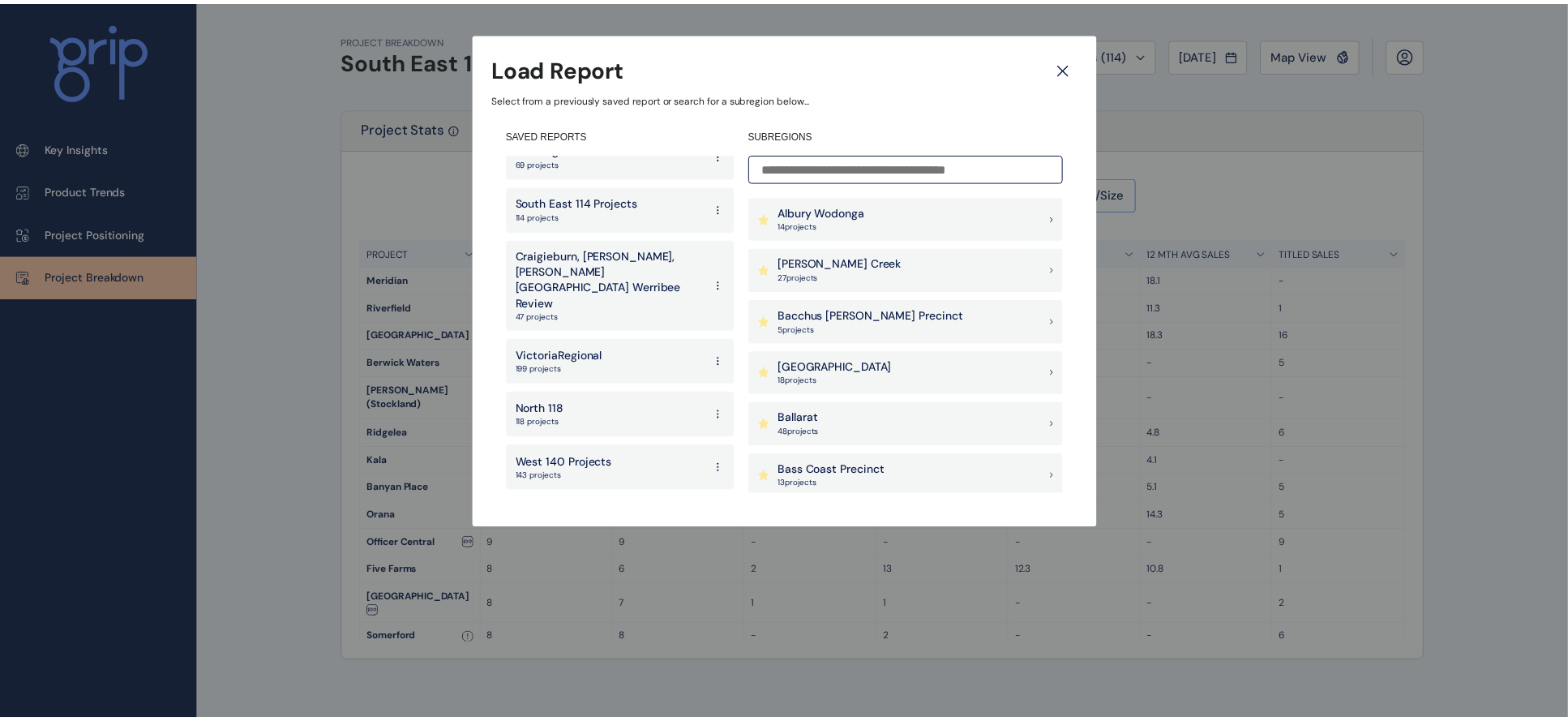
scroll to position [154, 0]
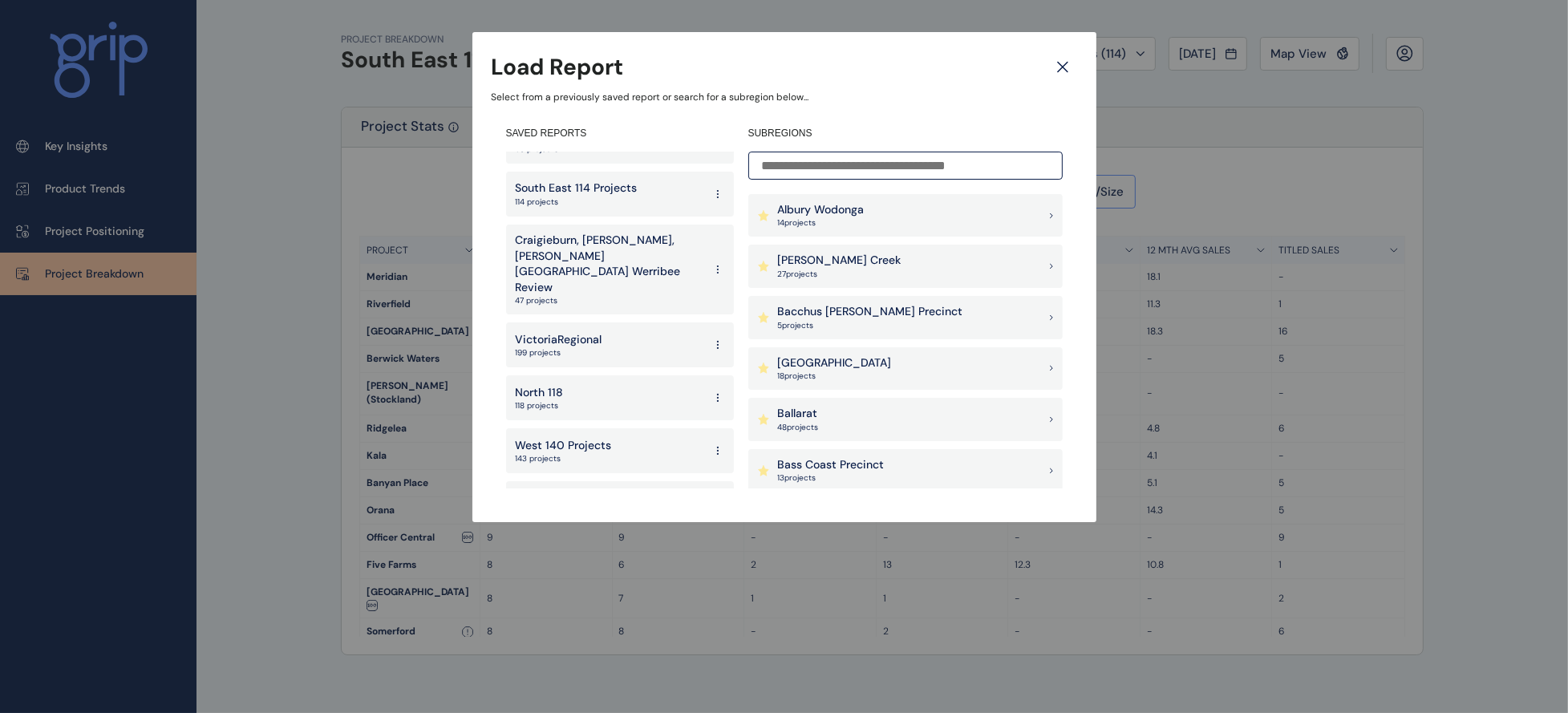
click at [655, 375] on div "North 118 118 projects" at bounding box center [620, 398] width 228 height 45
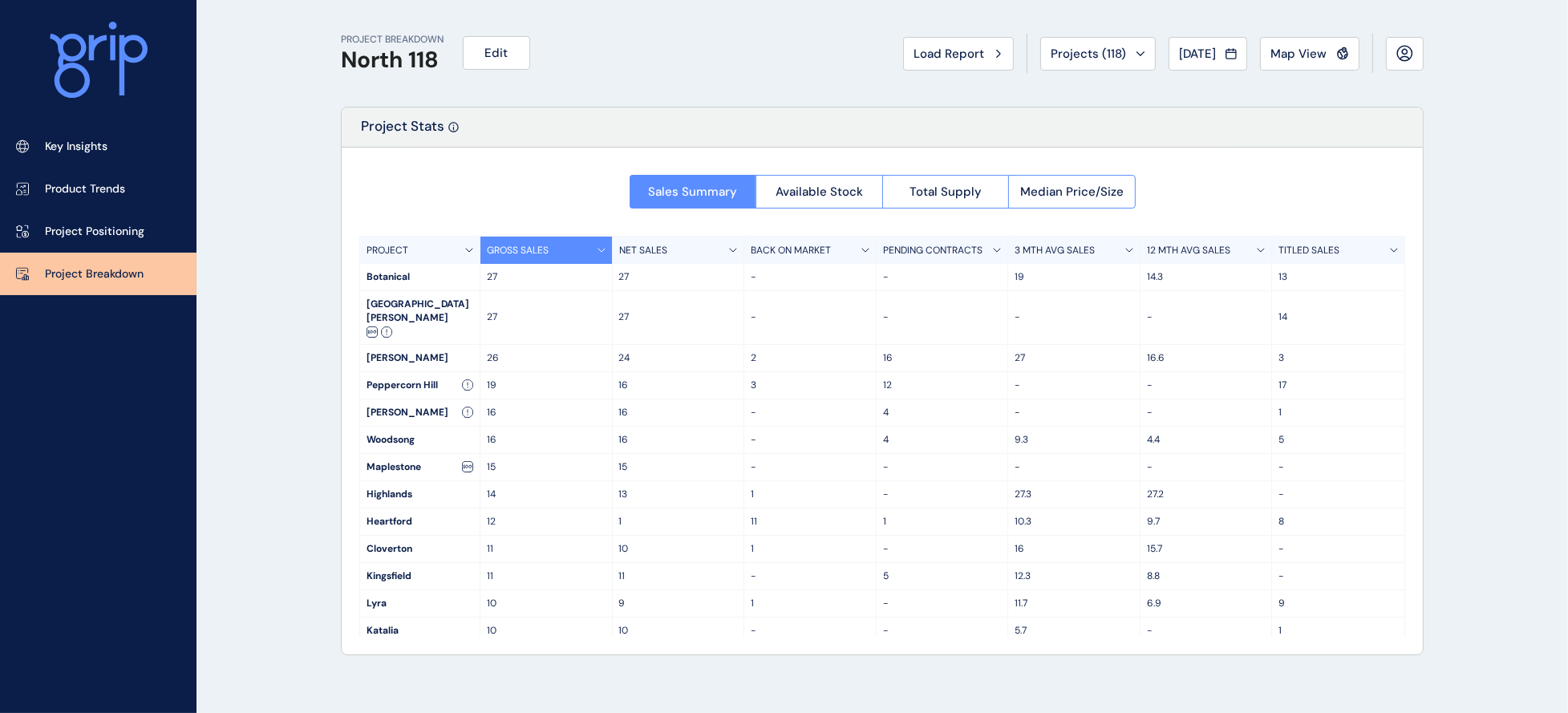
drag, startPoint x: 700, startPoint y: 144, endPoint x: 670, endPoint y: 154, distance: 31.6
click at [676, 150] on div "Sales Summary Available Stock Total Supply Median Price/Size PROJECT GROSS SALE…" at bounding box center [882, 400] width 1081 height 507
click at [107, 148] on p "Key Insights" at bounding box center [77, 147] width 63 height 16
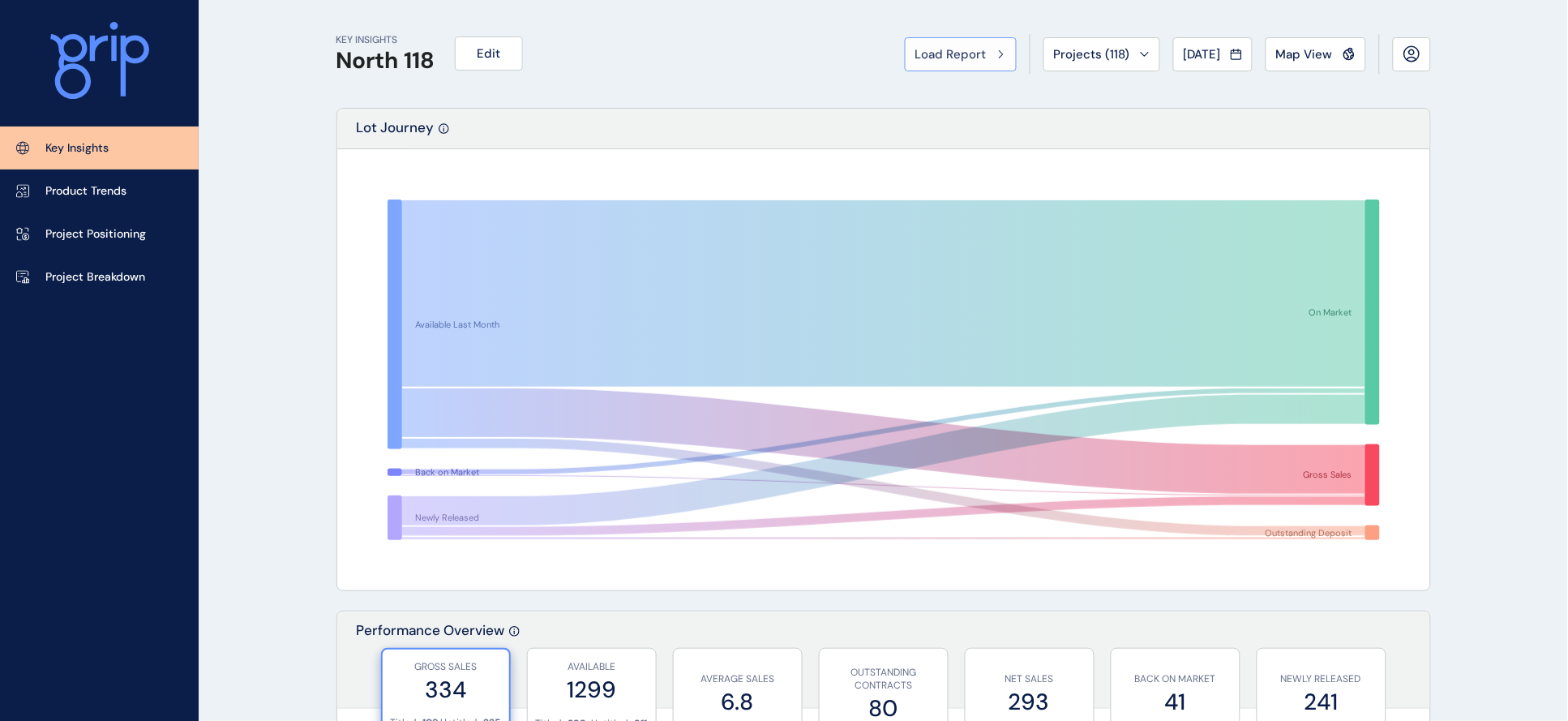
click at [916, 55] on span "Load Report" at bounding box center [951, 55] width 72 height 16
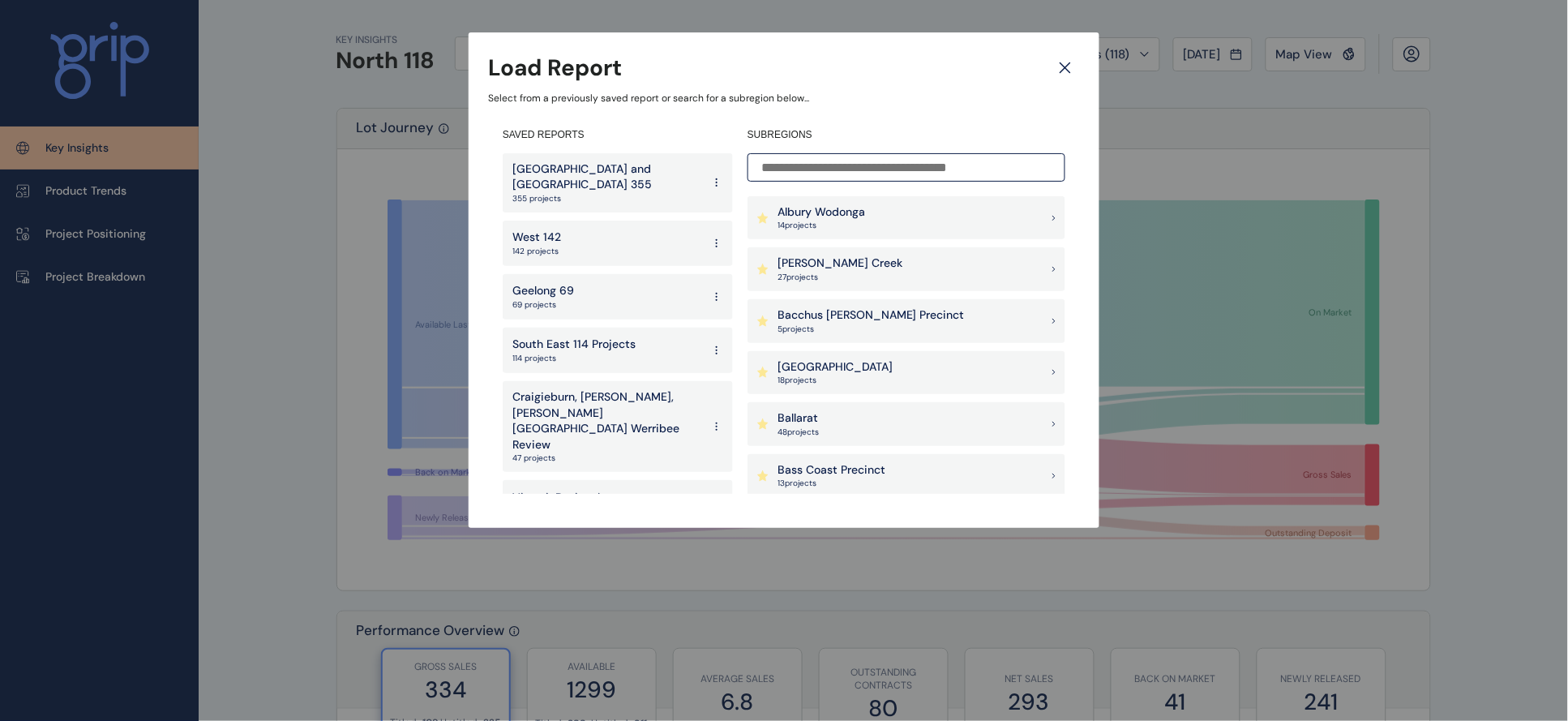
click at [595, 336] on p "South East 114 Projects" at bounding box center [573, 345] width 123 height 16
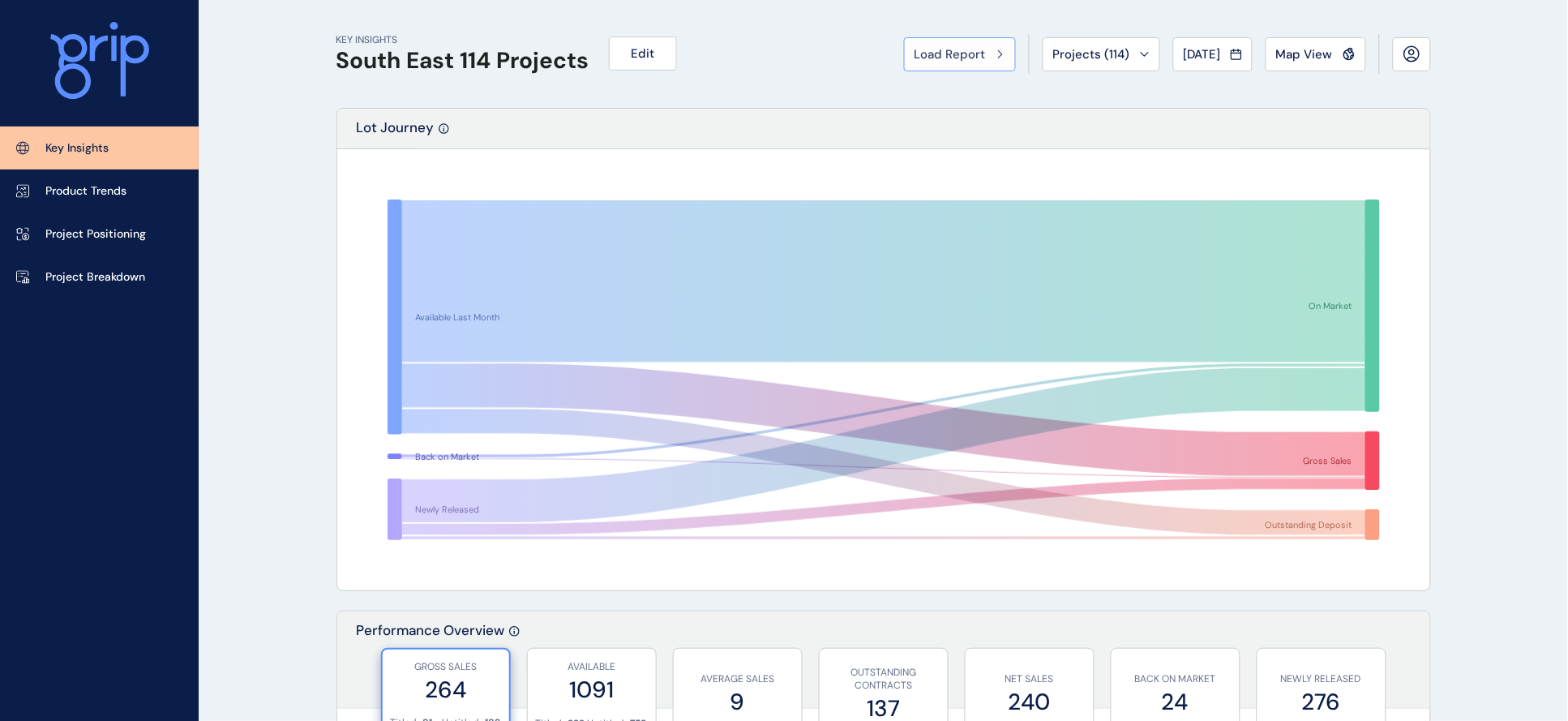
click at [904, 48] on button "Load Report" at bounding box center [960, 55] width 112 height 34
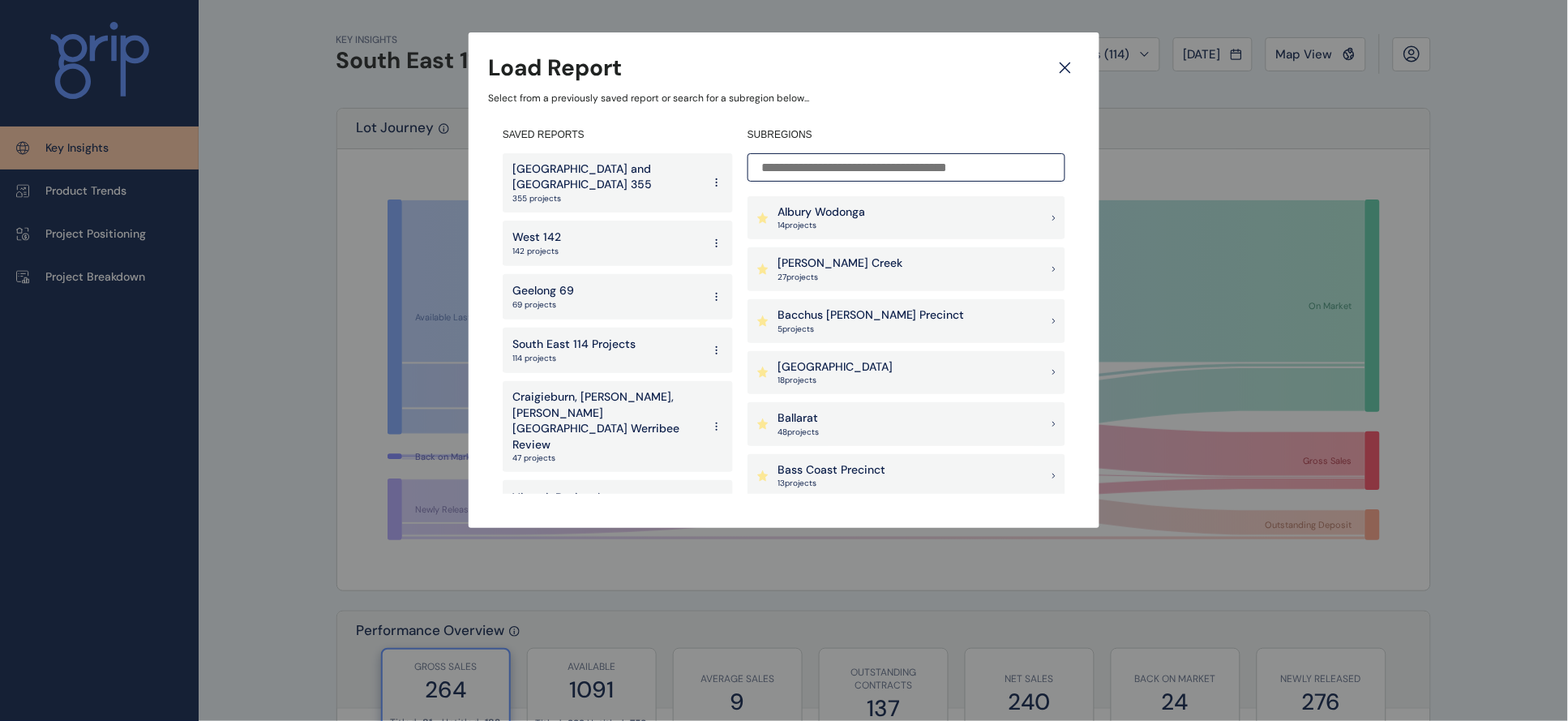
click at [556, 246] on p "142 projects" at bounding box center [537, 252] width 49 height 11
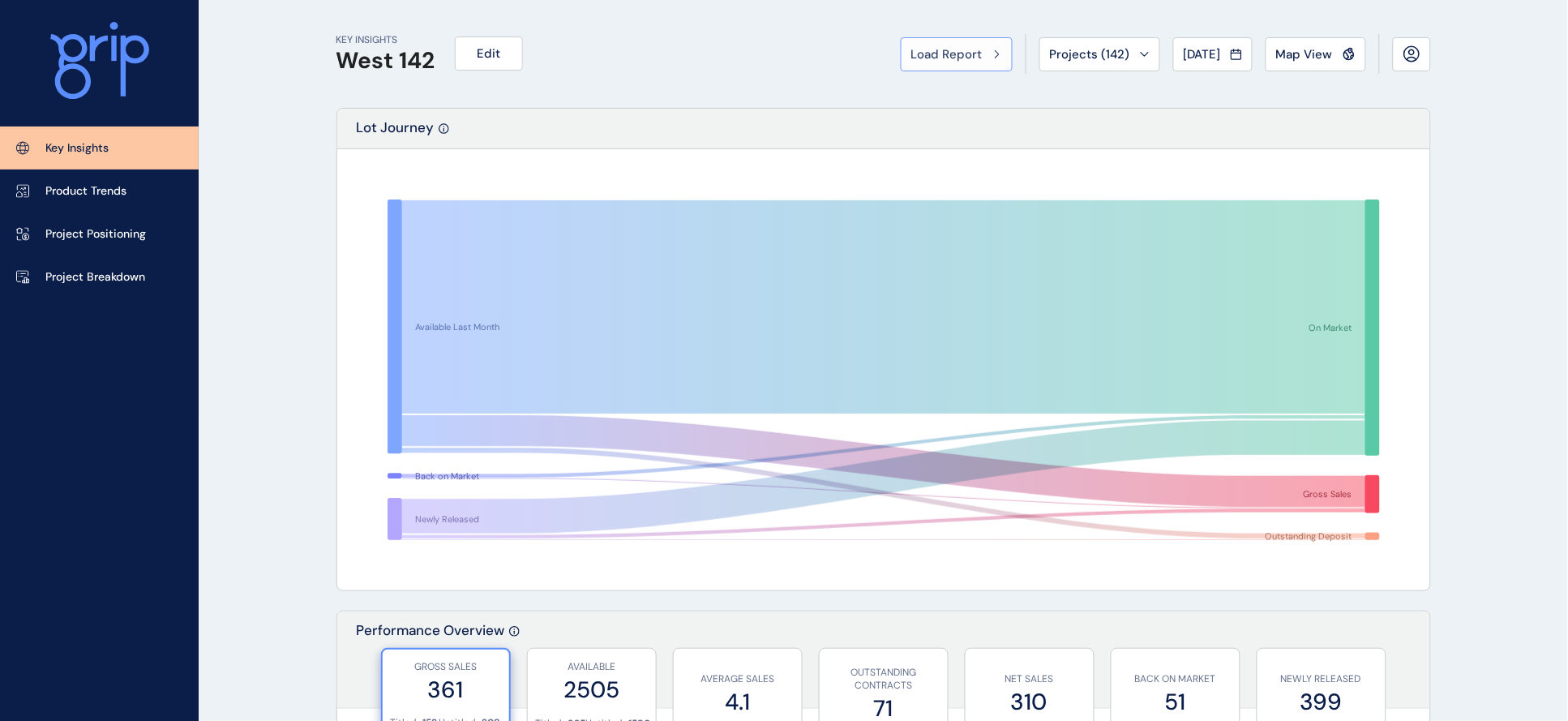
click at [911, 46] on span "Load Report" at bounding box center [947, 55] width 72 height 16
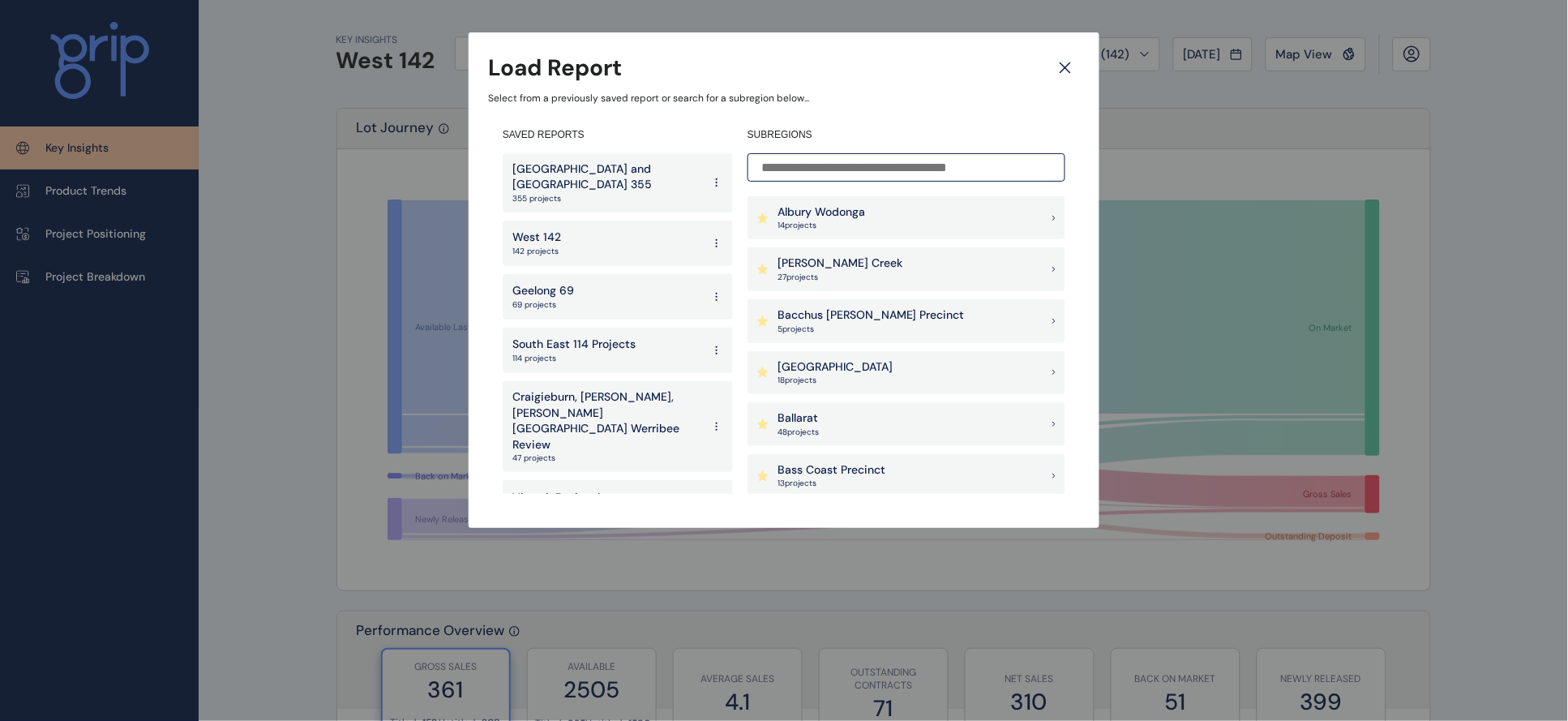
click at [628, 284] on div "Geelong 69 69 projects" at bounding box center [617, 297] width 231 height 46
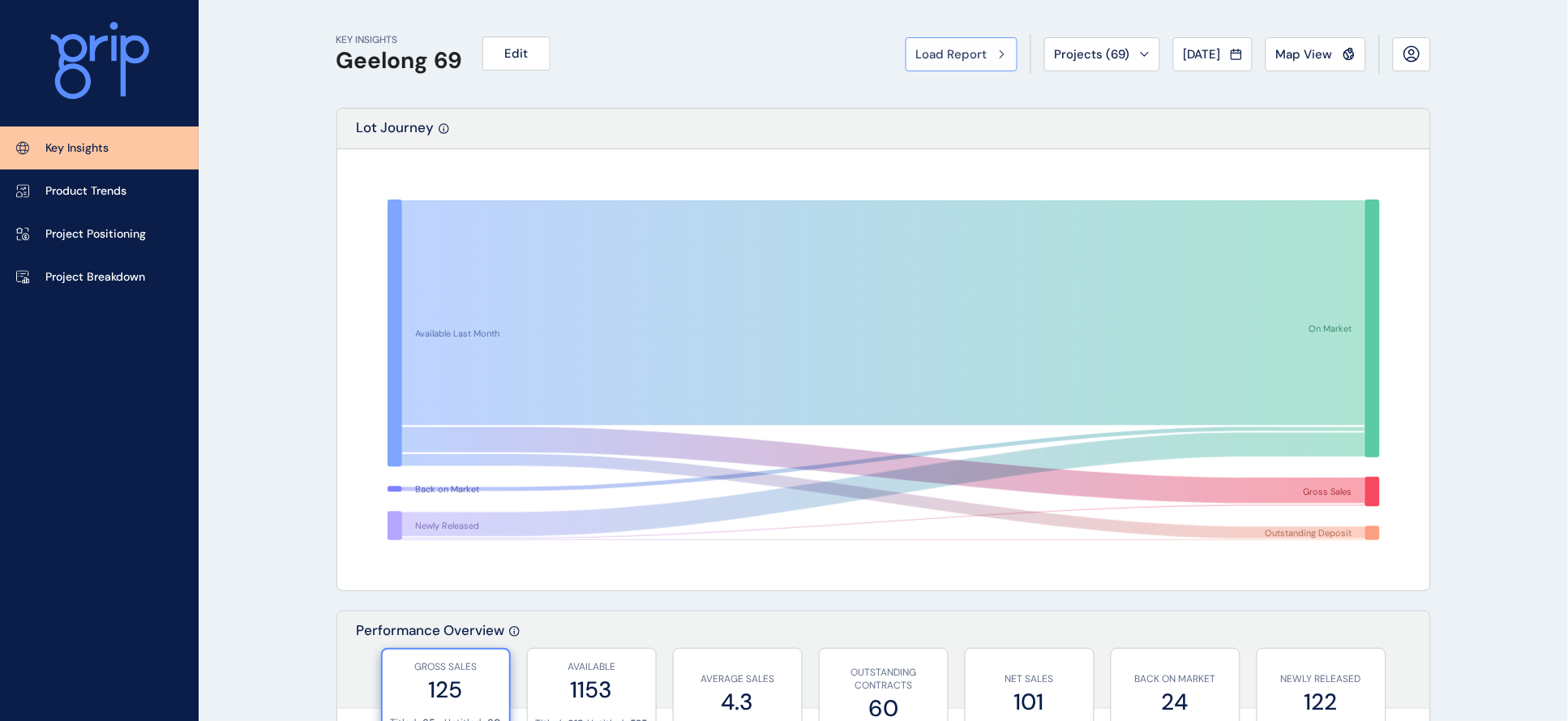
click at [906, 72] on button "Load Report" at bounding box center [961, 55] width 112 height 34
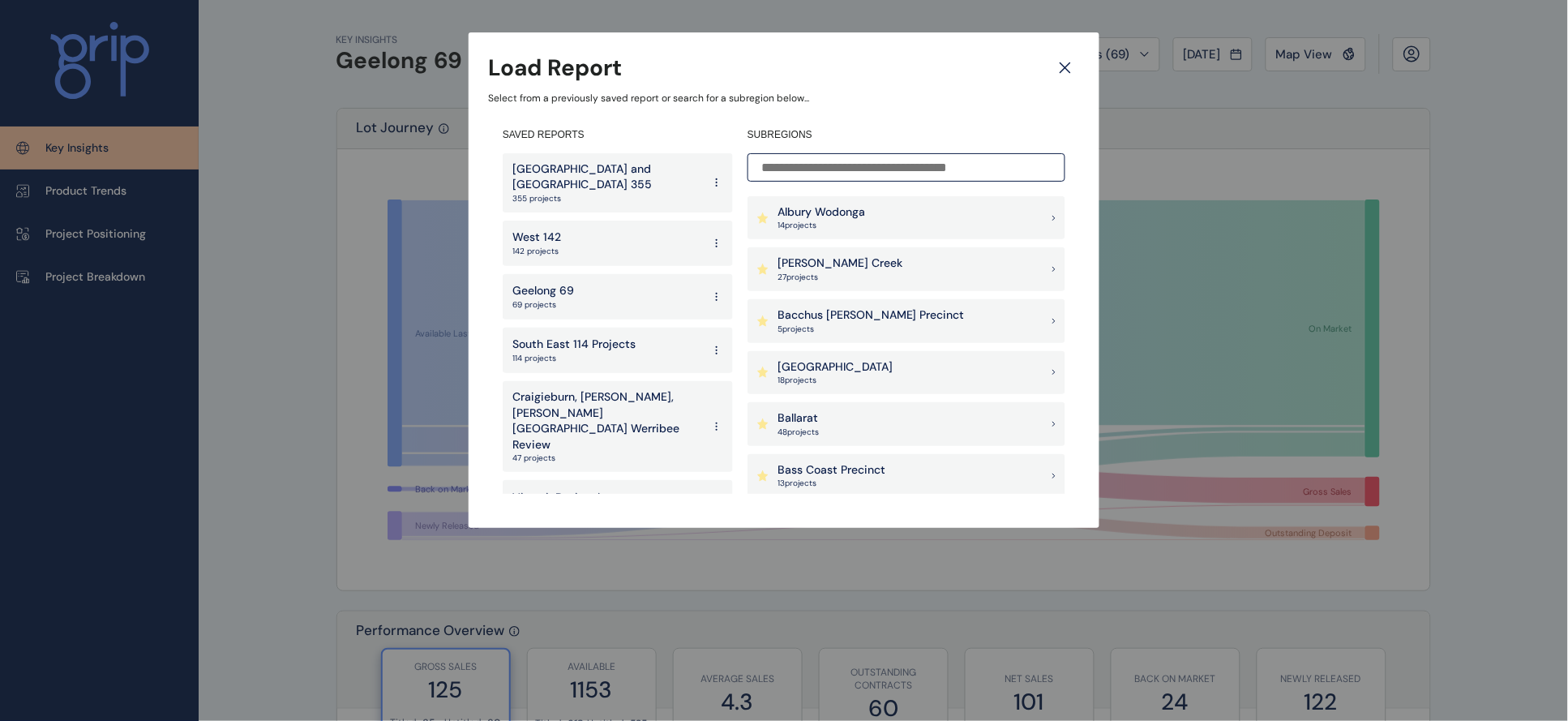
click at [618, 353] on p "114 projects" at bounding box center [573, 358] width 123 height 11
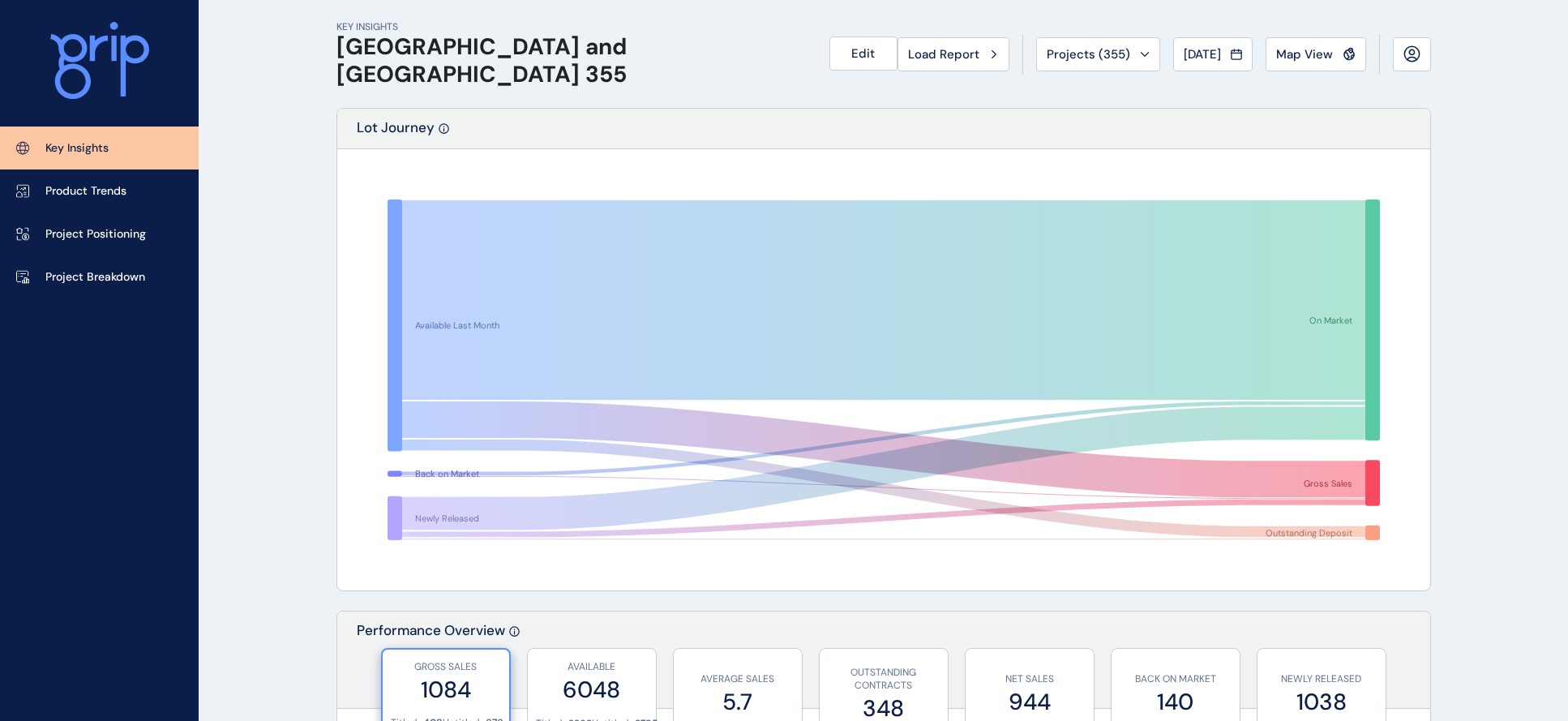
scroll to position [156, 0]
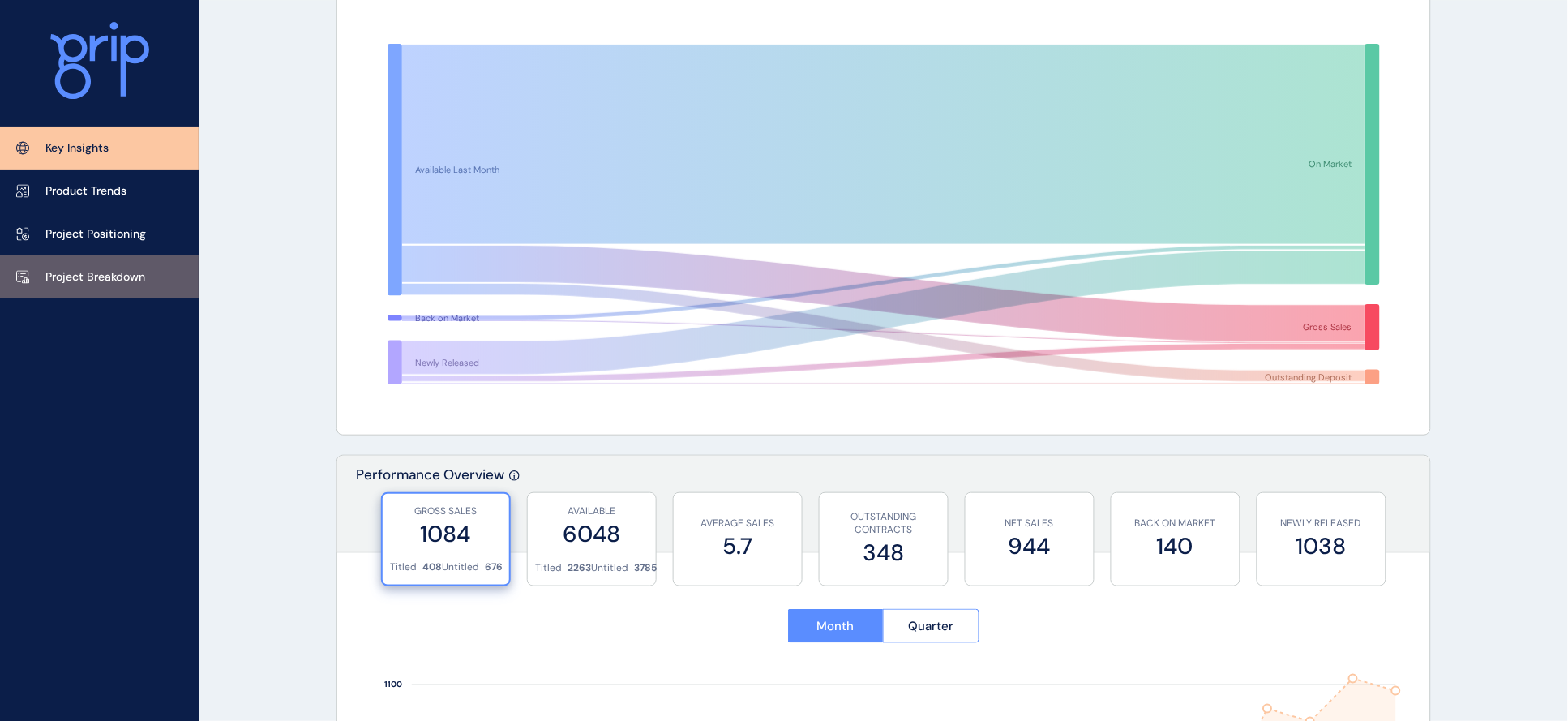
click at [86, 284] on p "Project Breakdown" at bounding box center [95, 277] width 99 height 16
